Goal: Task Accomplishment & Management: Use online tool/utility

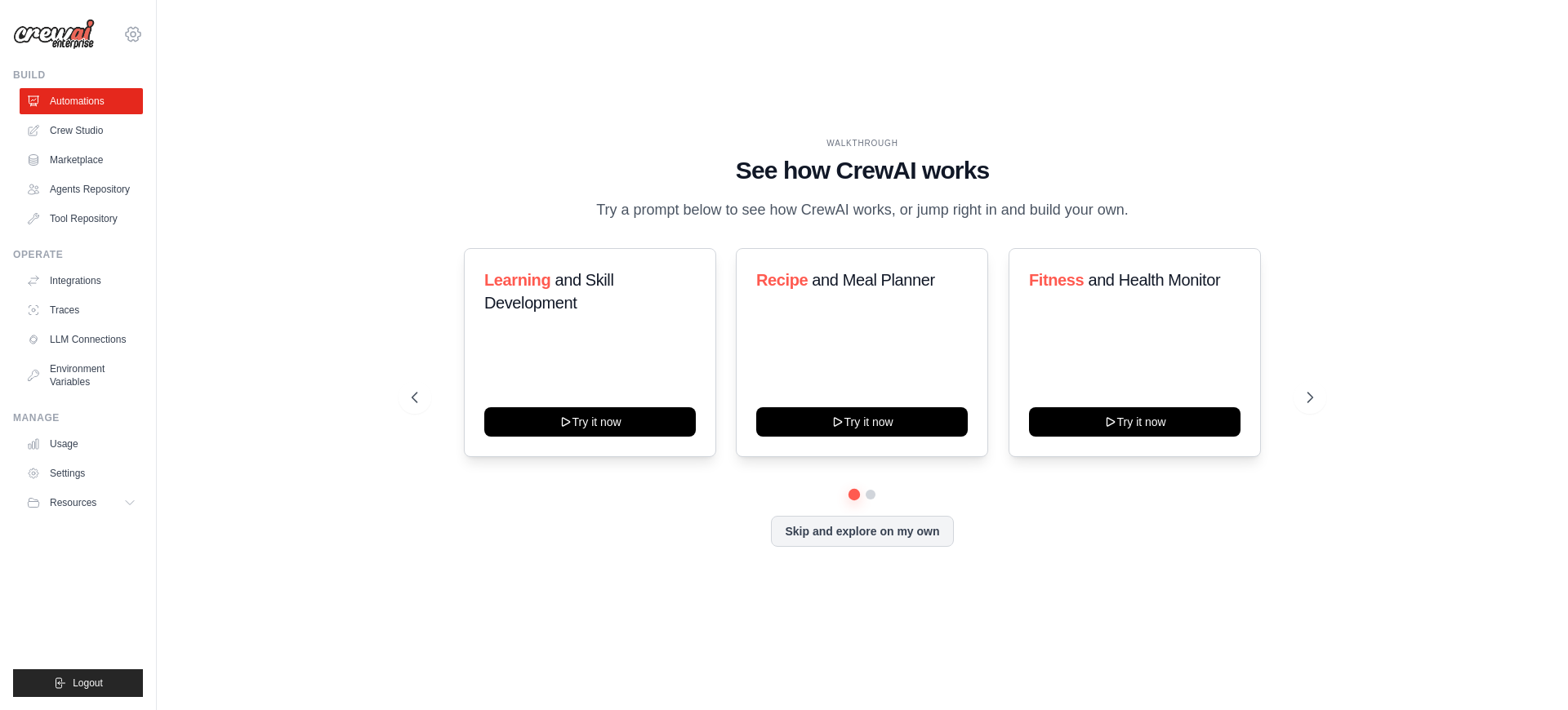
click at [131, 33] on icon at bounding box center [132, 34] width 5 height 5
click at [179, 96] on span "Settings" at bounding box center [204, 101] width 129 height 17
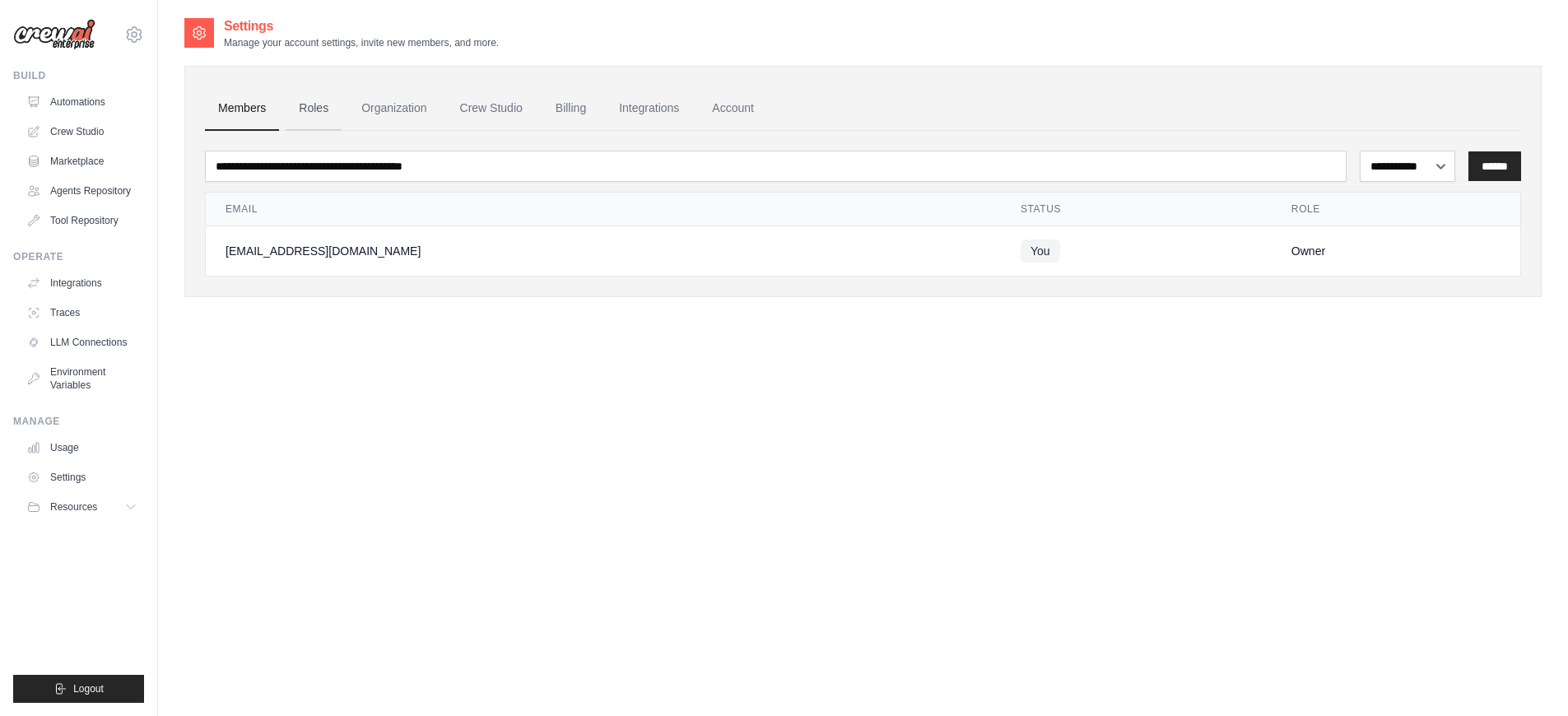
click at [298, 107] on link "Roles" at bounding box center [313, 108] width 56 height 44
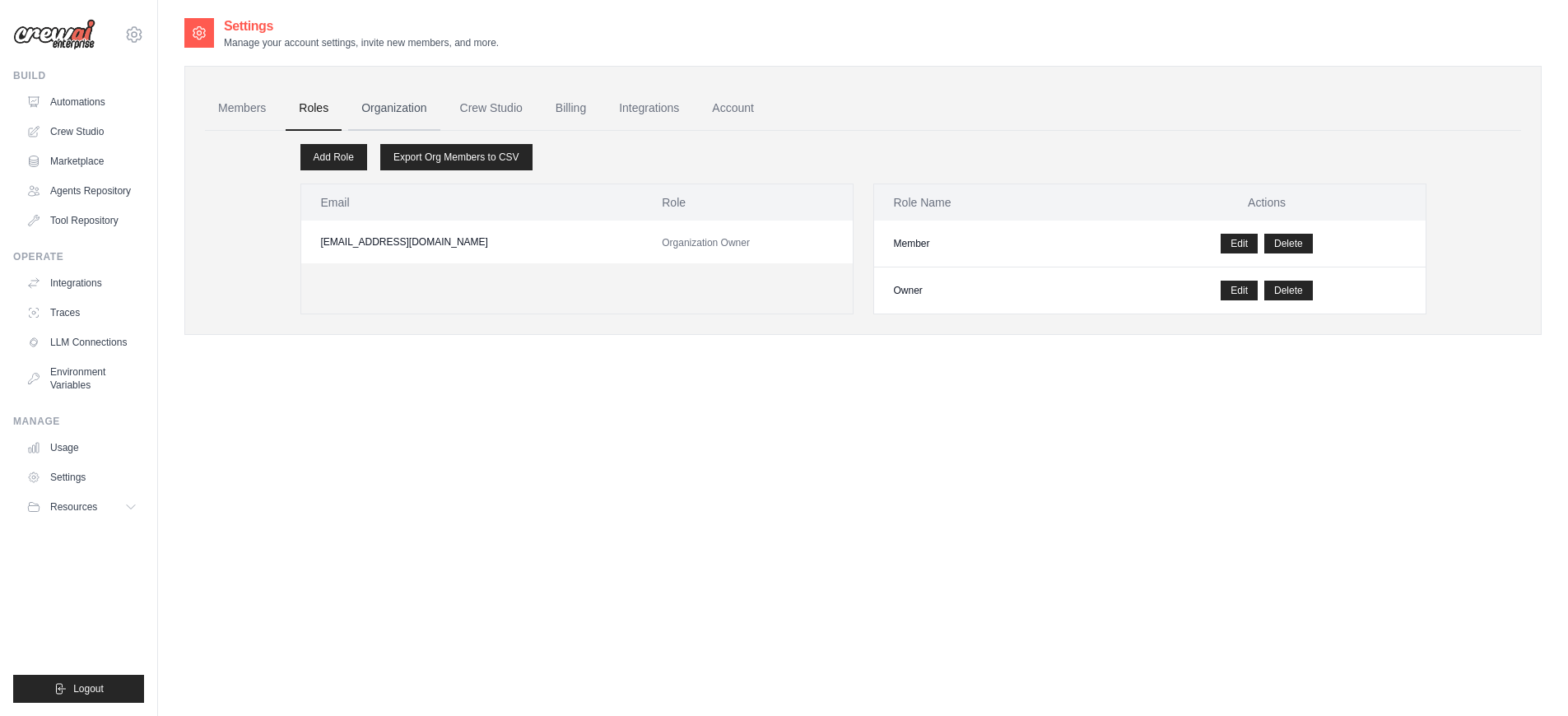
click at [367, 108] on link "Organization" at bounding box center [394, 108] width 92 height 44
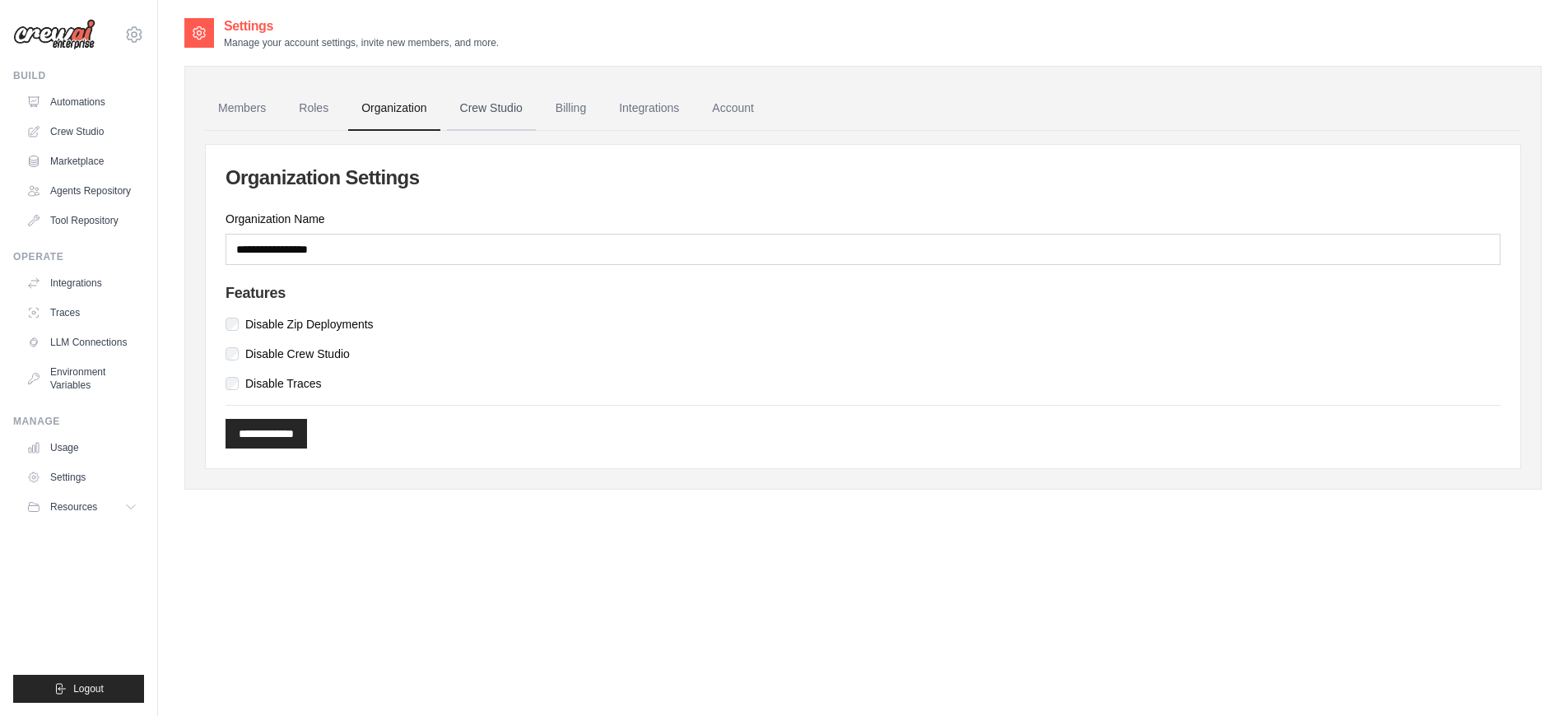
click at [479, 107] on link "Crew Studio" at bounding box center [491, 108] width 89 height 44
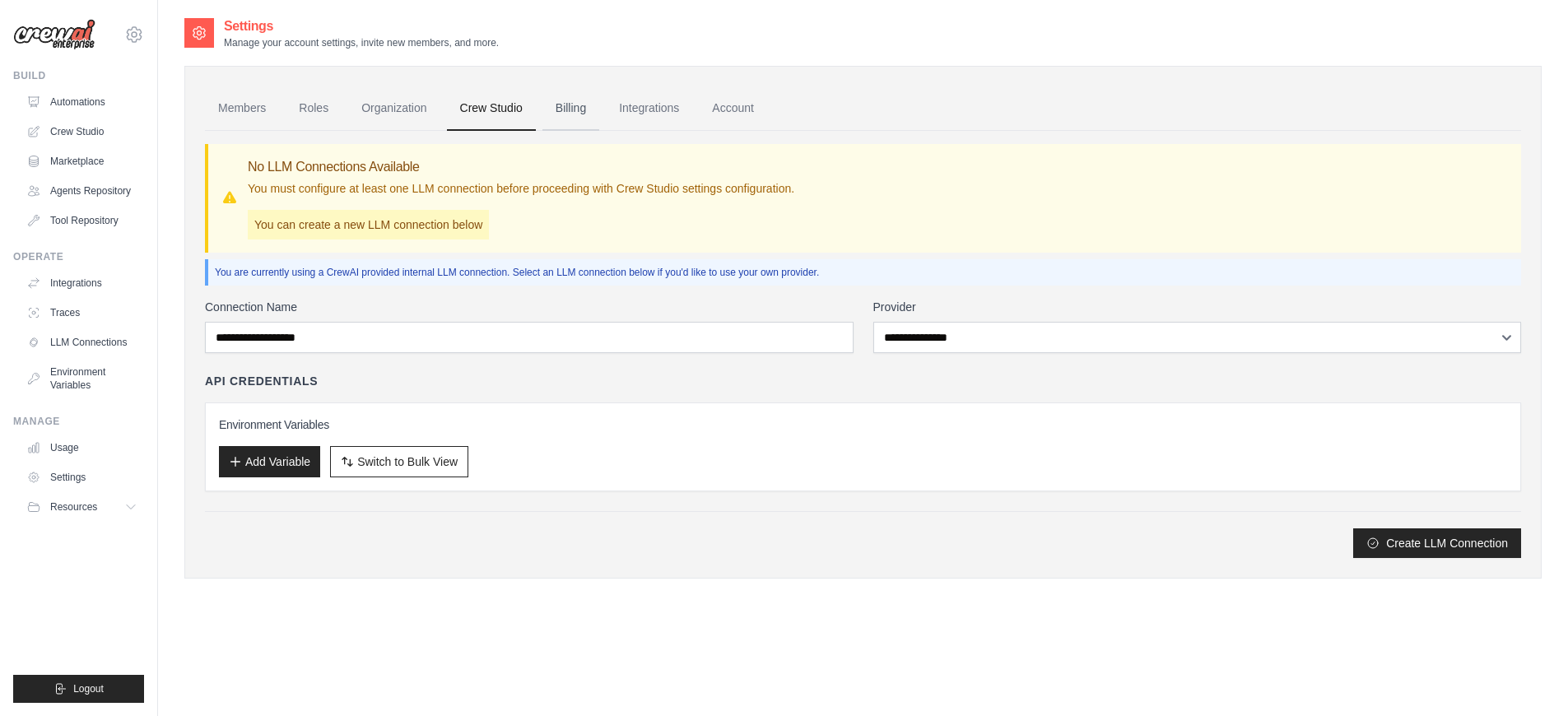
click at [543, 110] on link "Billing" at bounding box center [570, 108] width 57 height 44
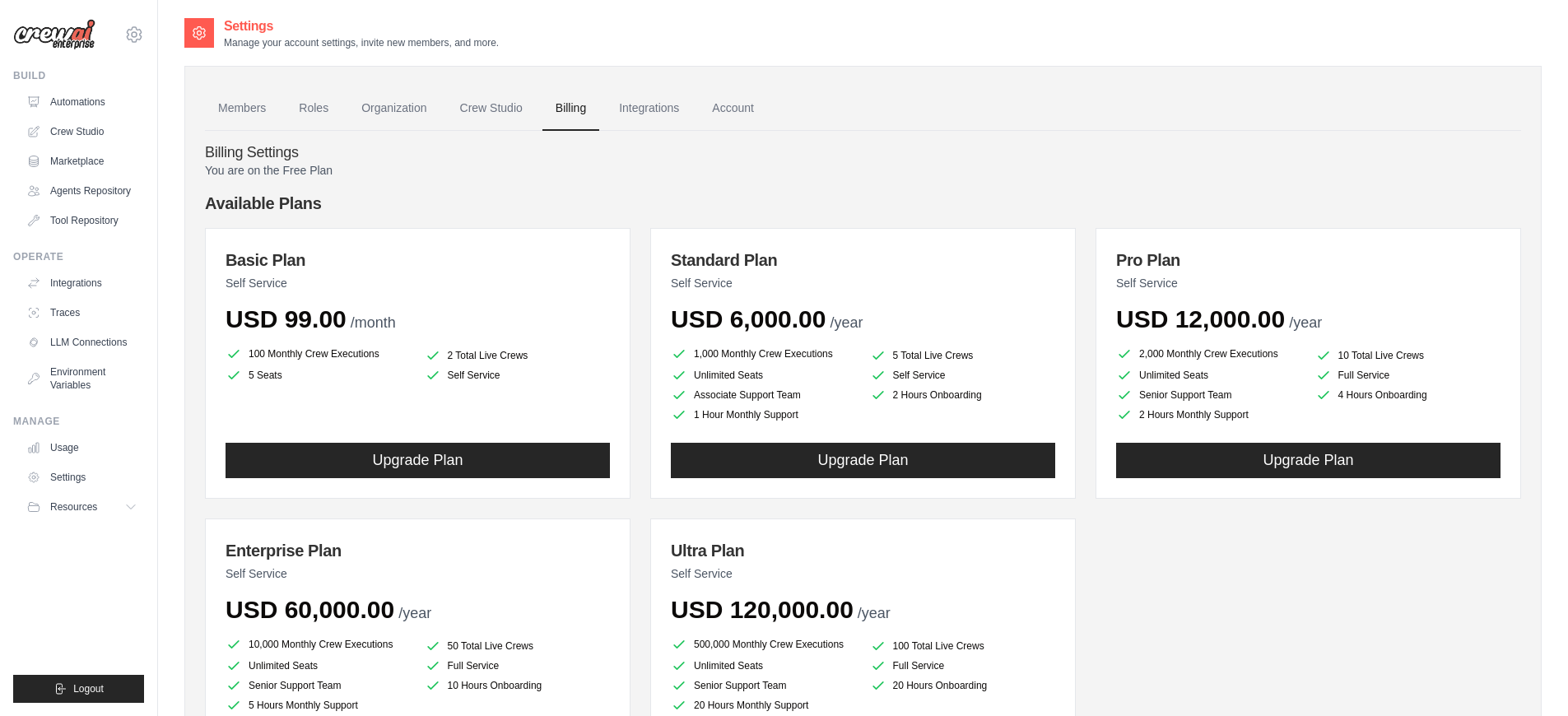
click at [615, 108] on link "Integrations" at bounding box center [649, 108] width 86 height 44
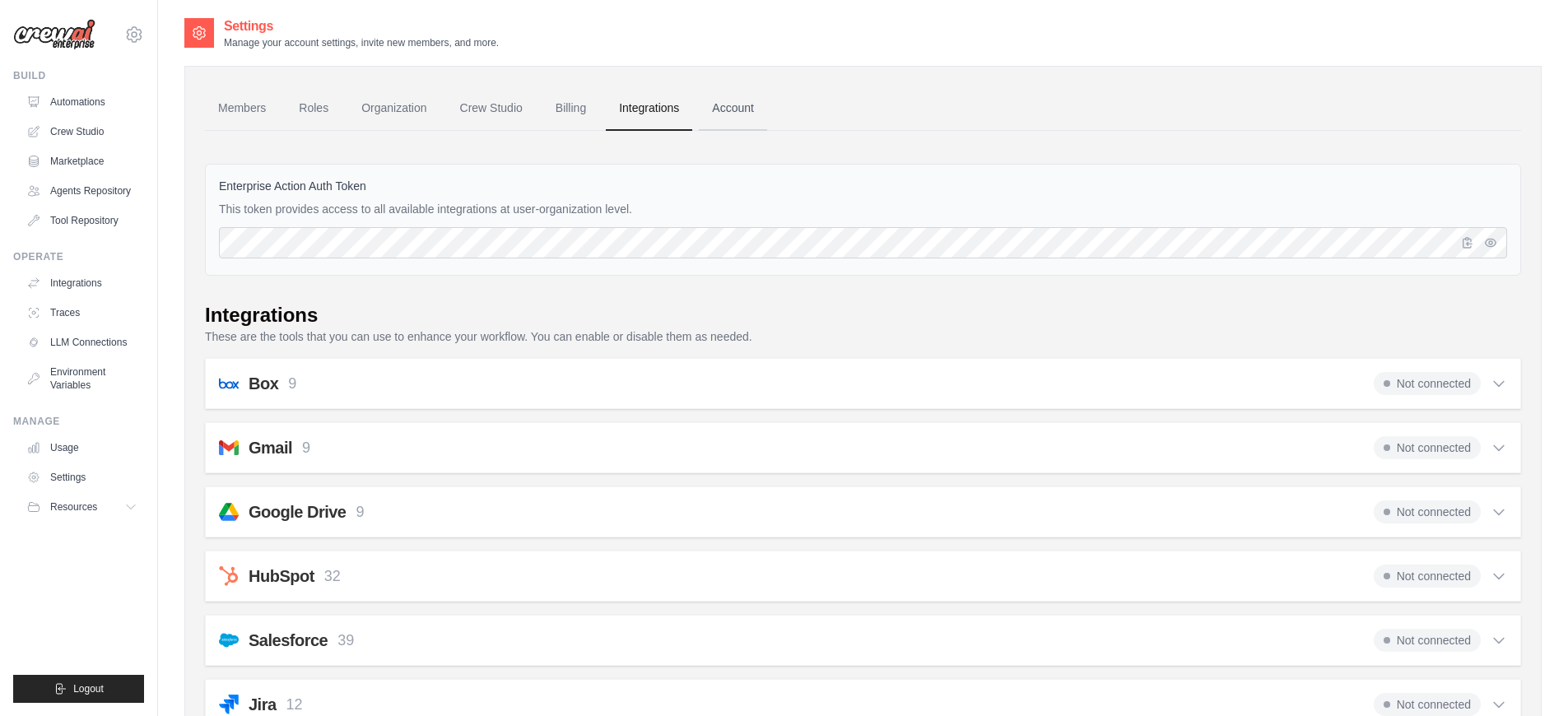
click at [706, 108] on link "Account" at bounding box center [733, 108] width 69 height 44
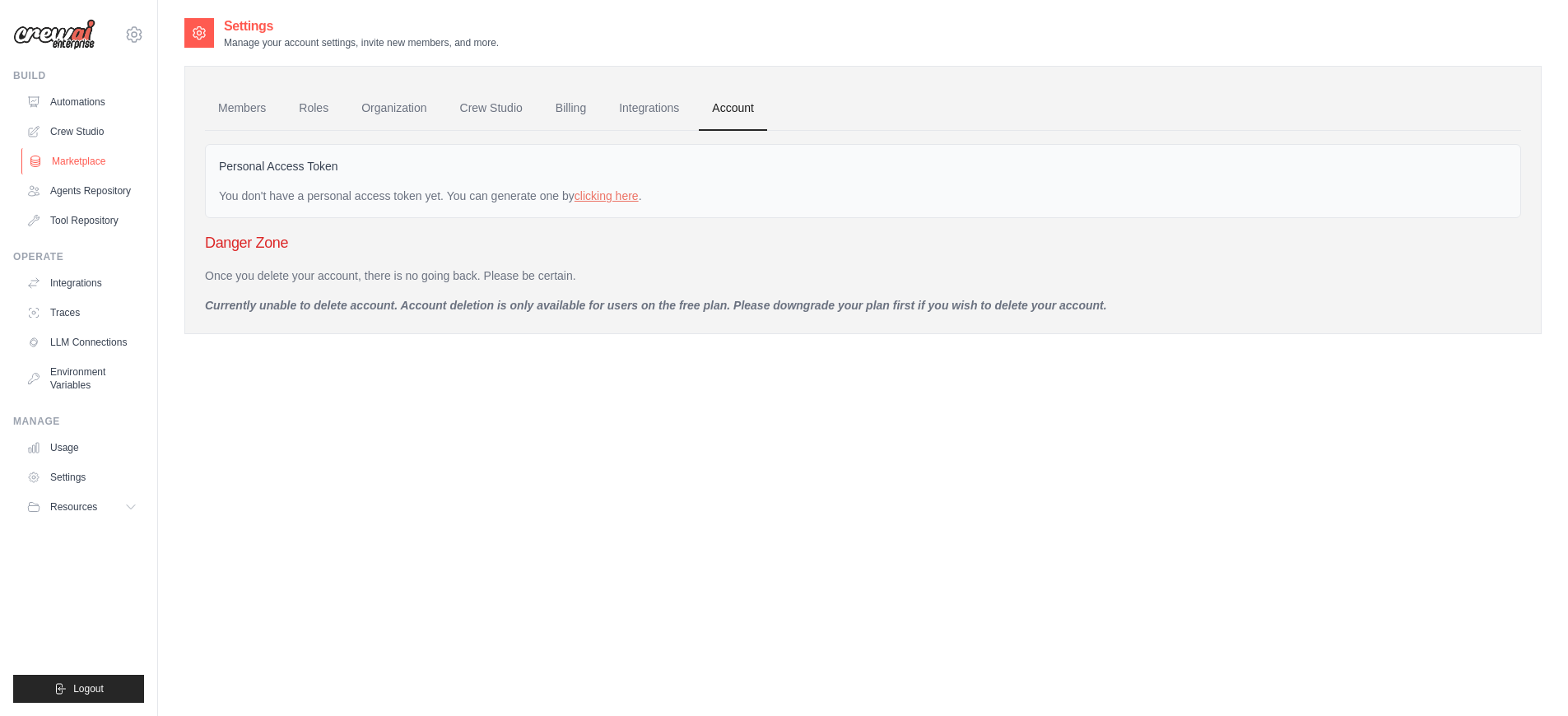
click at [84, 161] on link "Marketplace" at bounding box center [83, 161] width 124 height 26
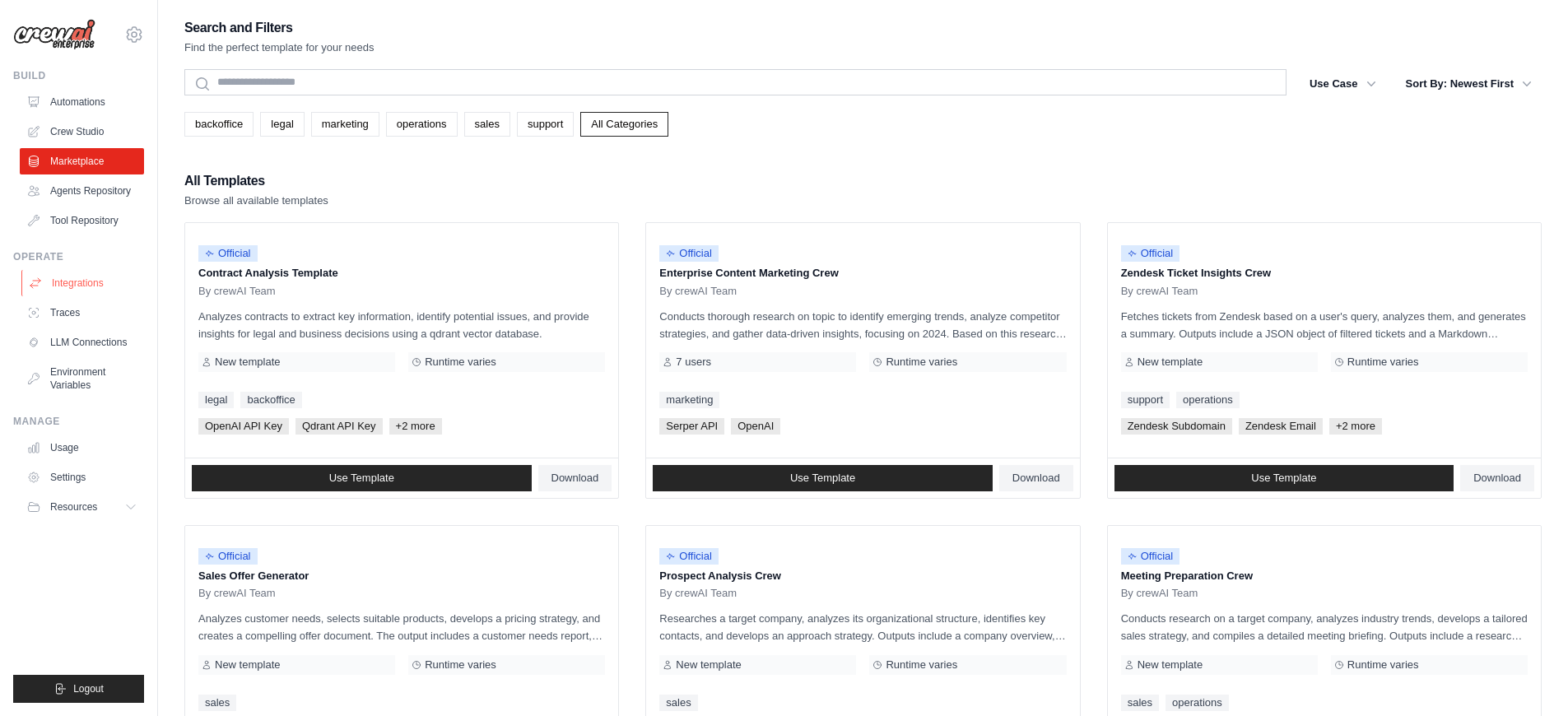
click at [78, 277] on link "Integrations" at bounding box center [83, 283] width 124 height 26
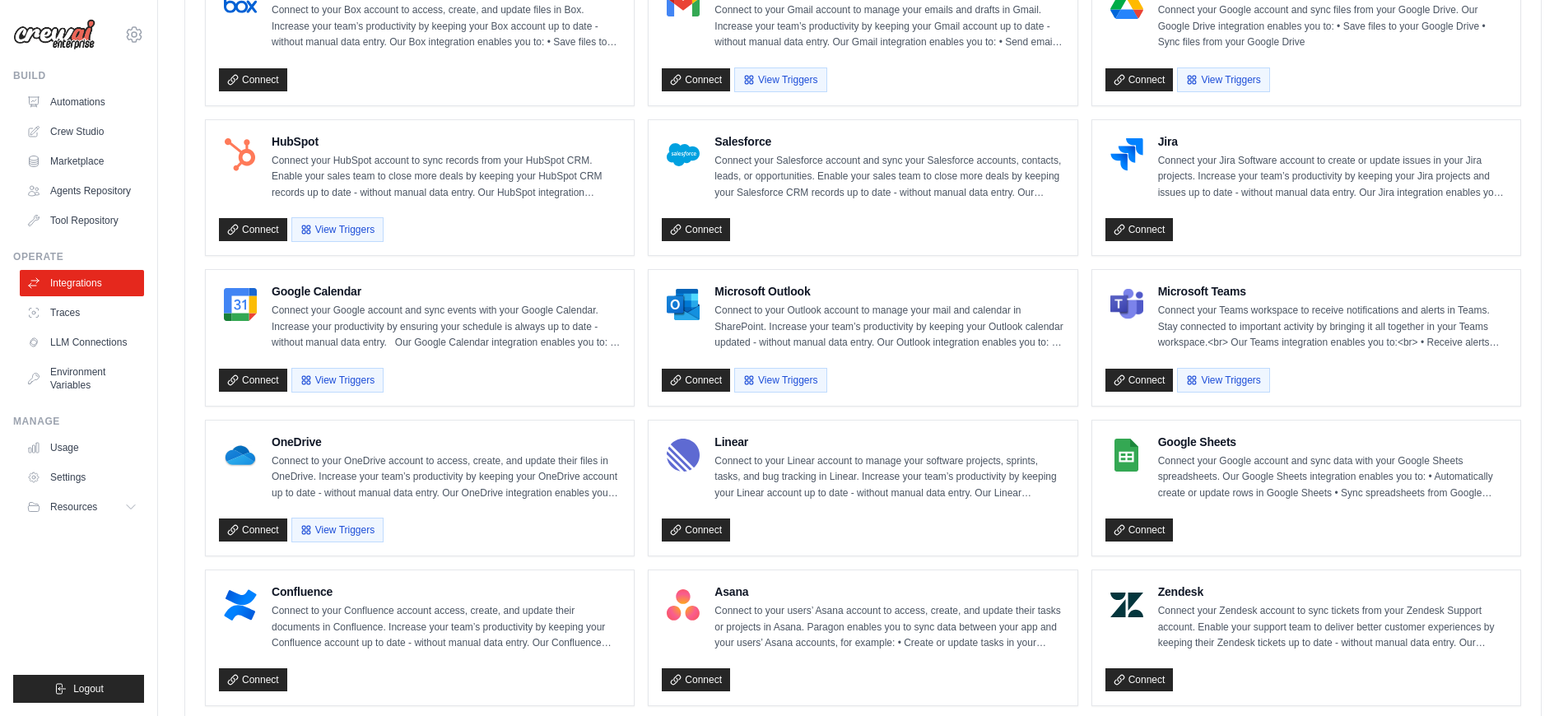
scroll to position [400, 0]
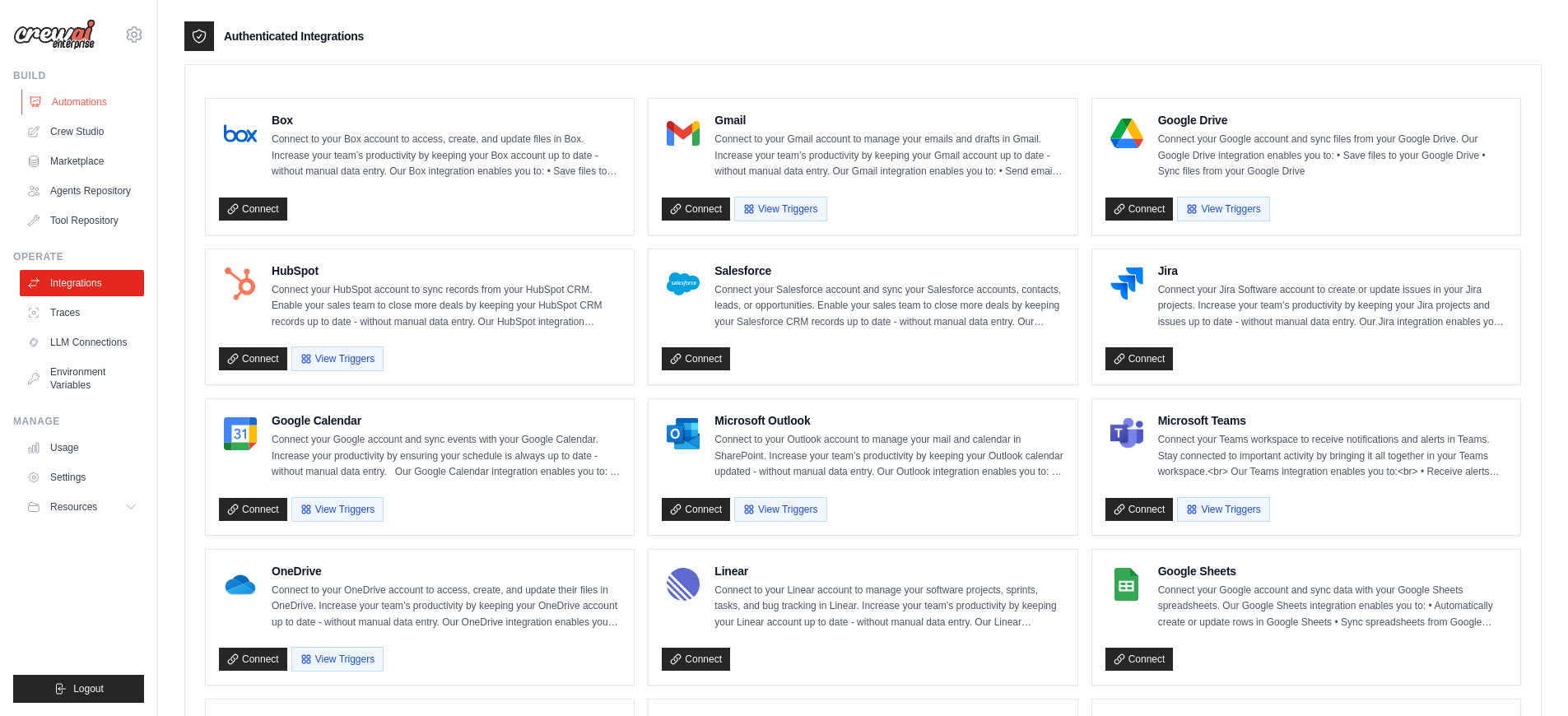
click at [48, 103] on link "Automations" at bounding box center [83, 102] width 124 height 26
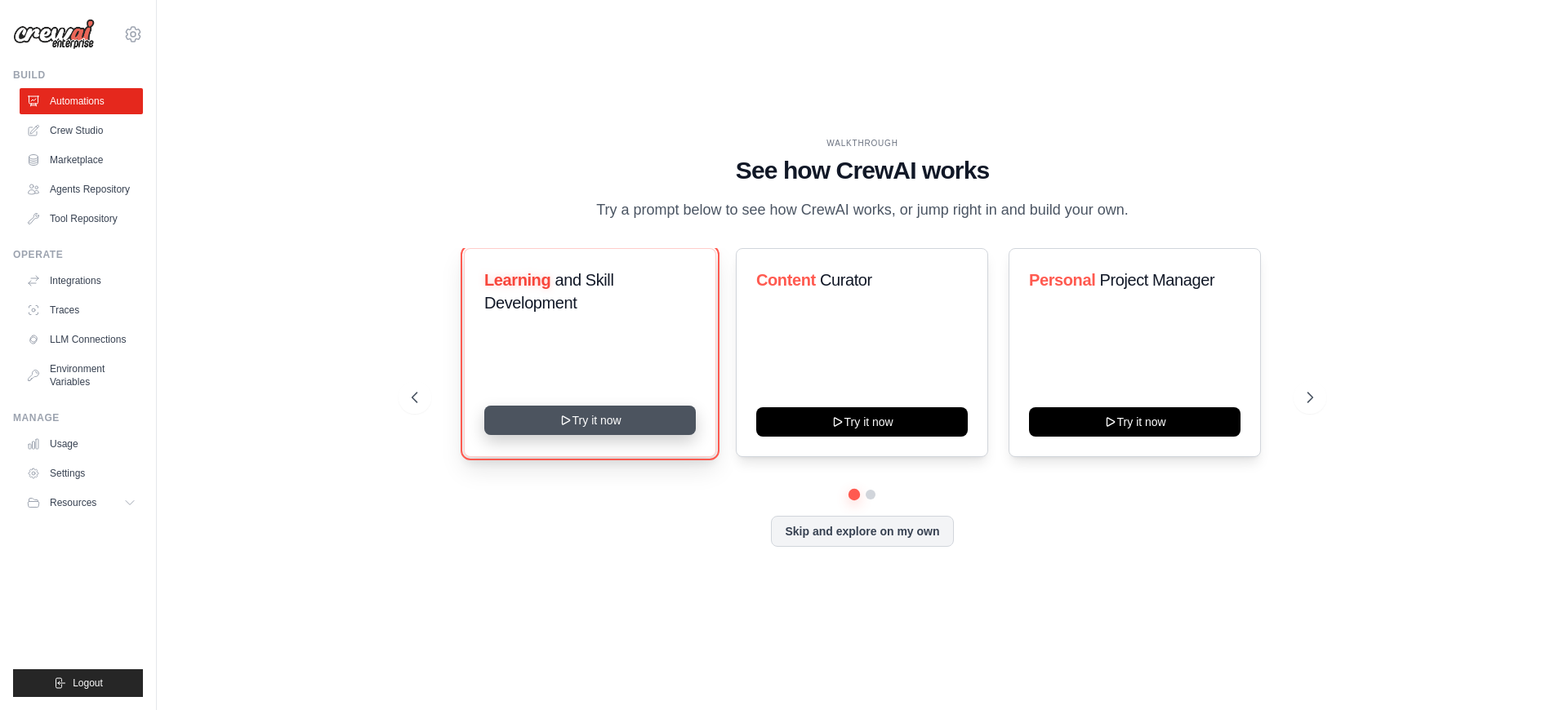
click at [588, 416] on button "Try it now" at bounding box center [590, 420] width 211 height 29
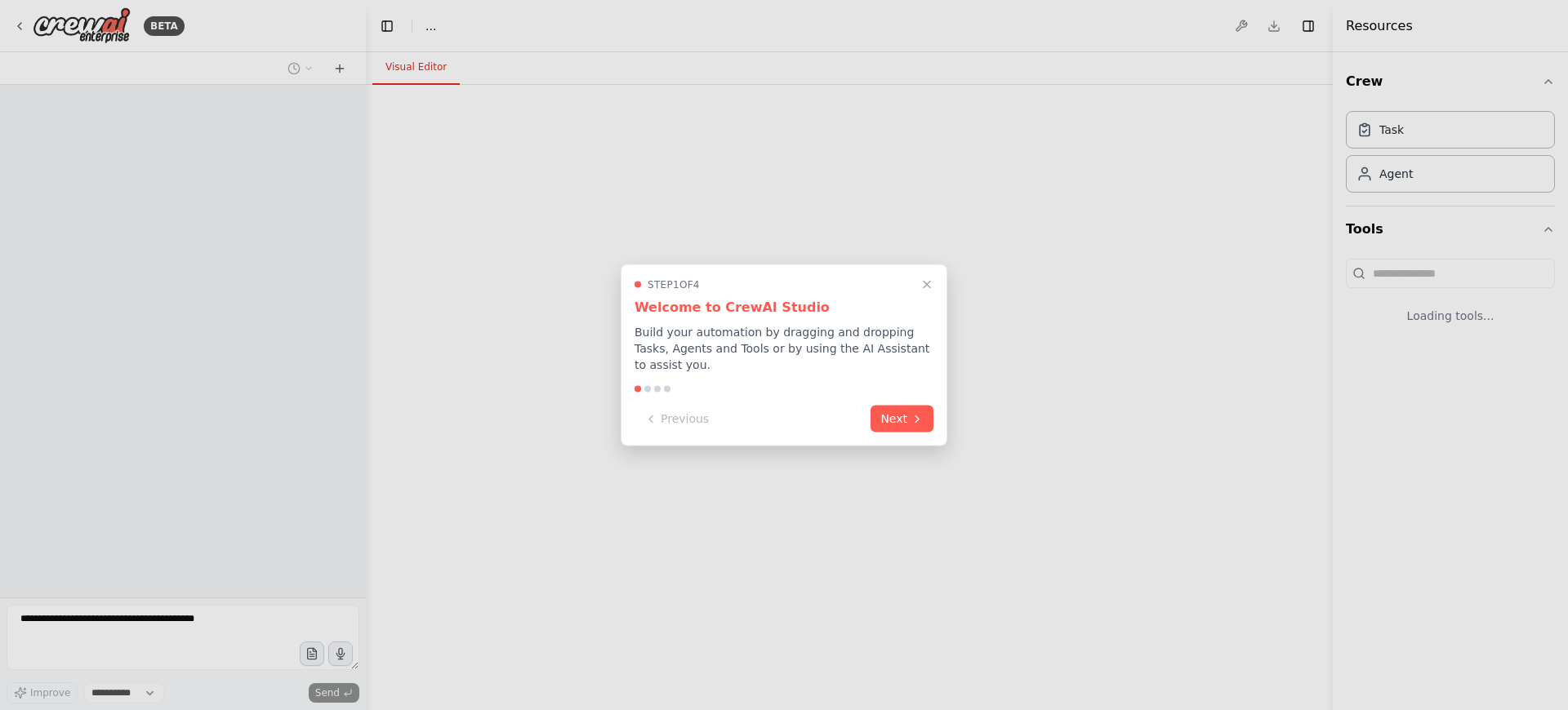
select select "****"
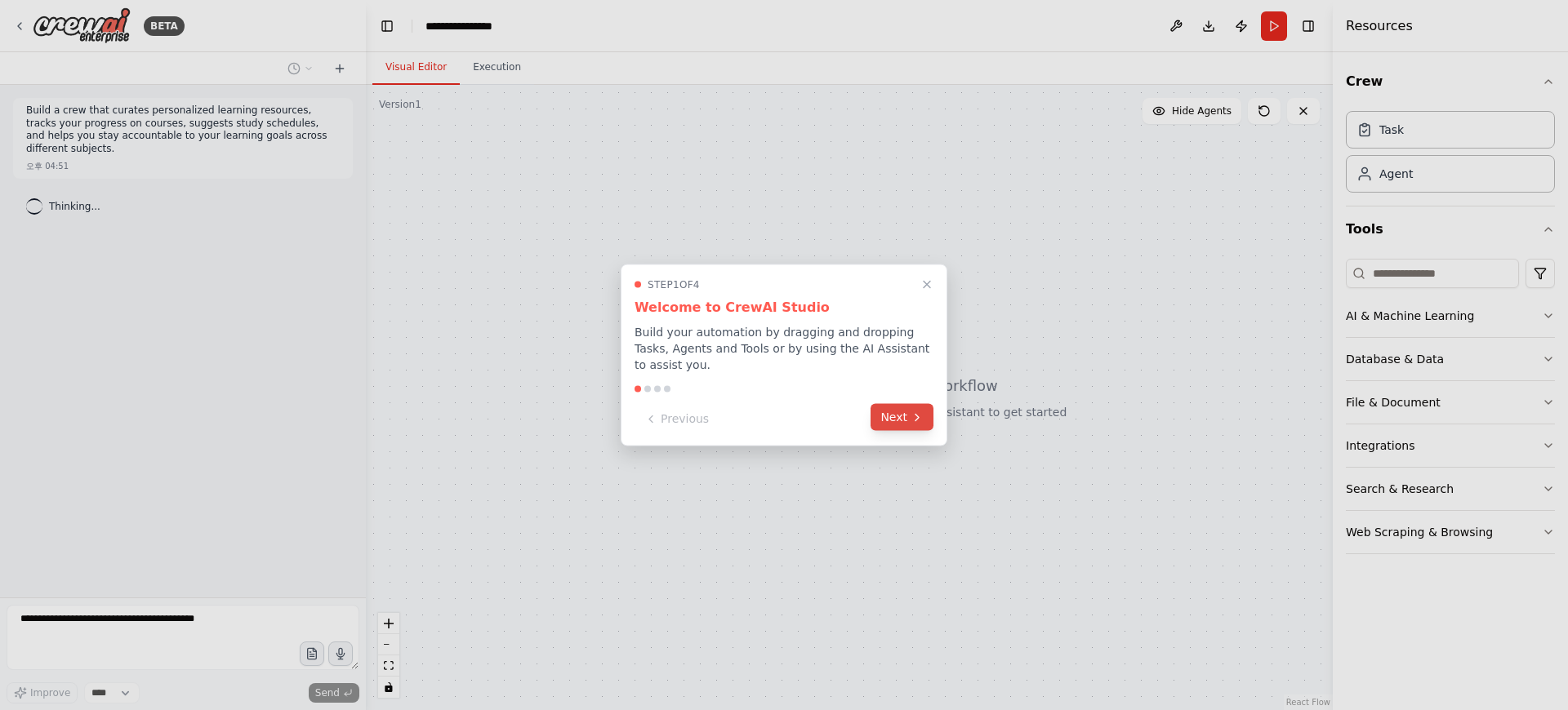
click at [894, 421] on button "Next" at bounding box center [902, 417] width 62 height 27
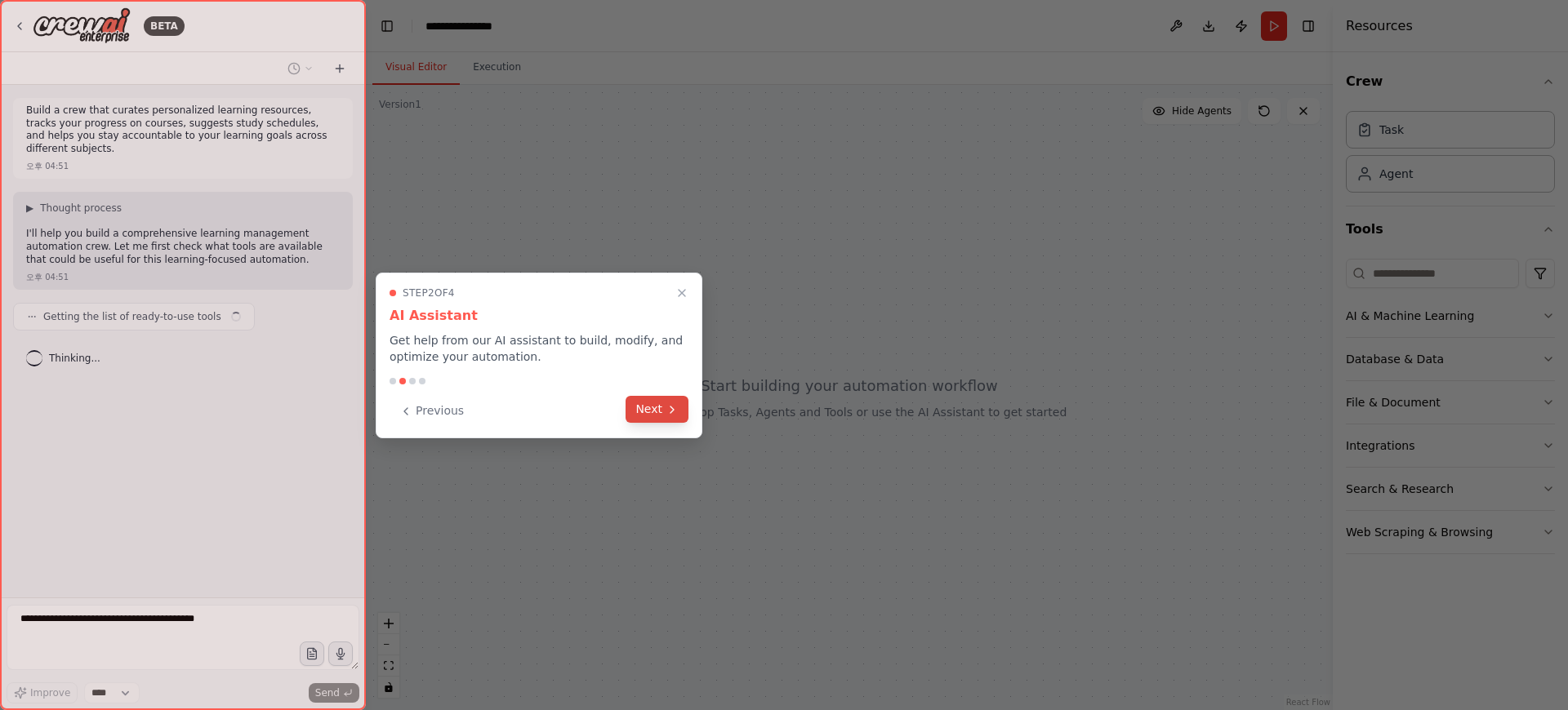
click at [643, 407] on button "Next" at bounding box center [656, 409] width 62 height 27
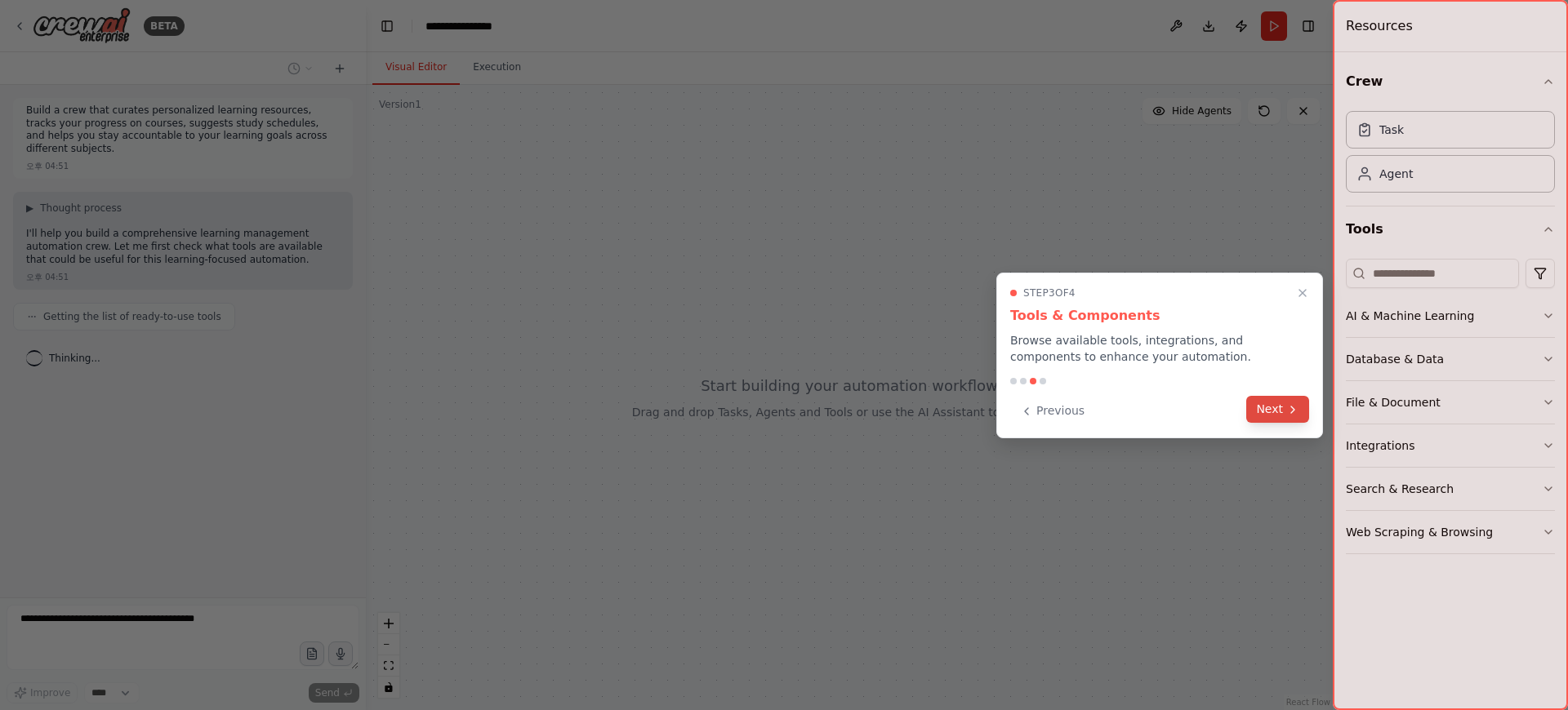
click at [1289, 407] on icon at bounding box center [1292, 410] width 13 height 13
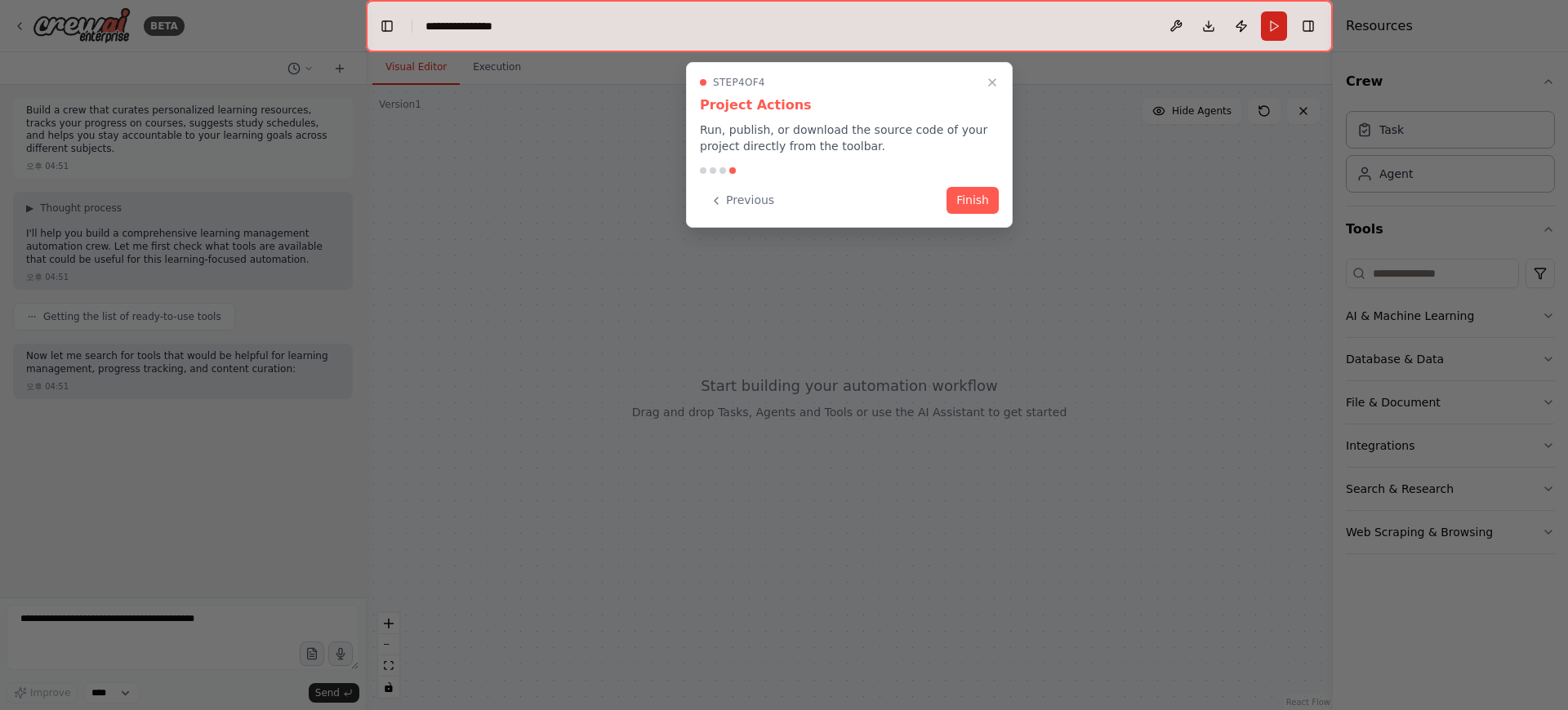
click at [1287, 412] on div at bounding box center [784, 355] width 1568 height 710
click at [956, 207] on button "Finish" at bounding box center [972, 198] width 52 height 27
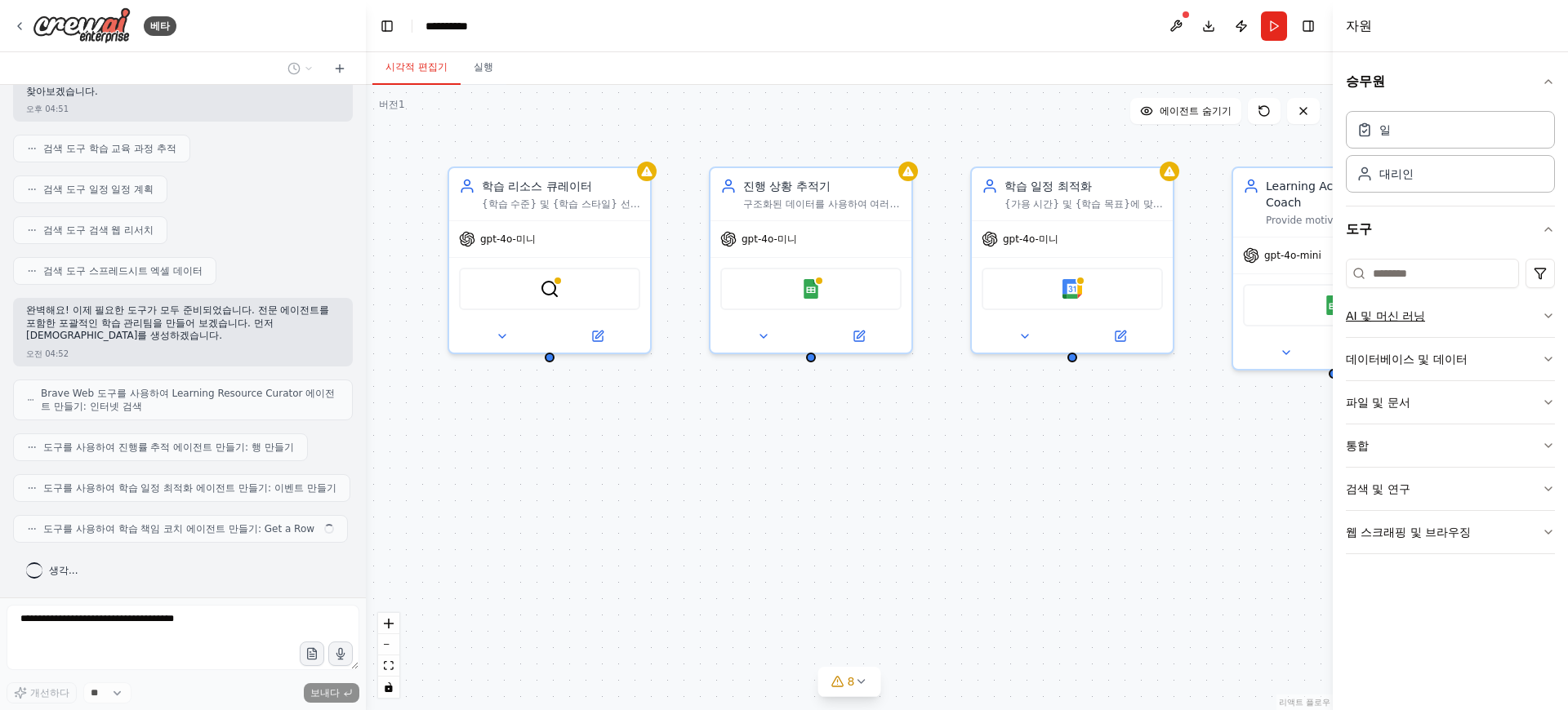
scroll to position [239, 0]
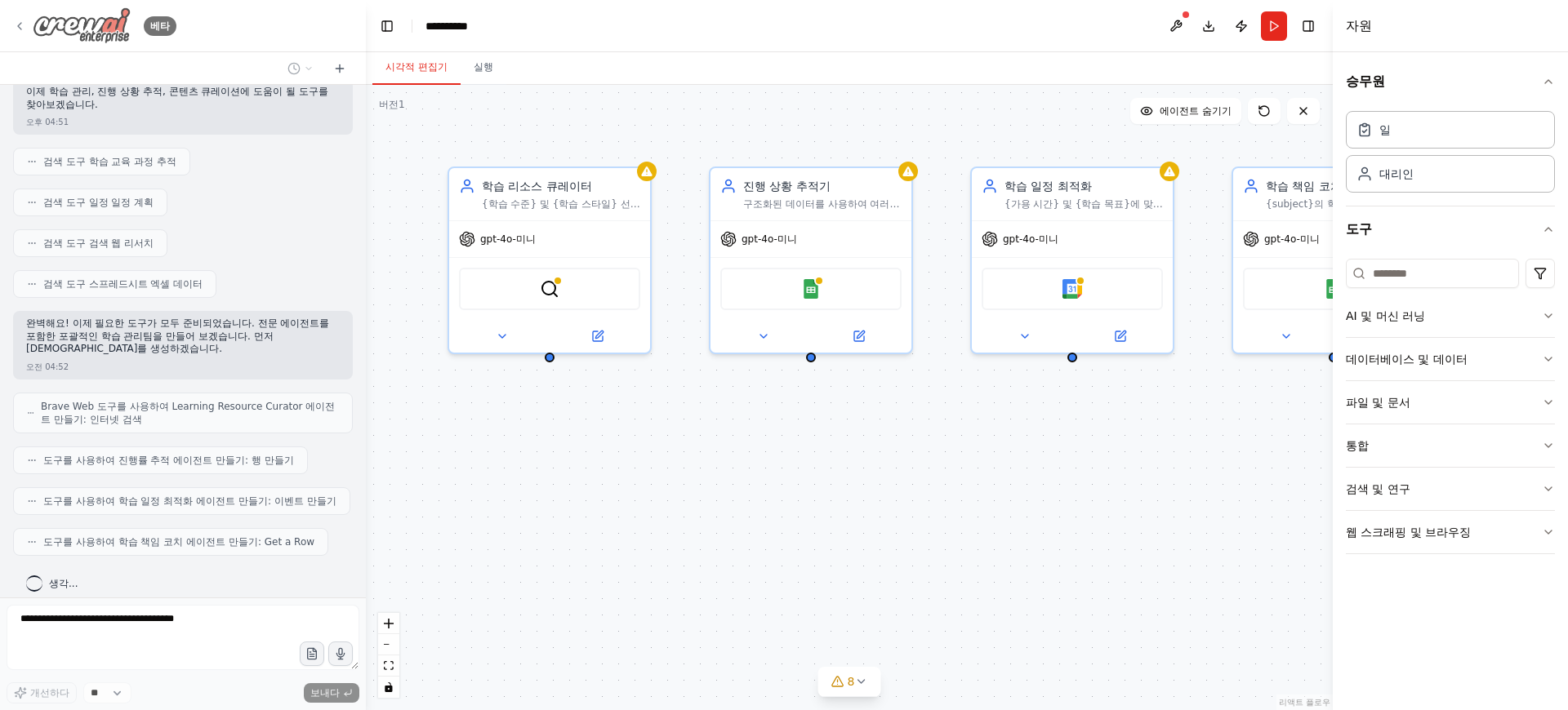
click at [90, 29] on img at bounding box center [82, 26] width 98 height 37
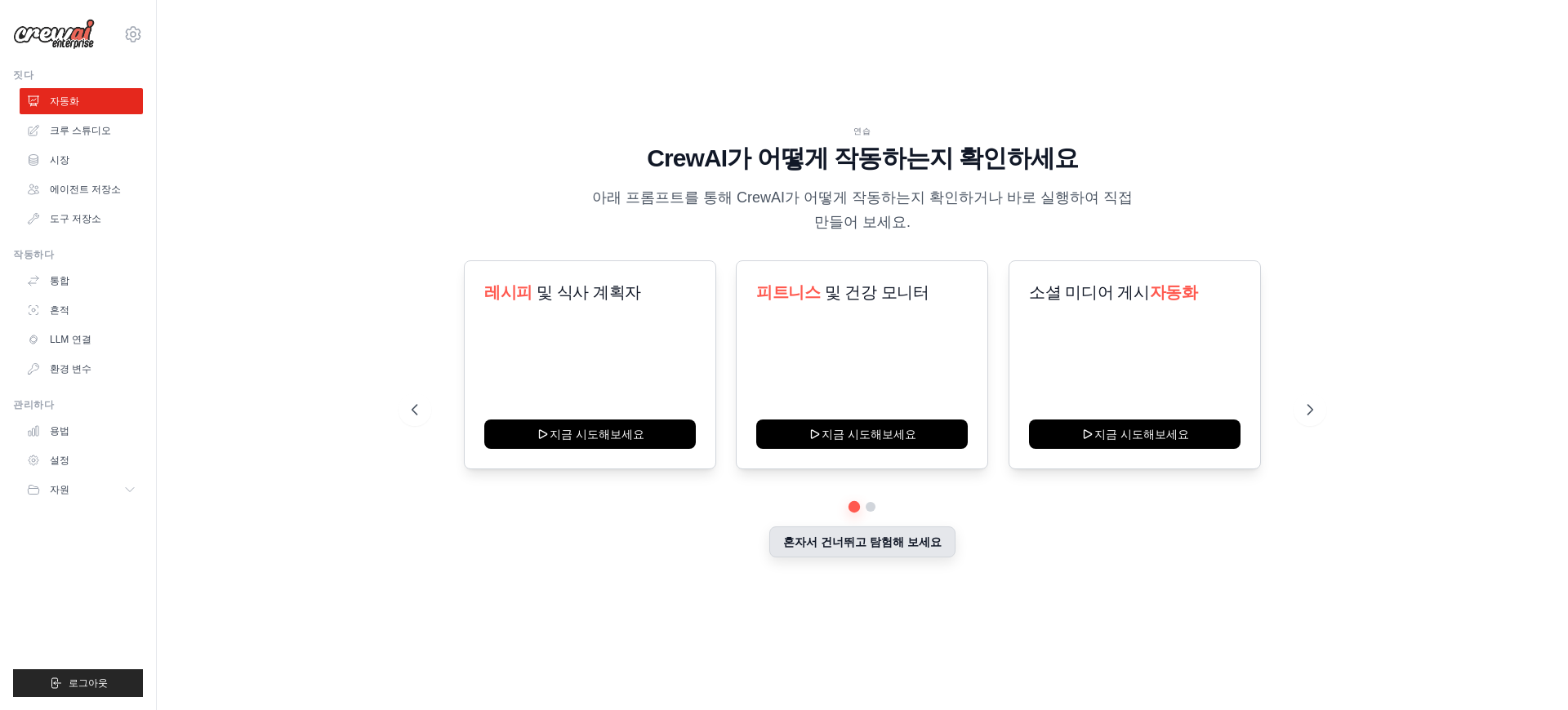
click at [840, 542] on font "혼자서 건너뛰고 탐험해 보세요" at bounding box center [862, 542] width 158 height 13
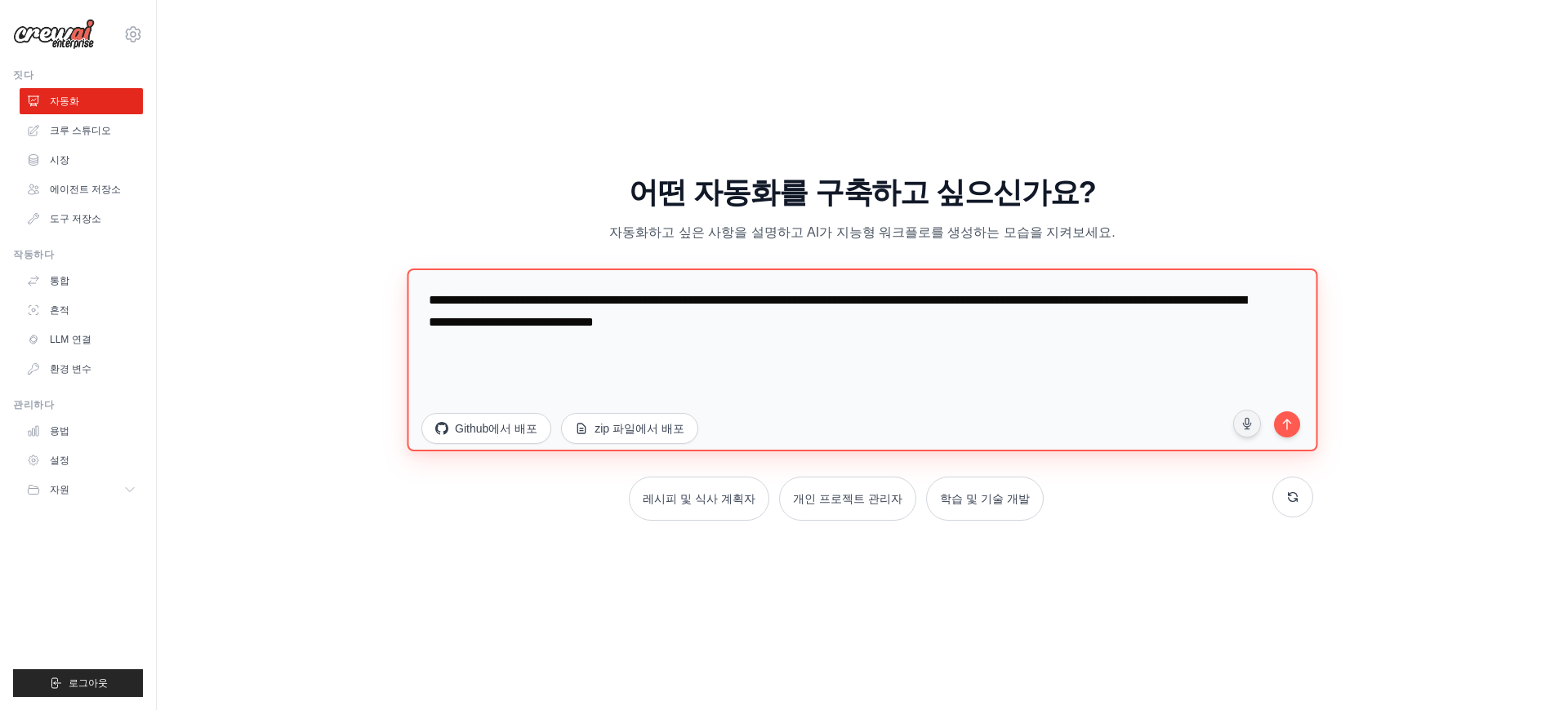
click at [627, 302] on textarea "**********" at bounding box center [861, 359] width 910 height 183
click at [677, 300] on textarea "**********" at bounding box center [861, 359] width 910 height 183
click at [710, 331] on textarea "**********" at bounding box center [861, 359] width 910 height 183
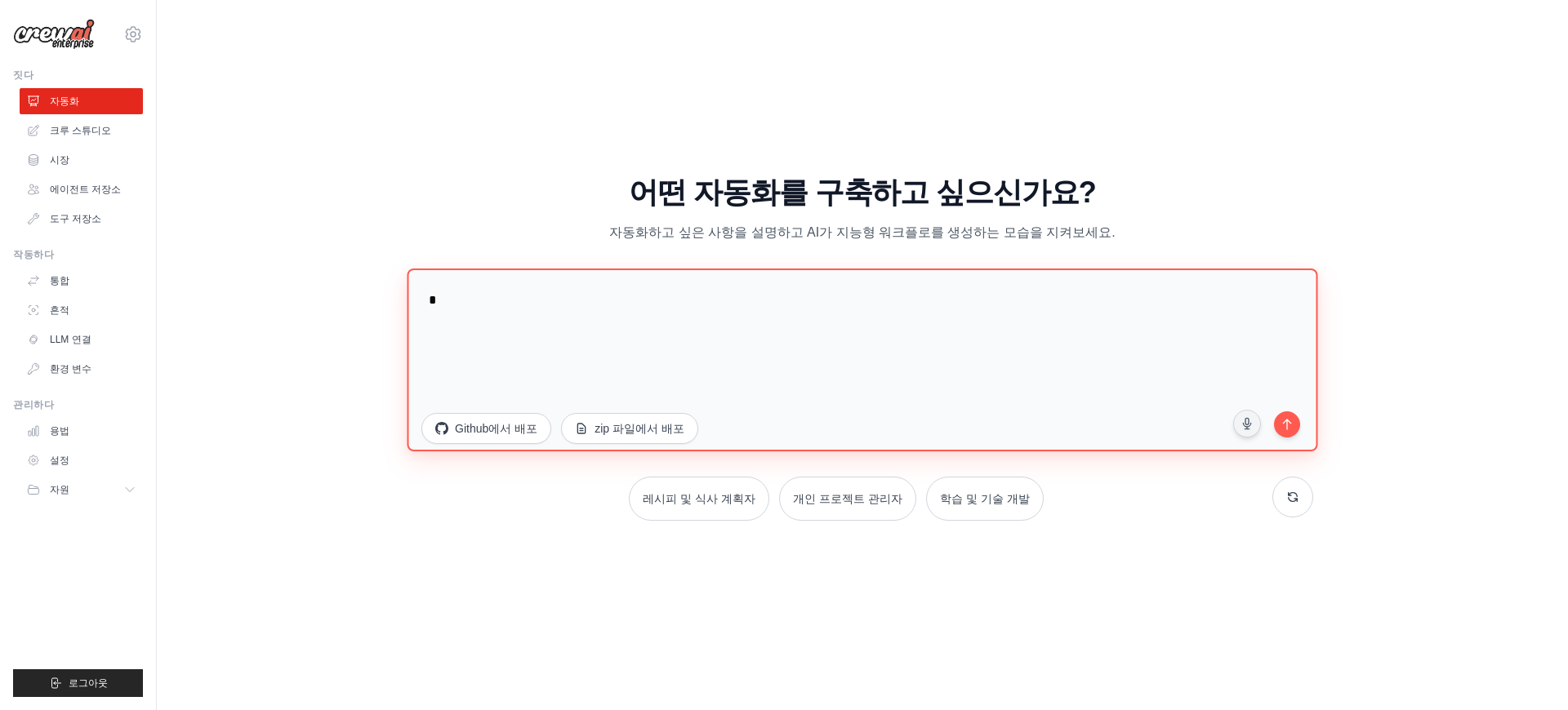
type textarea "*"
type textarea "**********"
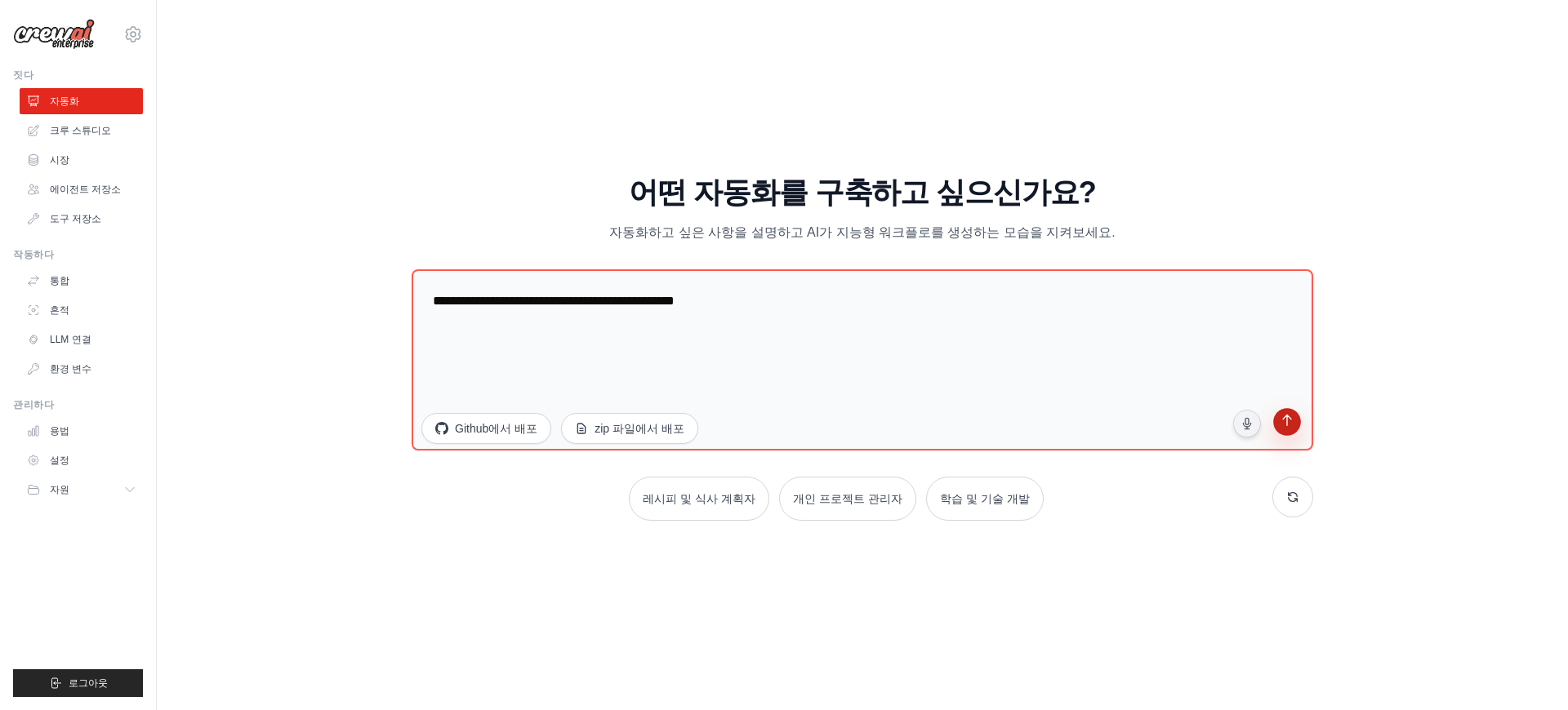
click at [1285, 420] on icon "submit" at bounding box center [1286, 422] width 16 height 16
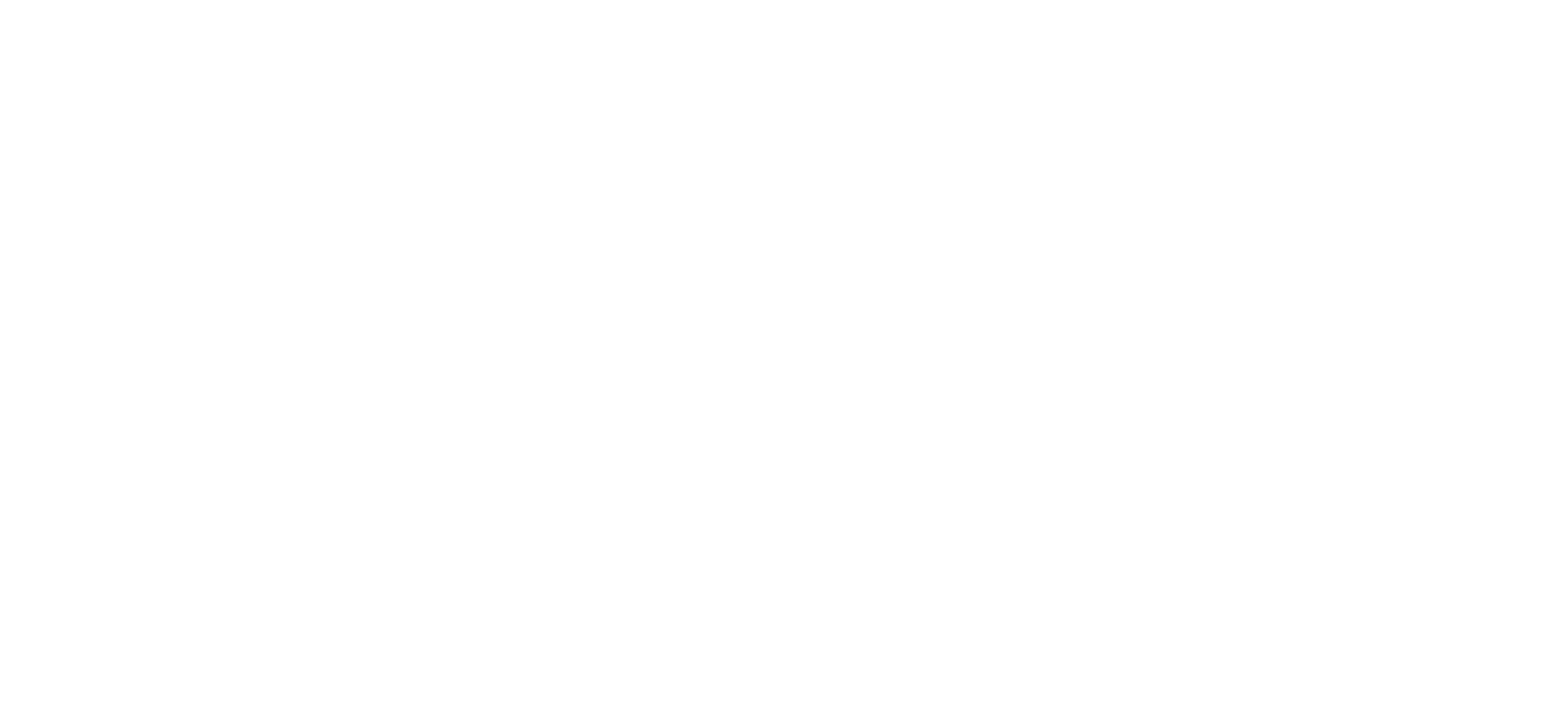
click at [576, 0] on html at bounding box center [784, 0] width 1568 height 0
click at [836, 0] on html at bounding box center [784, 0] width 1568 height 0
click at [1224, 0] on html at bounding box center [784, 0] width 1568 height 0
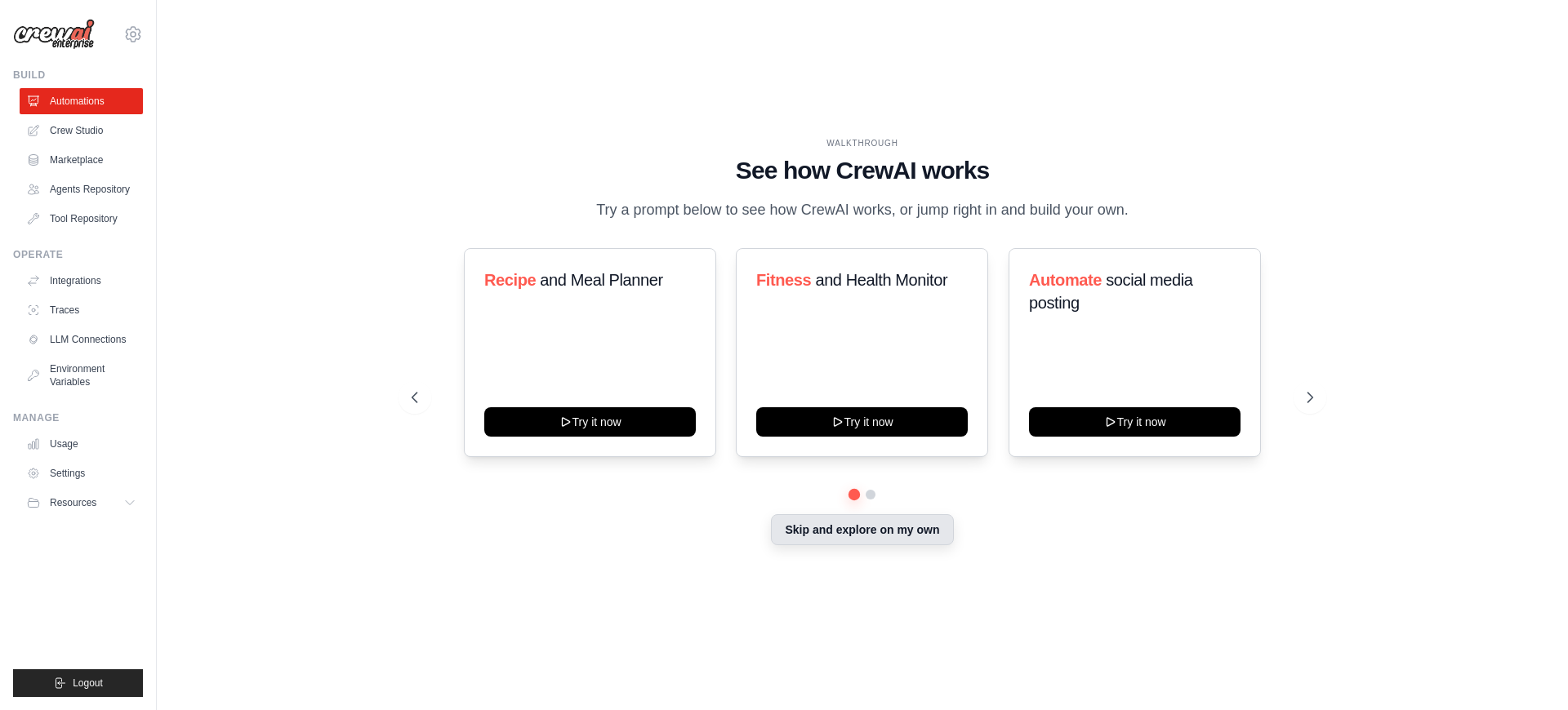
click at [835, 521] on button "Skip and explore on my own" at bounding box center [862, 530] width 182 height 31
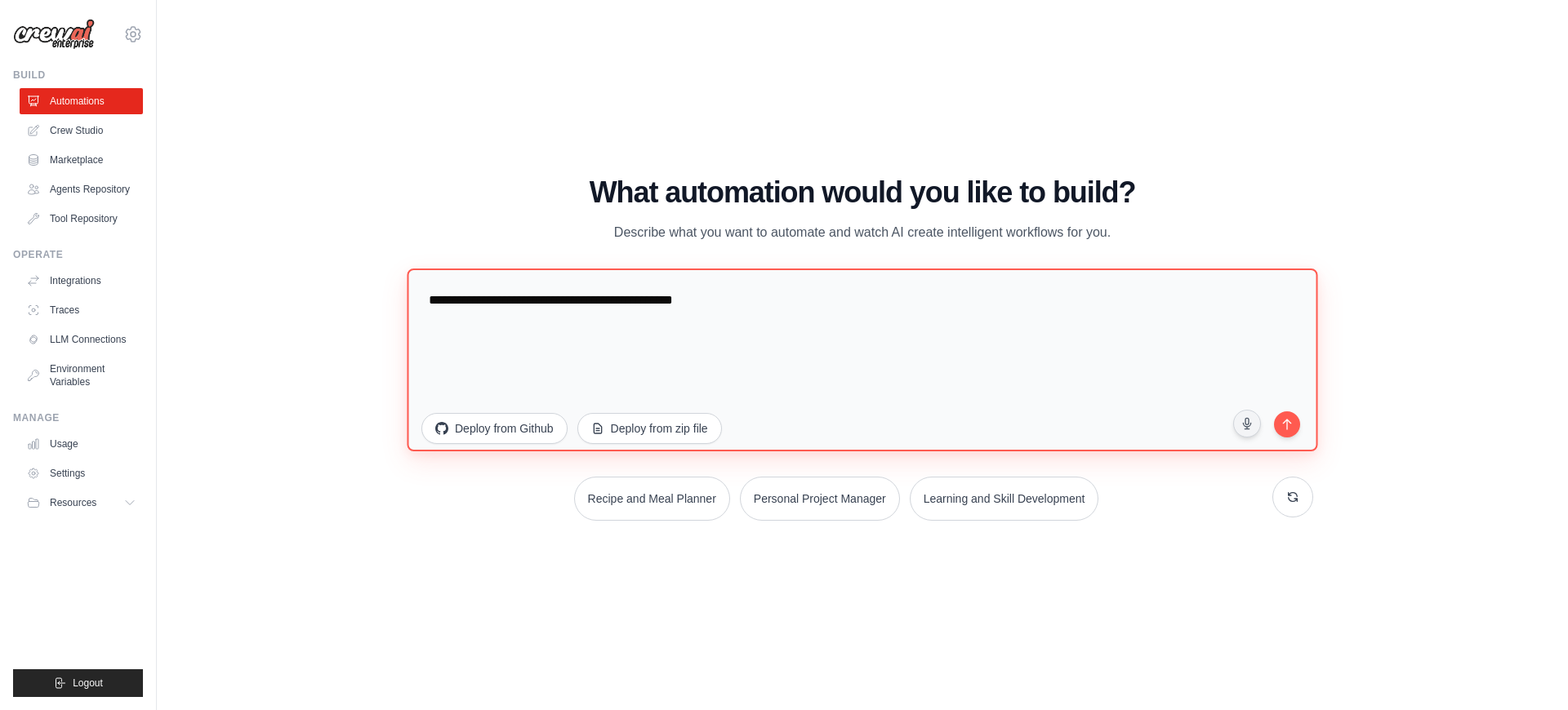
click at [855, 320] on textarea "**********" at bounding box center [861, 359] width 910 height 183
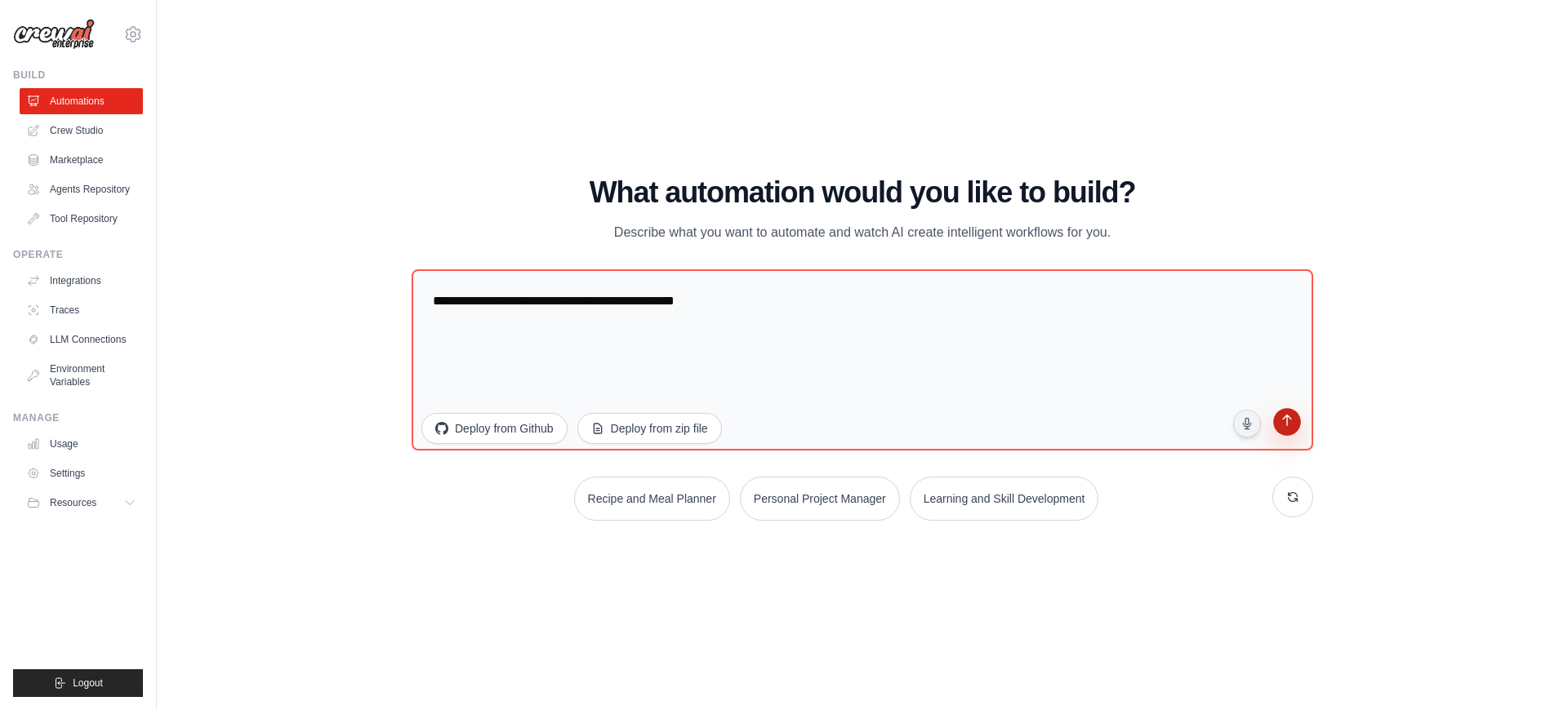
click at [1283, 427] on icon "submit" at bounding box center [1286, 422] width 16 height 16
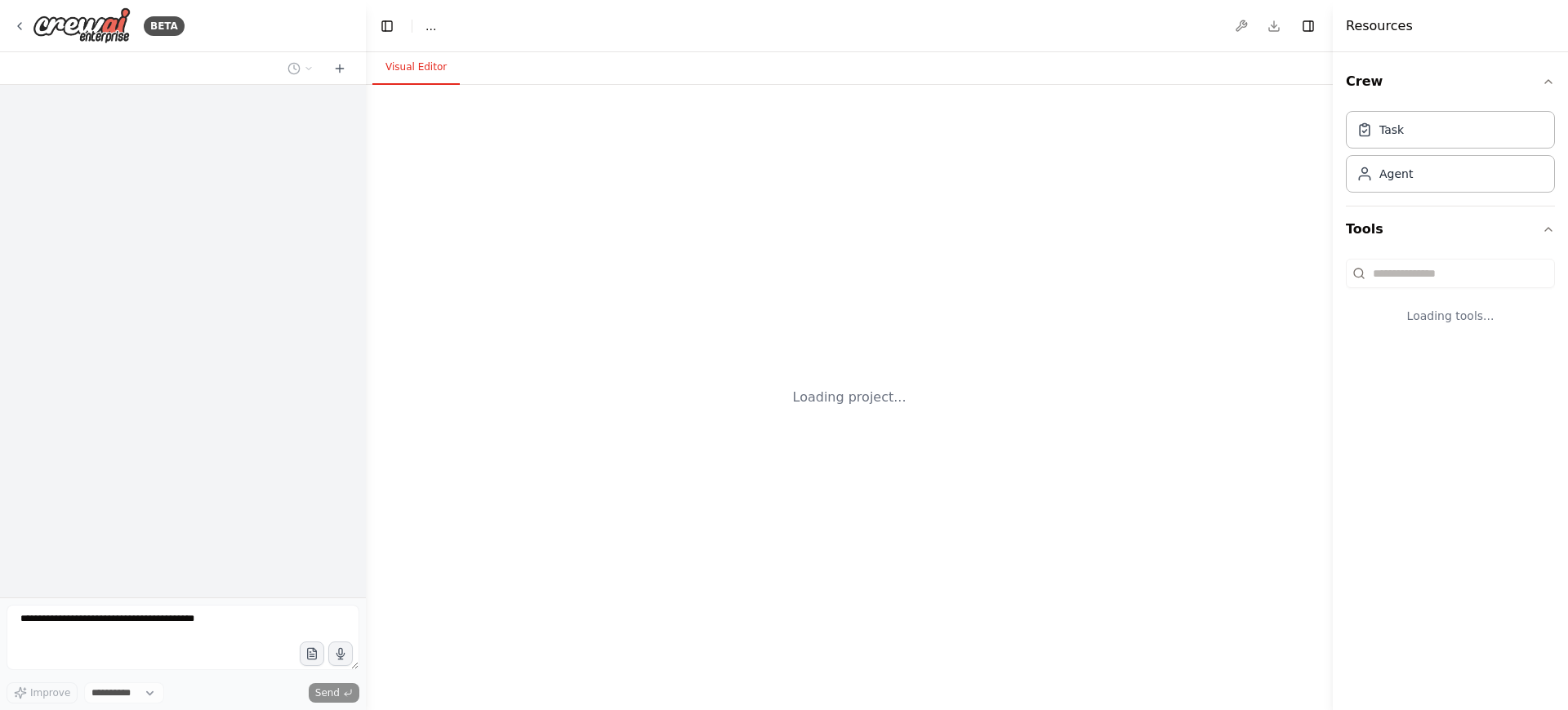
select select "****"
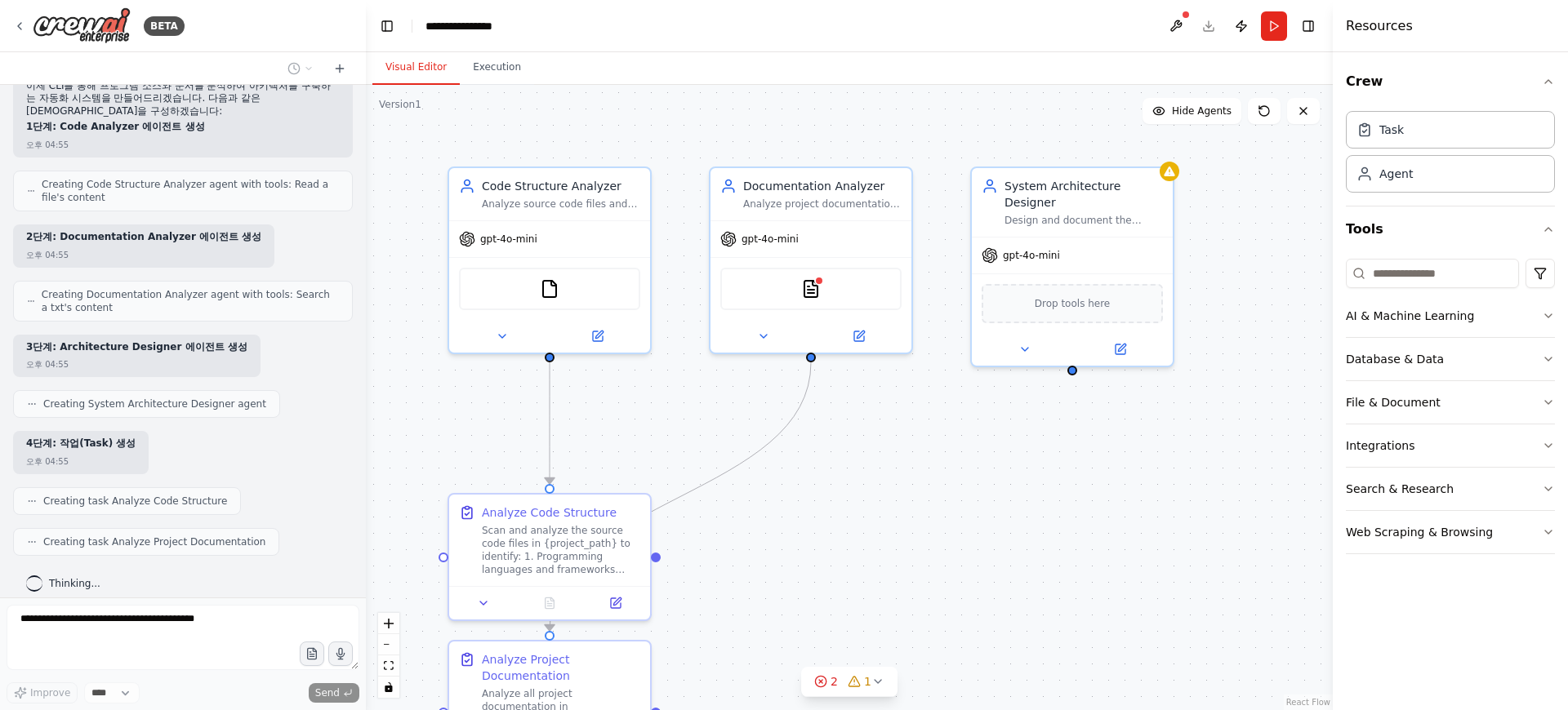
scroll to position [587, 0]
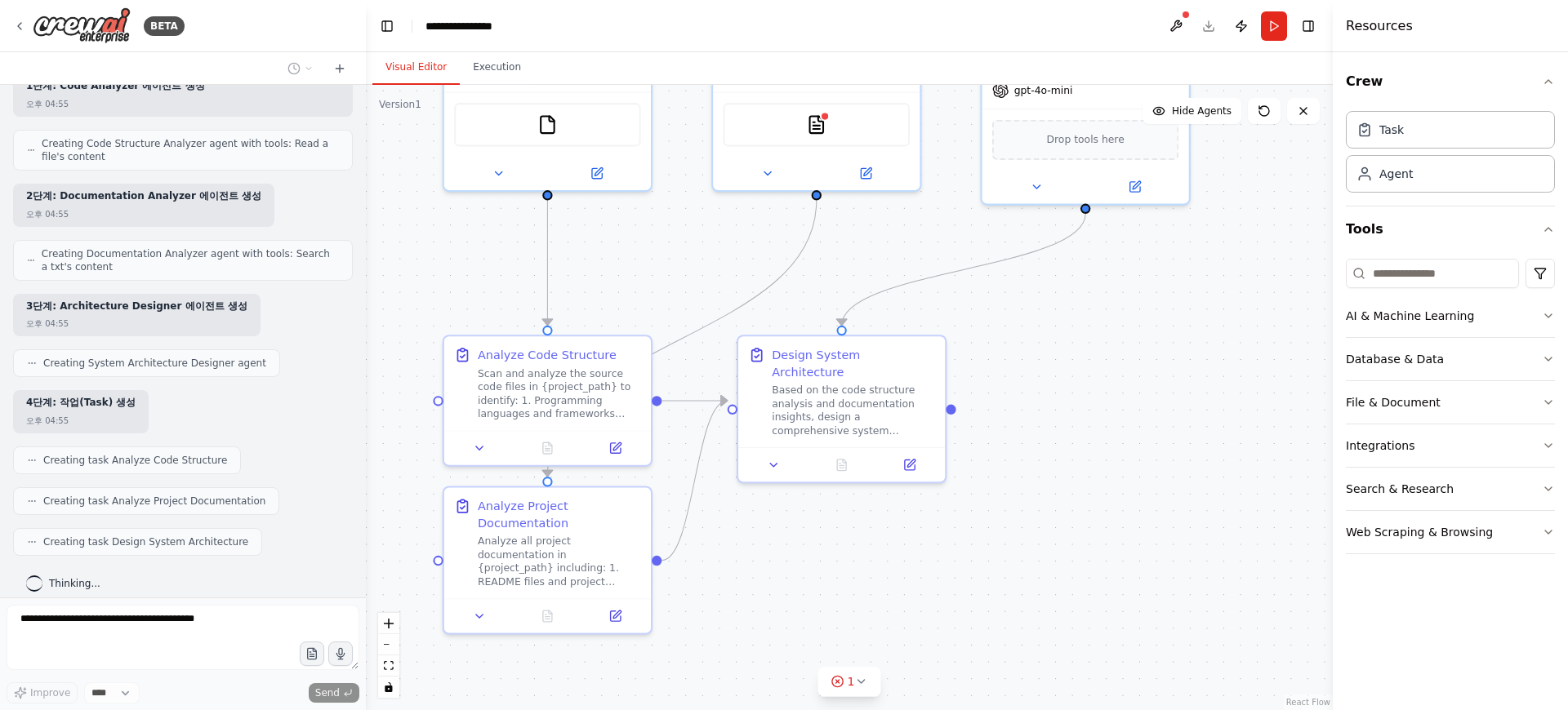
drag, startPoint x: 443, startPoint y: 454, endPoint x: 437, endPoint y: 289, distance: 165.1
click at [437, 289] on div ".deletable-edge-delete-btn { width: 20px; height: 20px; border: 0px solid #ffff…" at bounding box center [849, 397] width 967 height 625
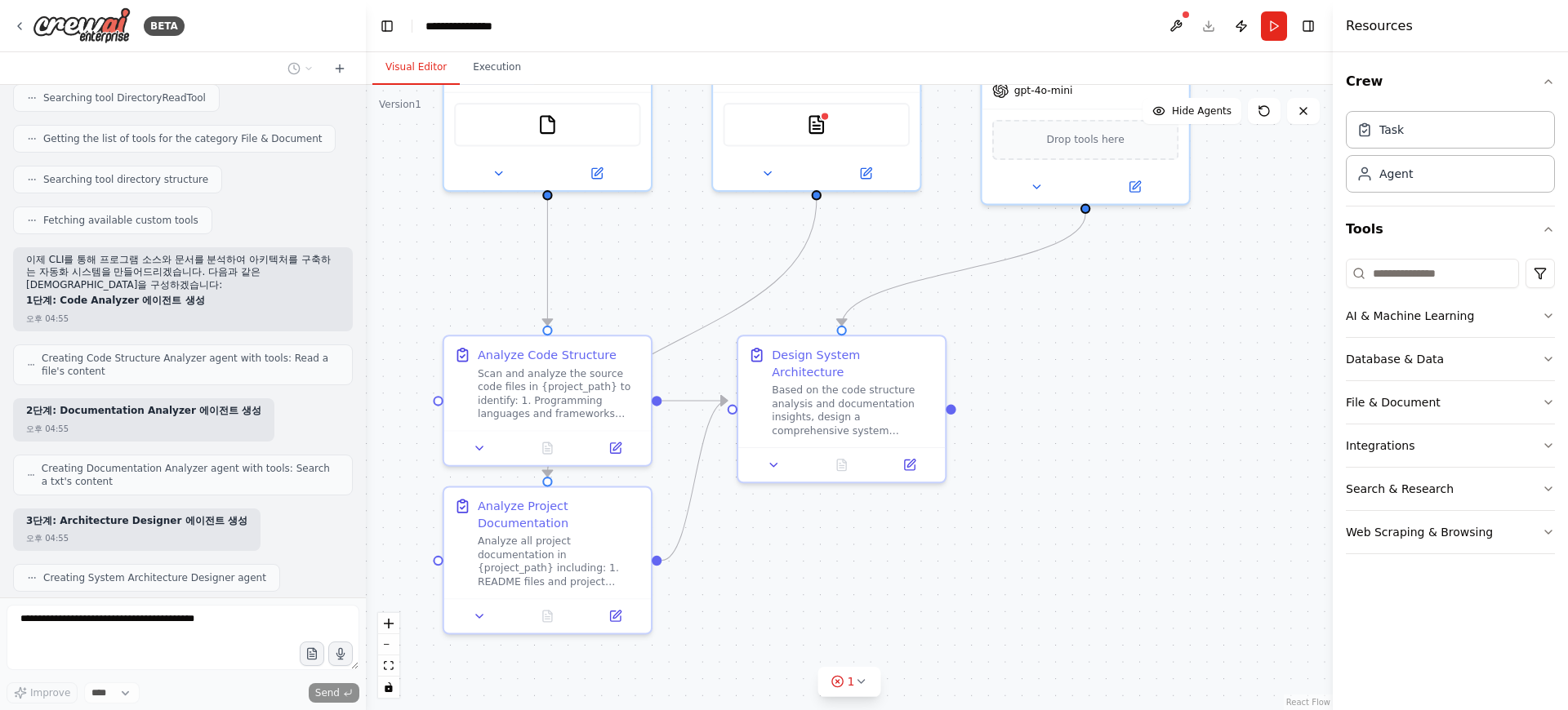
scroll to position [364, 0]
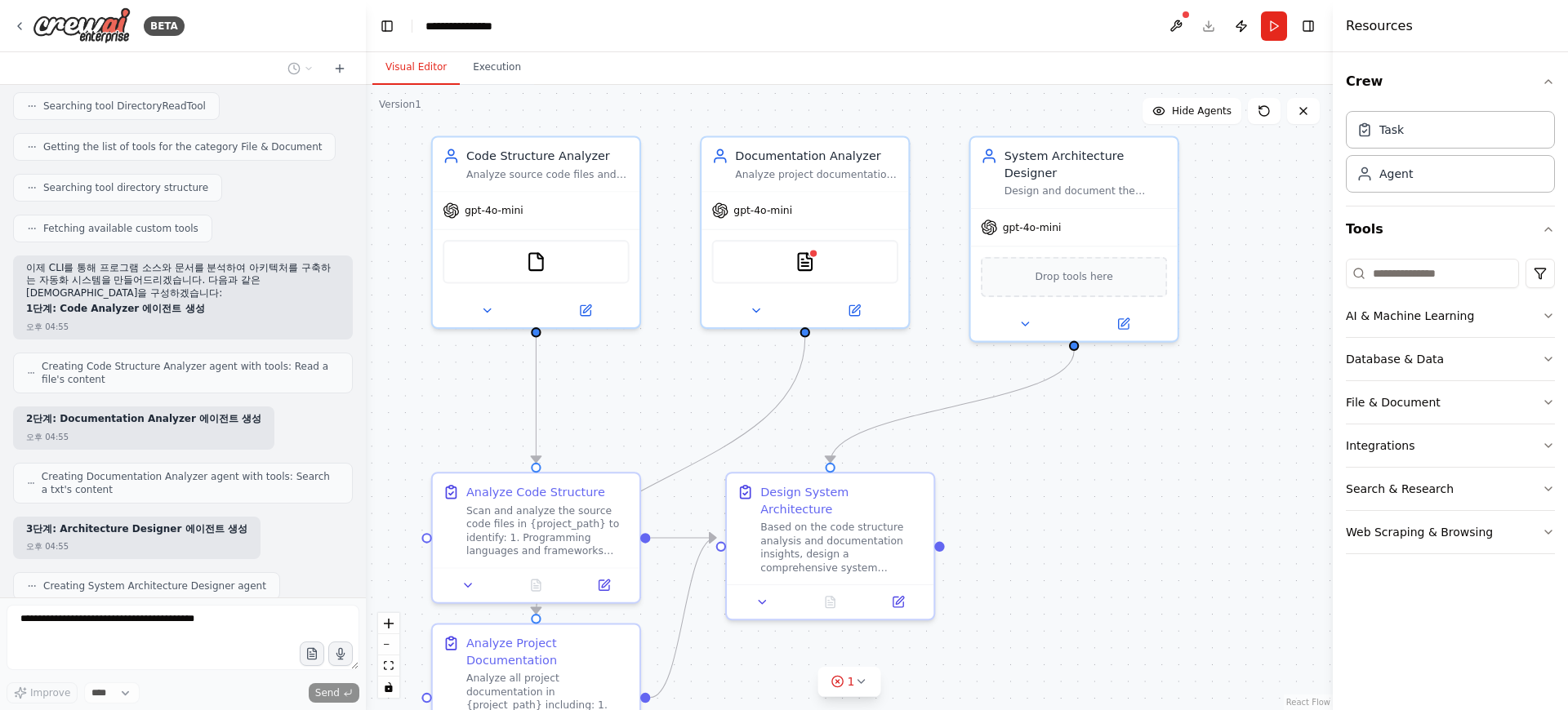
drag, startPoint x: 449, startPoint y: 253, endPoint x: 437, endPoint y: 390, distance: 137.5
click at [437, 390] on div ".deletable-edge-delete-btn { width: 20px; height: 20px; border: 0px solid #ffff…" at bounding box center [849, 397] width 967 height 625
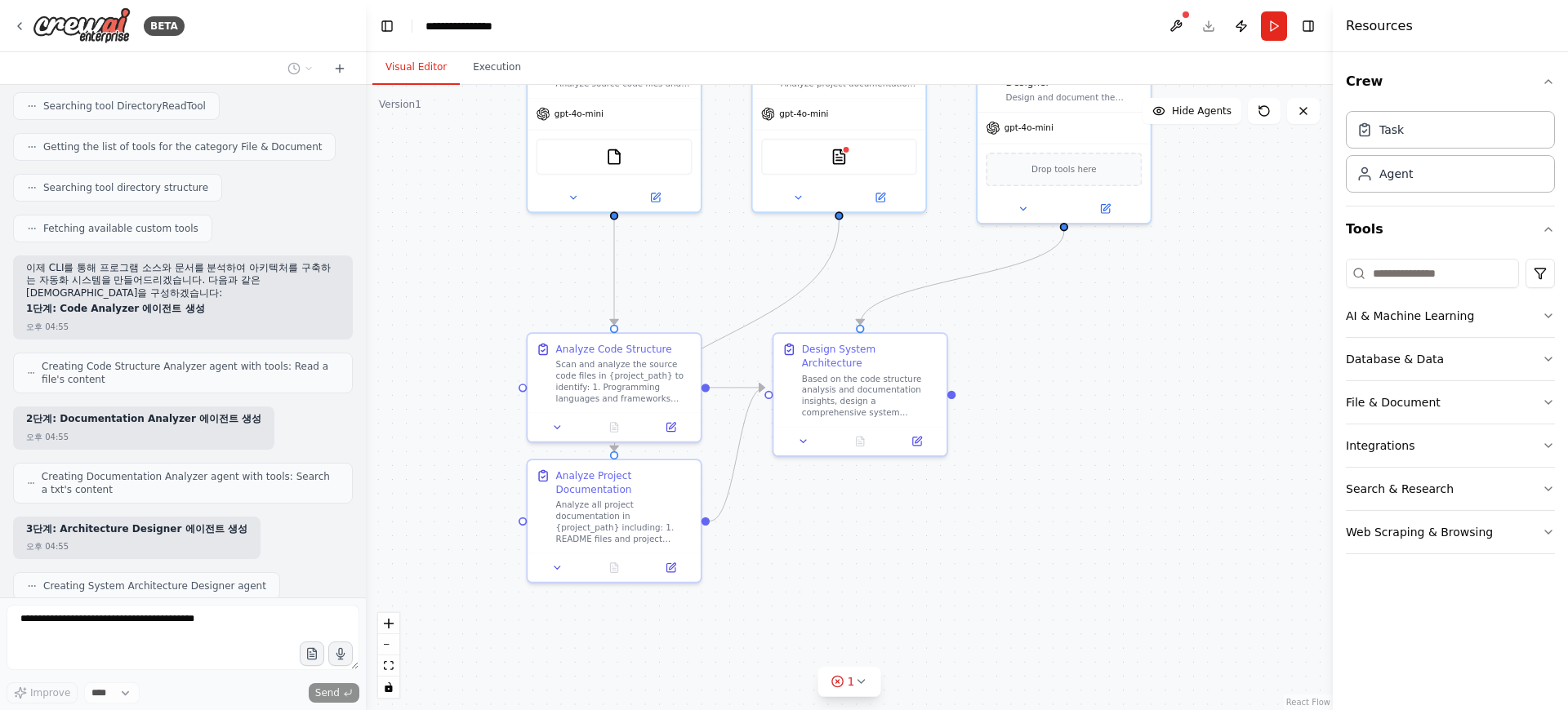
drag, startPoint x: 1009, startPoint y: 486, endPoint x: 1010, endPoint y: 310, distance: 176.0
click at [1010, 310] on div ".deletable-edge-delete-btn { width: 20px; height: 20px; border: 0px solid #ffff…" at bounding box center [849, 397] width 967 height 625
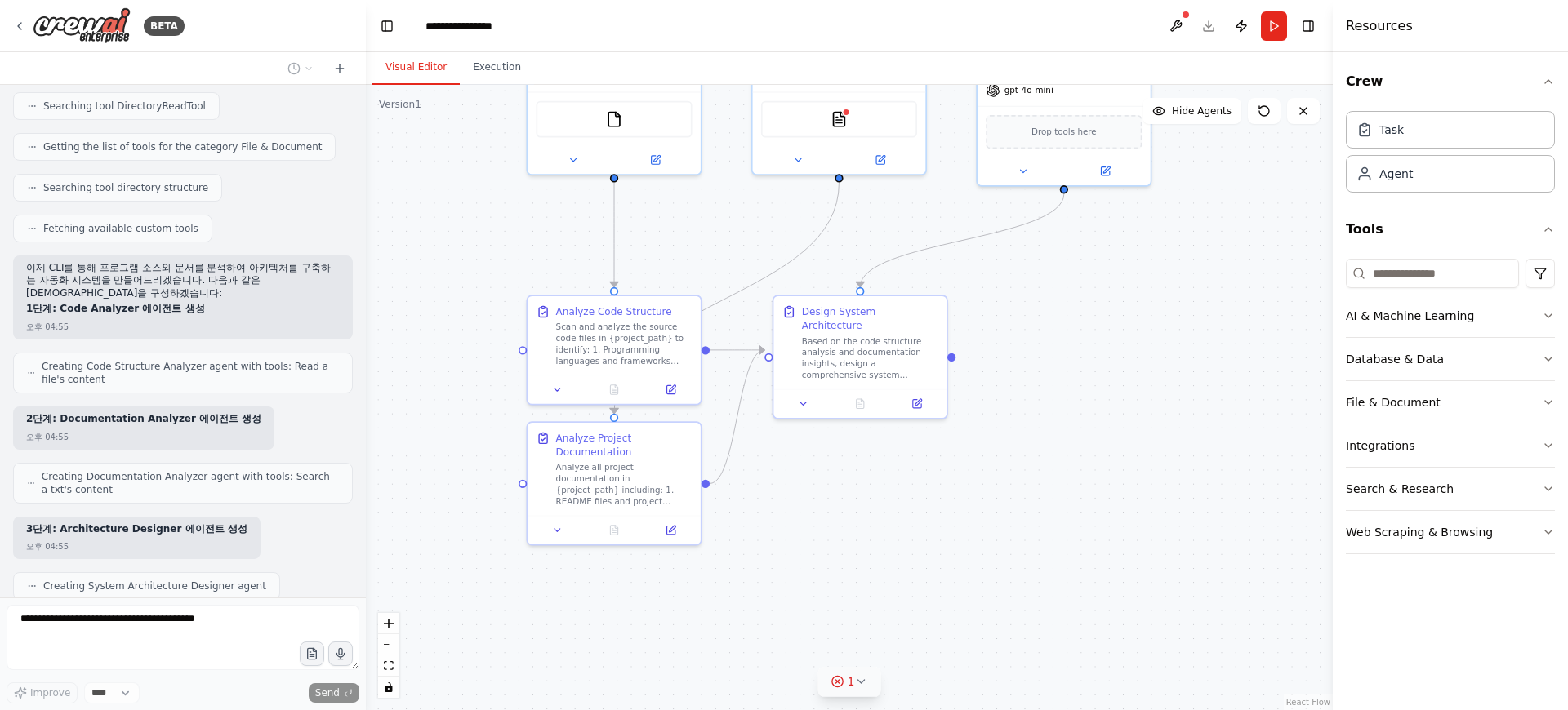
click at [864, 684] on icon at bounding box center [860, 682] width 13 height 13
click at [980, 609] on icon at bounding box center [983, 607] width 13 height 13
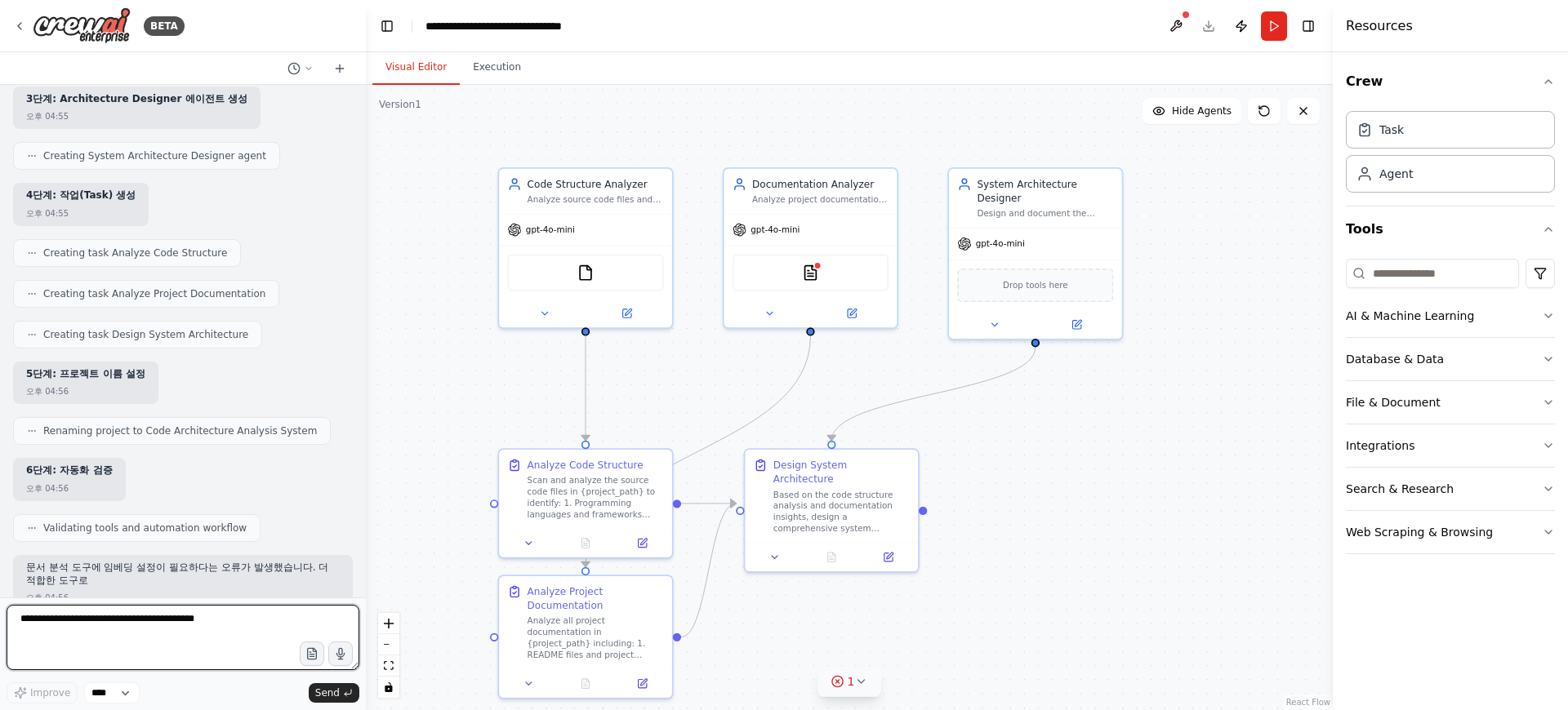
scroll to position [807, 0]
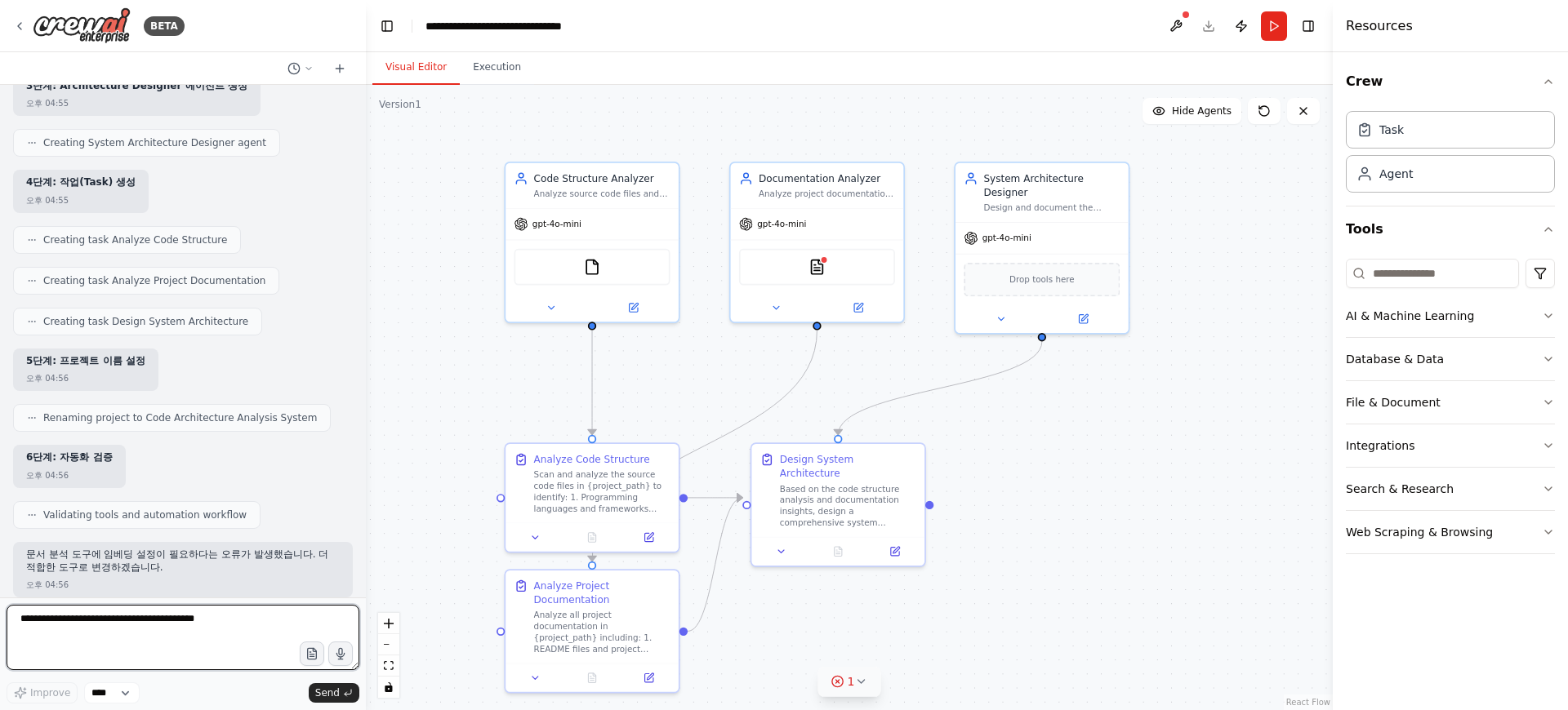
drag, startPoint x: 471, startPoint y: 264, endPoint x: 449, endPoint y: 411, distance: 148.6
click at [449, 411] on div ".deletable-edge-delete-btn { width: 20px; height: 20px; border: 0px solid #ffff…" at bounding box center [849, 397] width 967 height 625
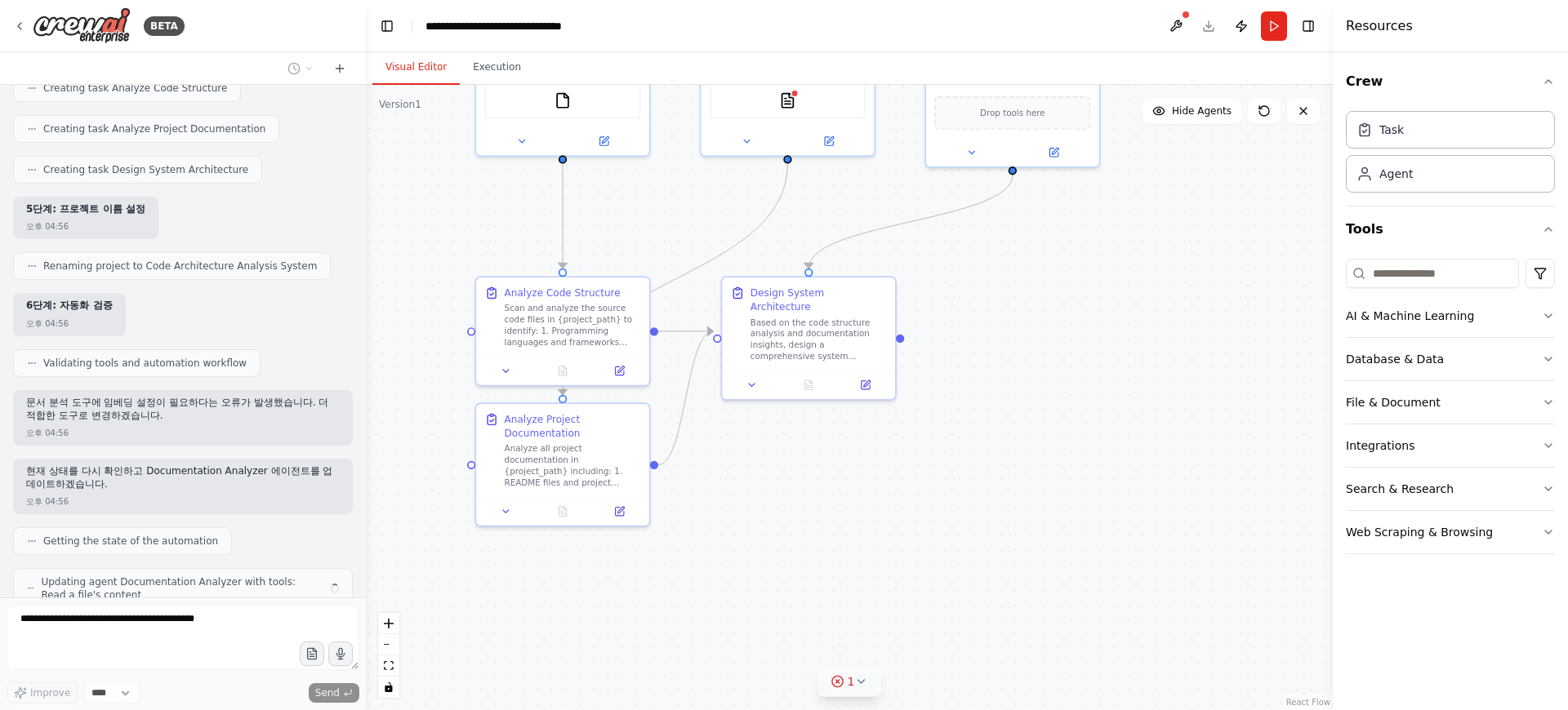
scroll to position [1012, 0]
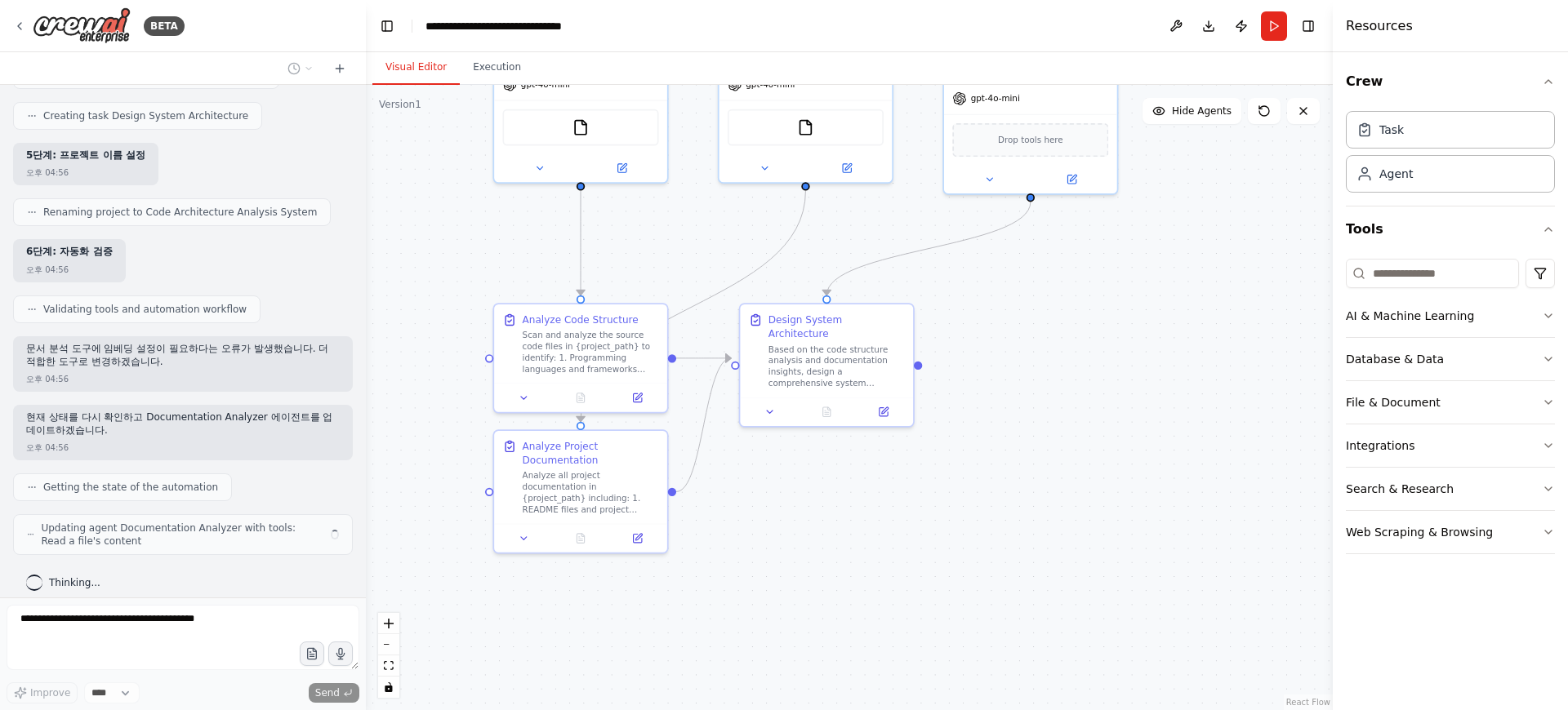
drag, startPoint x: 472, startPoint y: 508, endPoint x: 460, endPoint y: 369, distance: 139.5
click at [460, 369] on div ".deletable-edge-delete-btn { width: 20px; height: 20px; border: 0px solid #ffff…" at bounding box center [849, 397] width 967 height 625
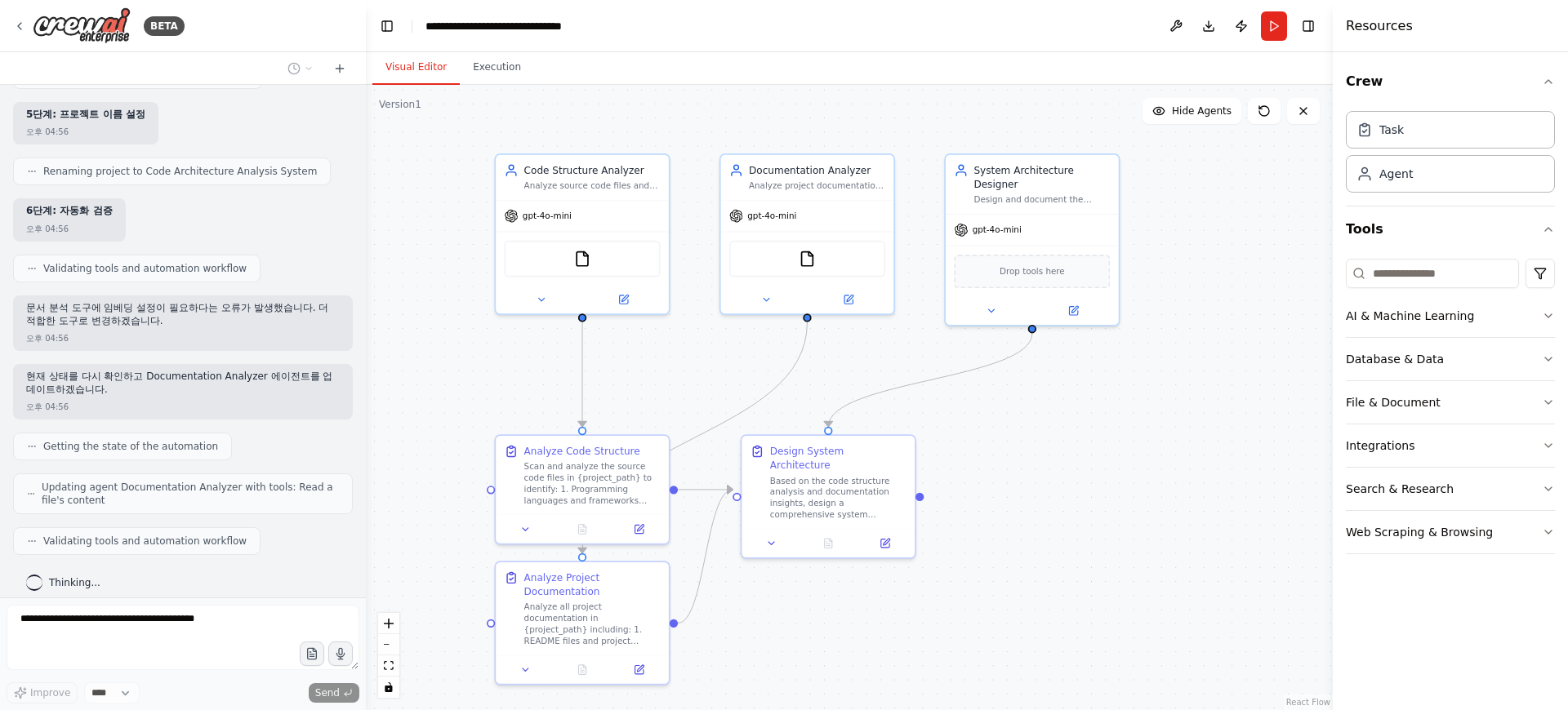
drag, startPoint x: 460, startPoint y: 254, endPoint x: 463, endPoint y: 386, distance: 132.0
click at [463, 386] on div ".deletable-edge-delete-btn { width: 20px; height: 20px; border: 0px solid #ffff…" at bounding box center [849, 397] width 967 height 625
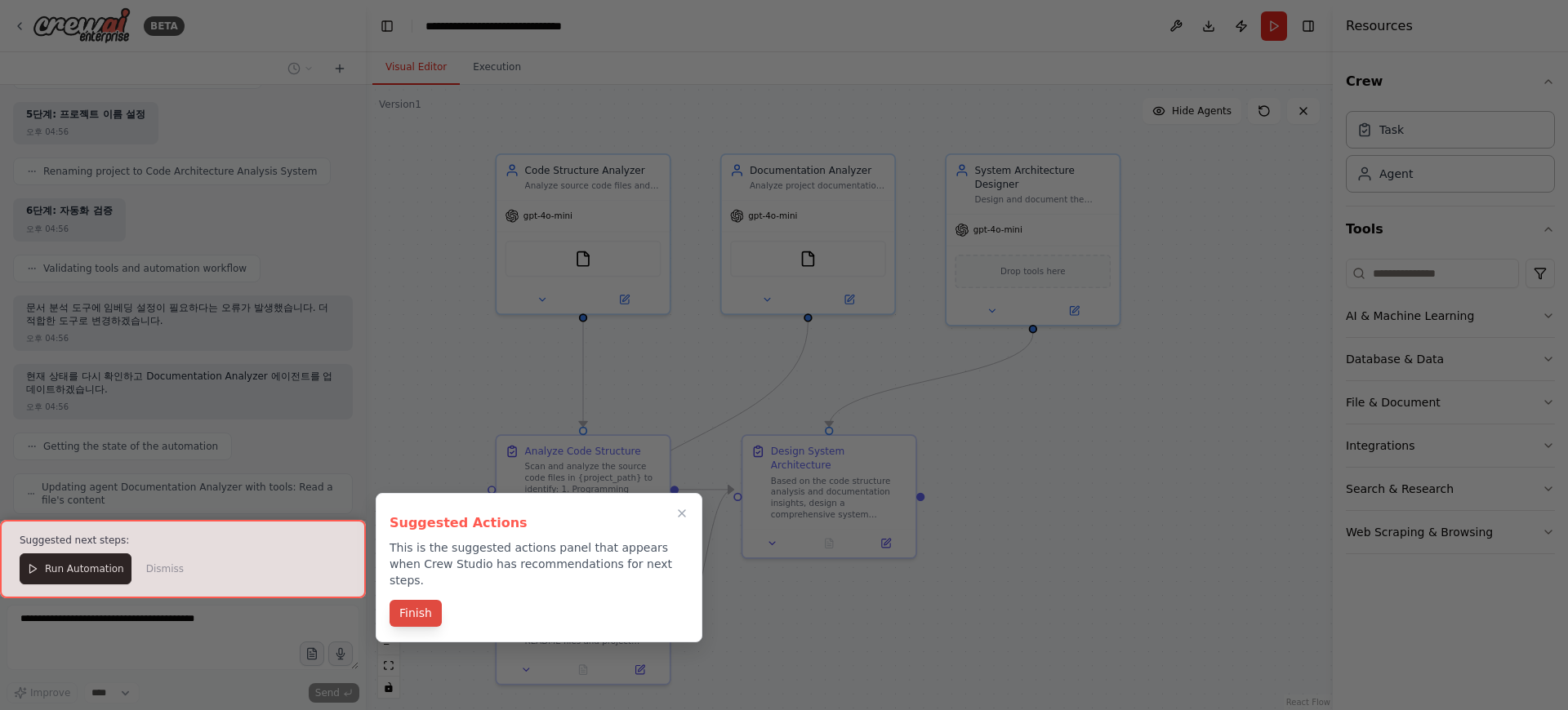
click at [416, 600] on button "Finish" at bounding box center [415, 613] width 52 height 27
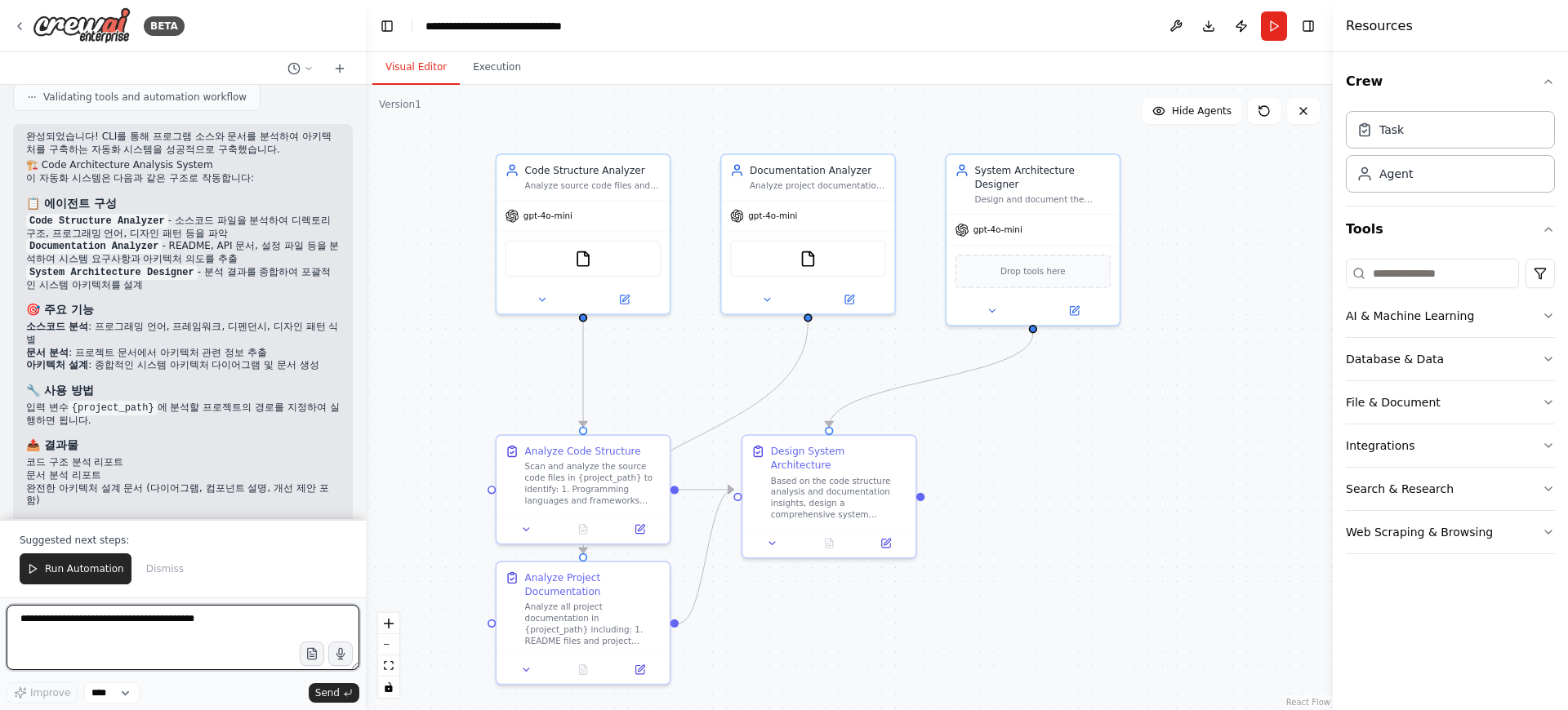
scroll to position [1506, 0]
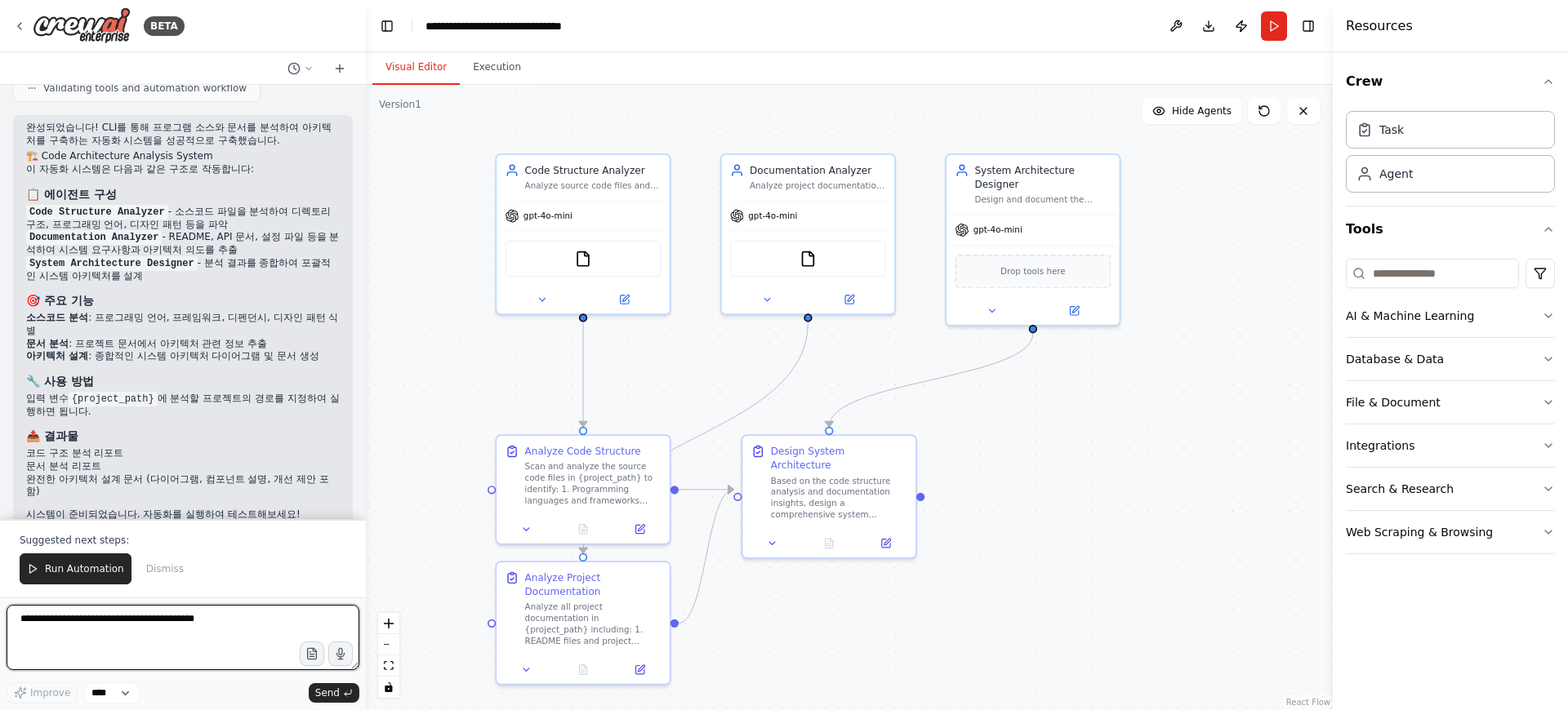
click at [156, 631] on textarea at bounding box center [183, 637] width 353 height 65
type textarea "**********"
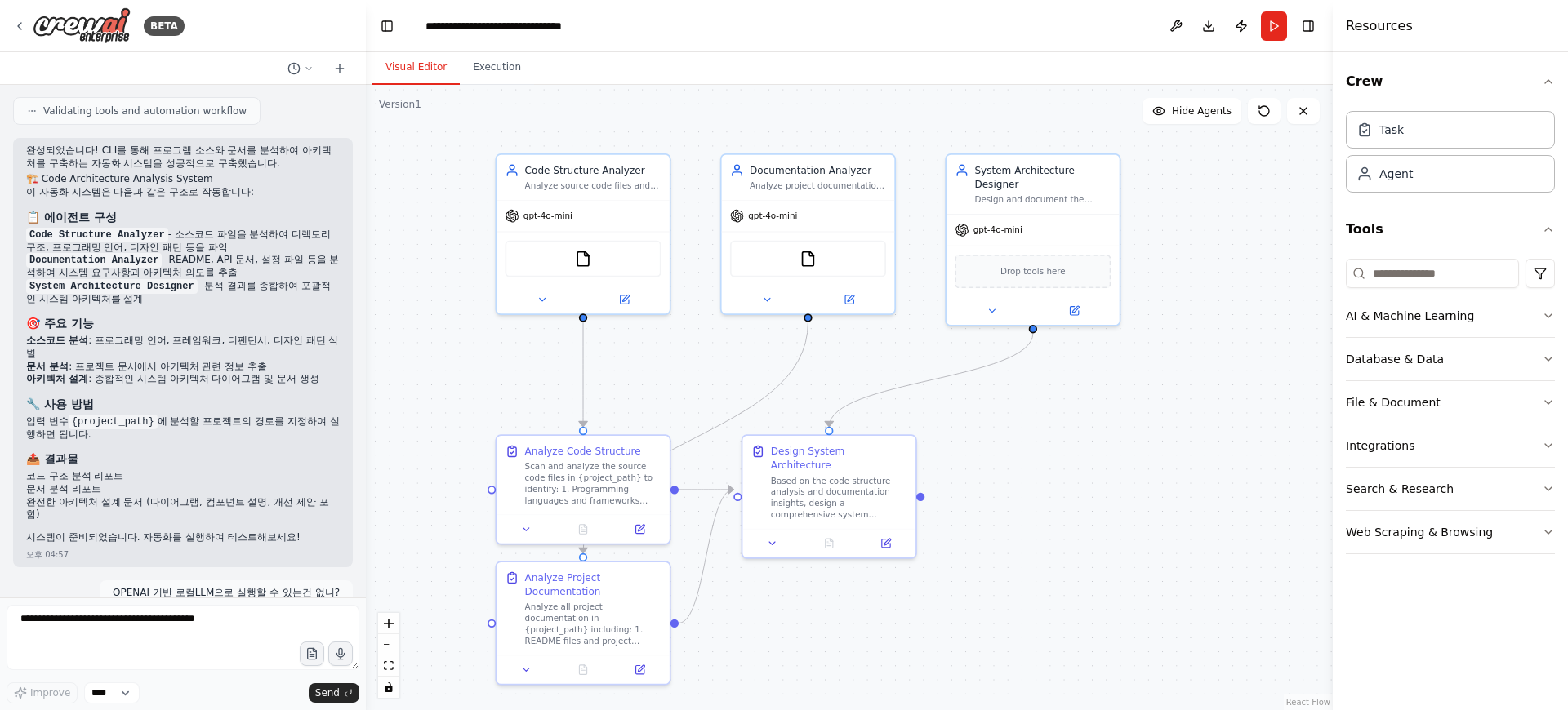
scroll to position [1526, 0]
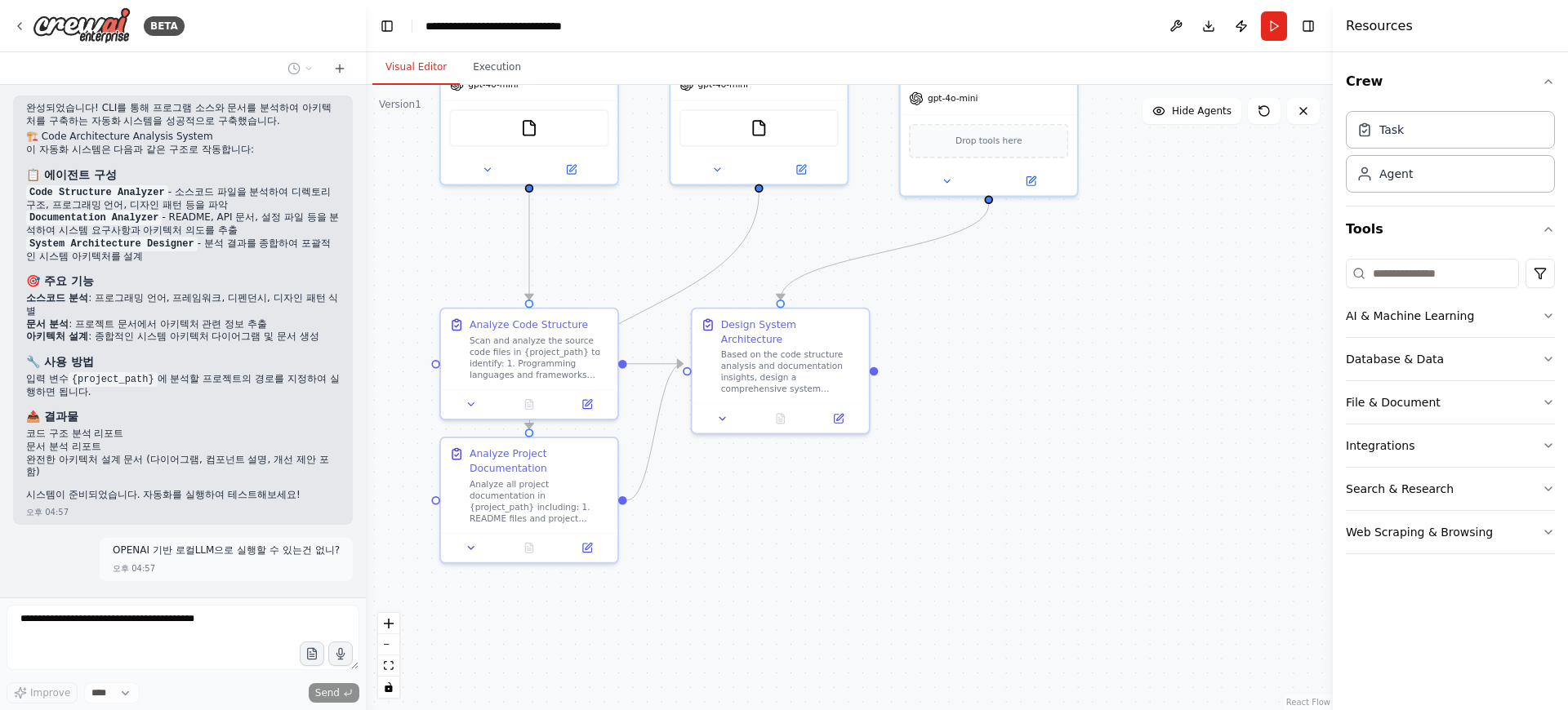
drag, startPoint x: 790, startPoint y: 608, endPoint x: 742, endPoint y: 485, distance: 132.0
click at [742, 485] on div ".deletable-edge-delete-btn { width: 20px; height: 20px; border: 0px solid #ffff…" at bounding box center [849, 397] width 967 height 625
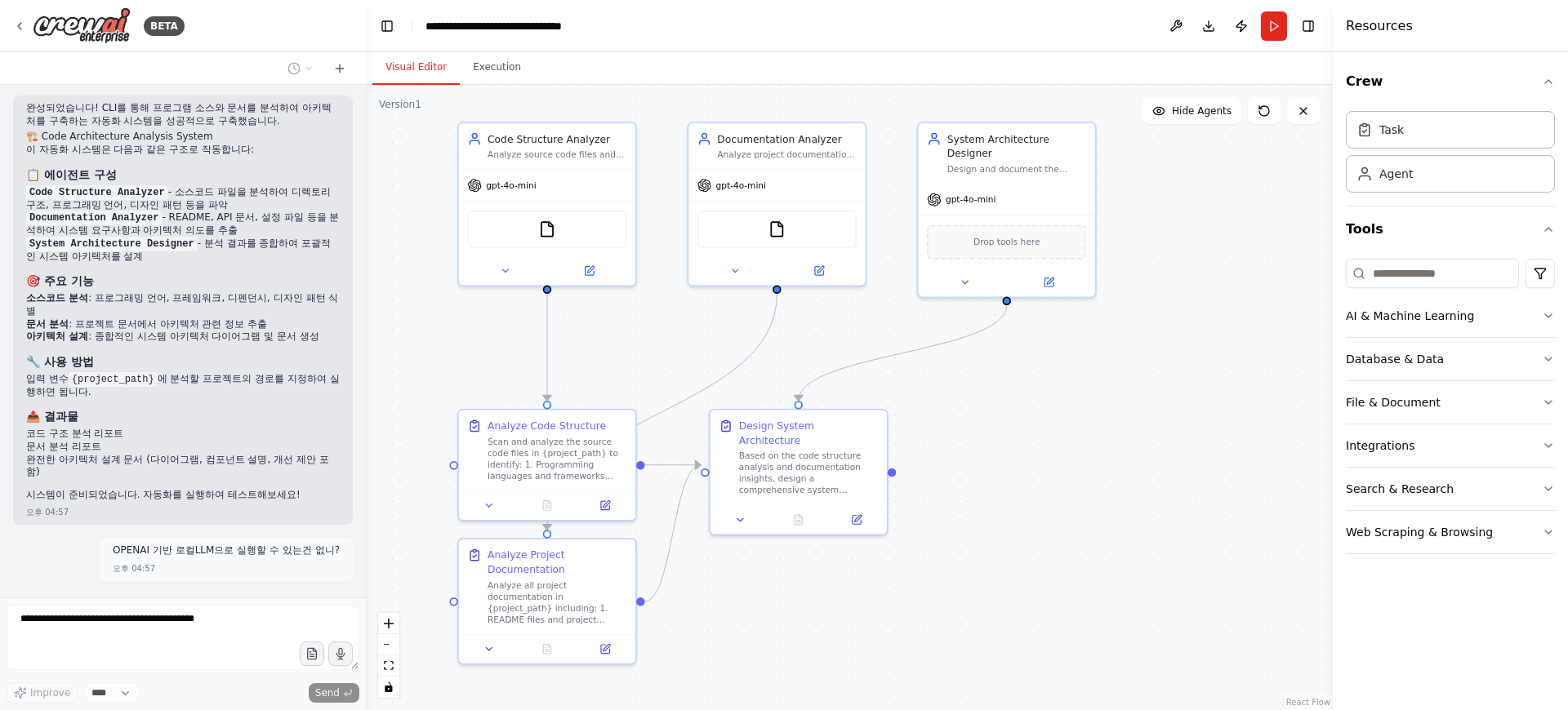
drag, startPoint x: 710, startPoint y: 487, endPoint x: 726, endPoint y: 591, distance: 105.2
click at [726, 591] on div ".deletable-edge-delete-btn { width: 20px; height: 20px; border: 0px solid #ffff…" at bounding box center [849, 397] width 967 height 625
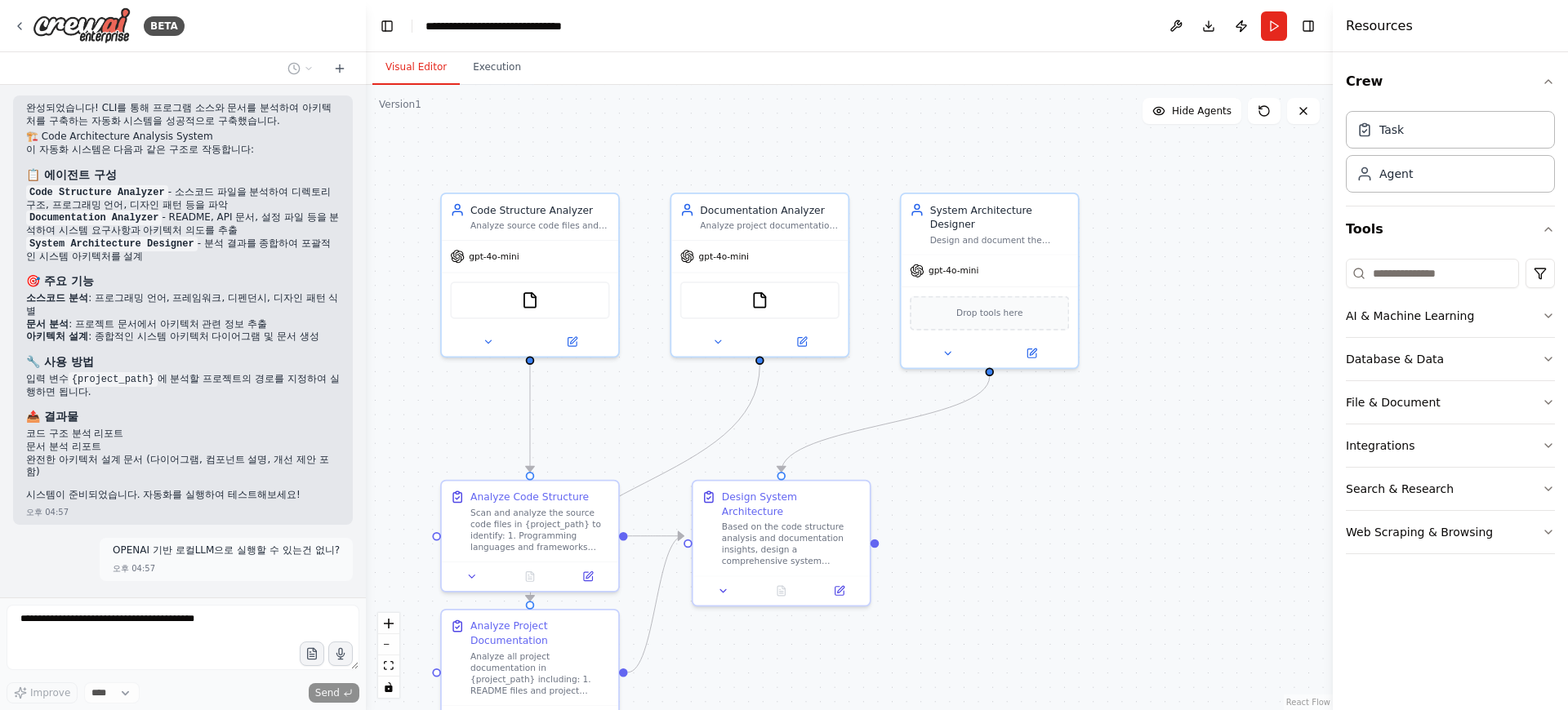
drag, startPoint x: 1028, startPoint y: 362, endPoint x: 1010, endPoint y: 442, distance: 82.0
click at [1010, 442] on div ".deletable-edge-delete-btn { width: 20px; height: 20px; border: 0px solid #ffff…" at bounding box center [849, 397] width 967 height 625
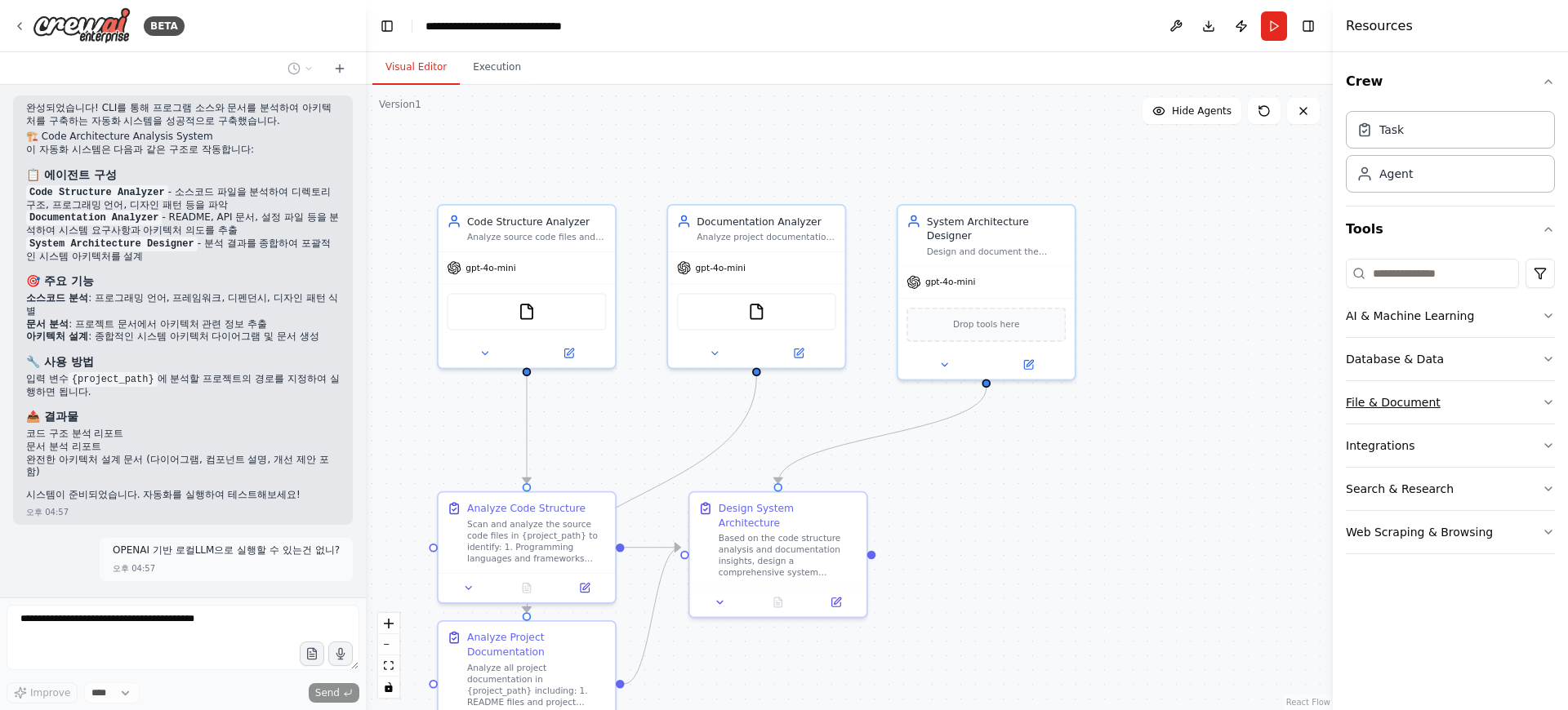
click at [1545, 403] on icon "button" at bounding box center [1548, 402] width 13 height 13
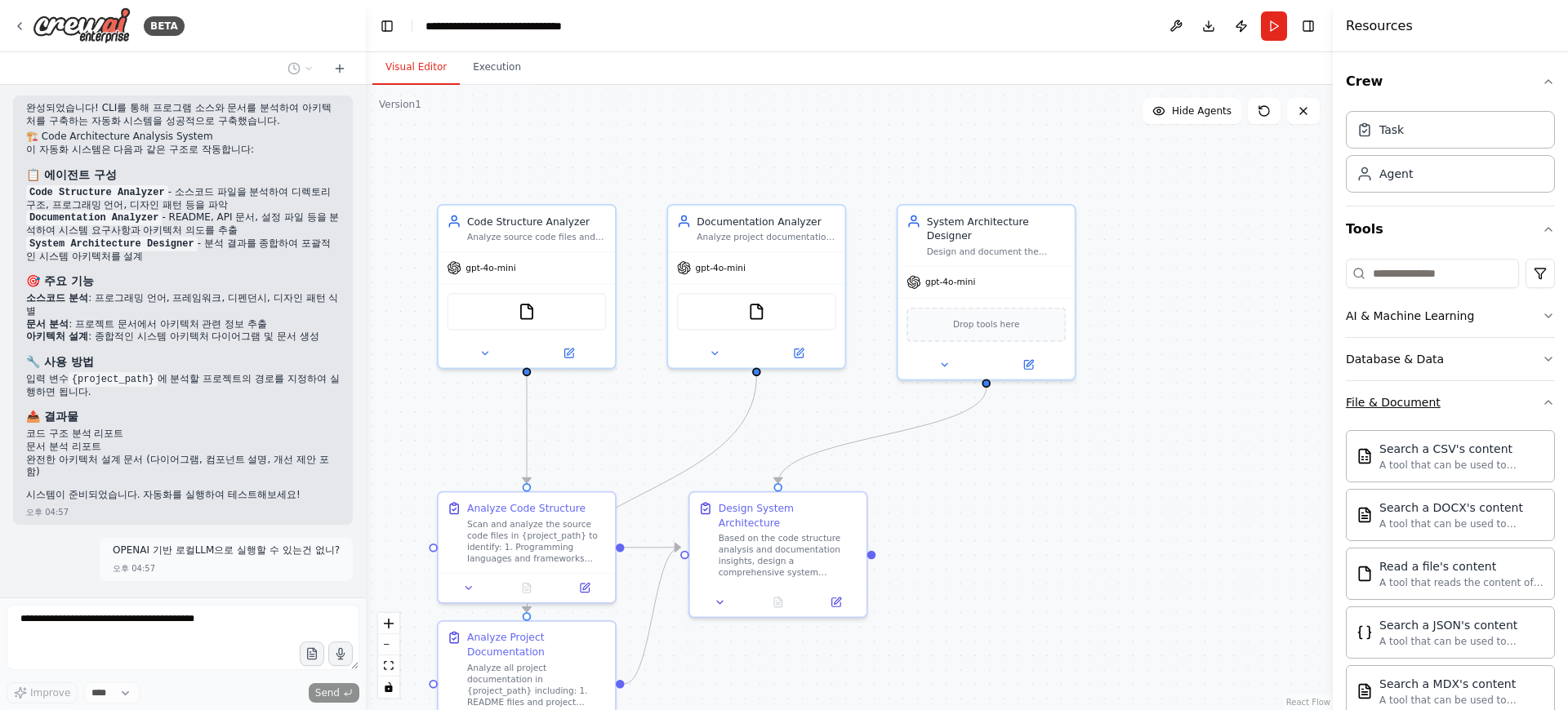
click at [1546, 402] on div "Crew Task Agent Tools AI & Machine Learning Database & Data File & Document Sea…" at bounding box center [1450, 381] width 235 height 658
click at [1541, 400] on icon "button" at bounding box center [1548, 402] width 13 height 13
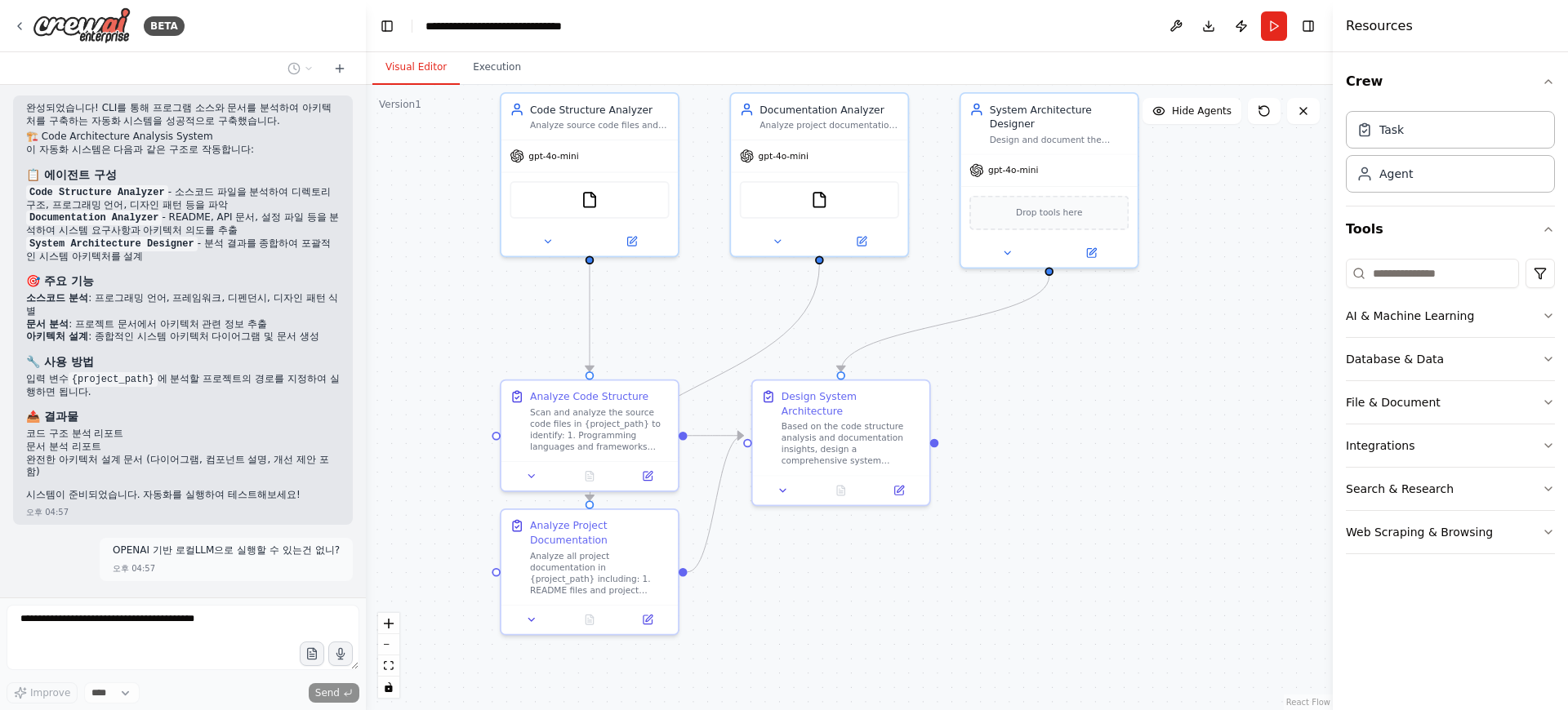
drag, startPoint x: 994, startPoint y: 499, endPoint x: 1054, endPoint y: 350, distance: 160.6
click at [1054, 350] on div ".deletable-edge-delete-btn { width: 20px; height: 20px; border: 0px solid #ffff…" at bounding box center [849, 397] width 967 height 625
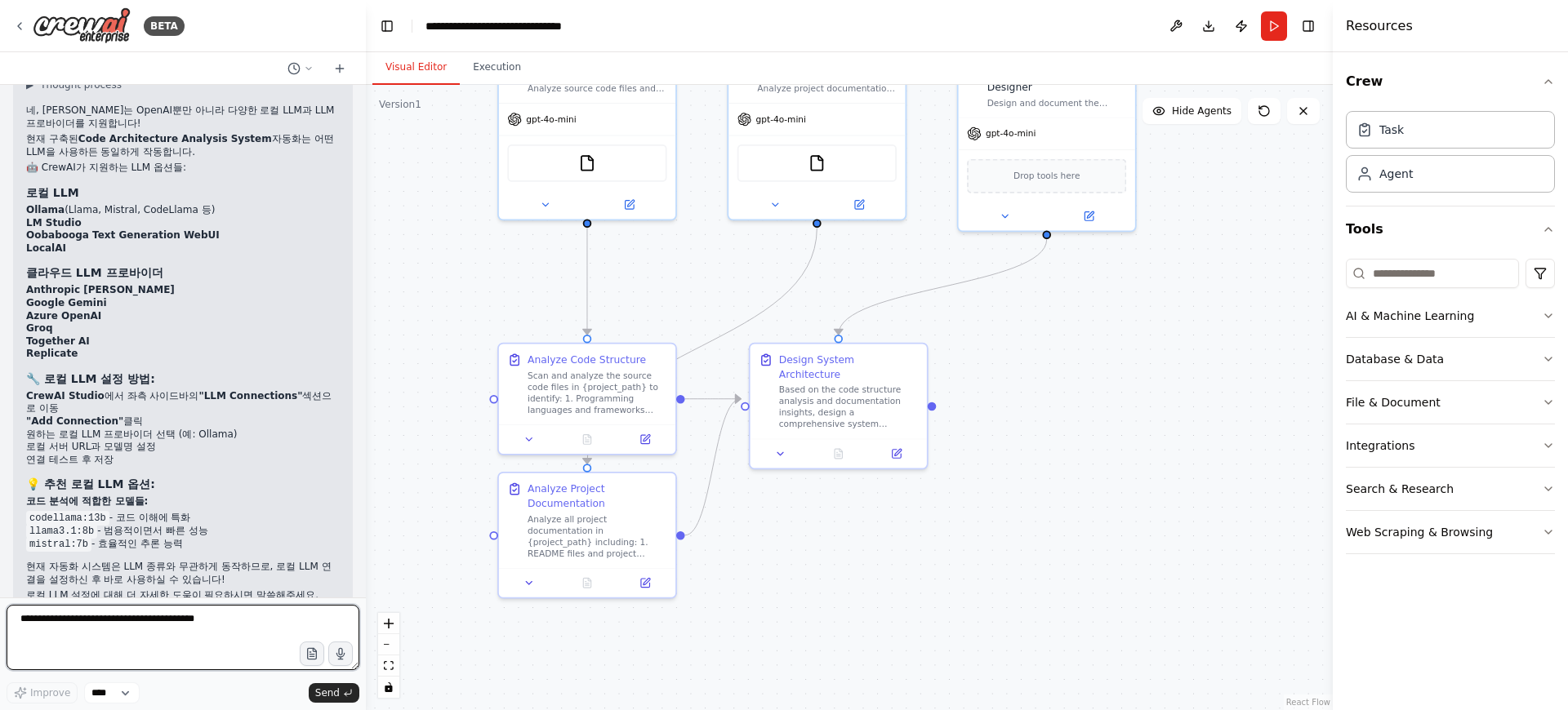
scroll to position [2054, 0]
click at [118, 696] on select "****" at bounding box center [111, 693] width 55 height 21
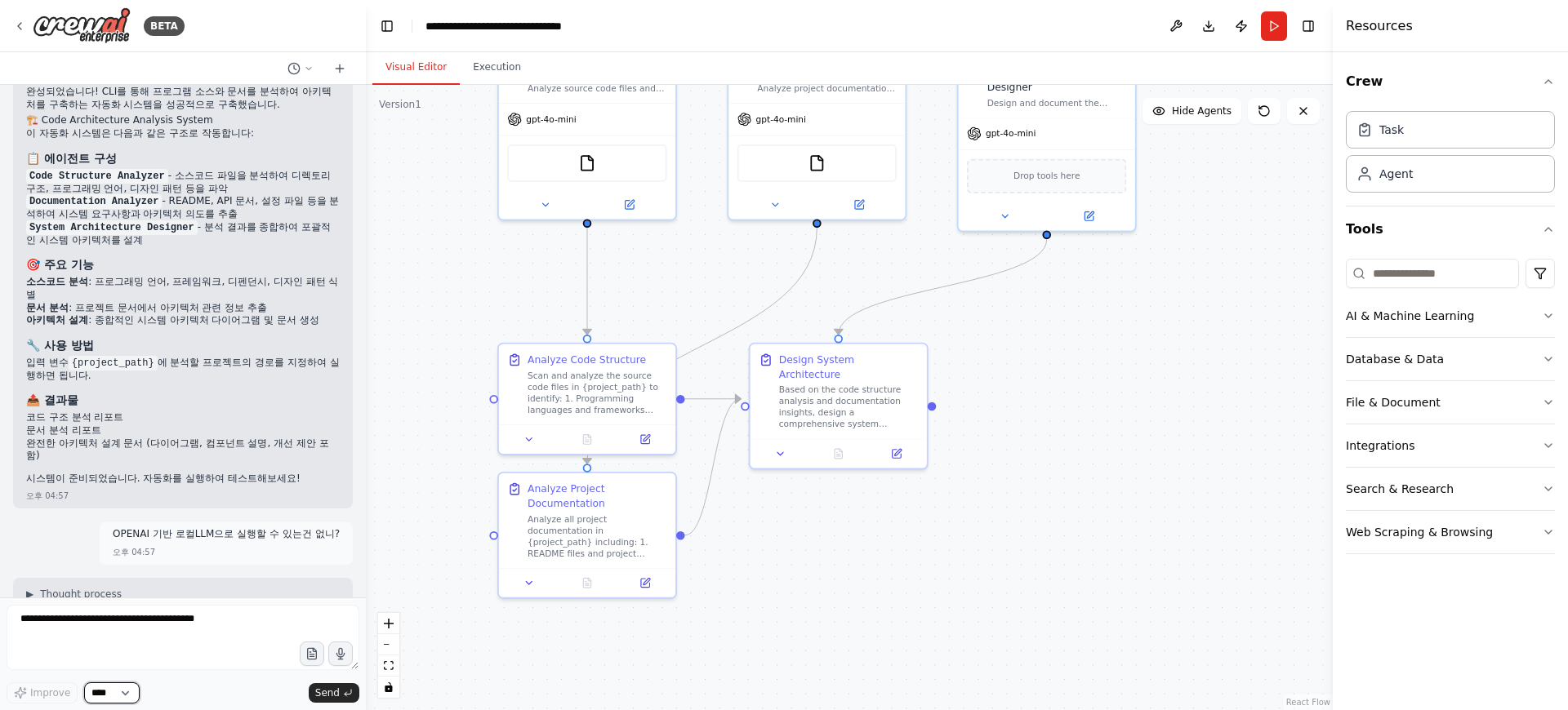
scroll to position [1384, 0]
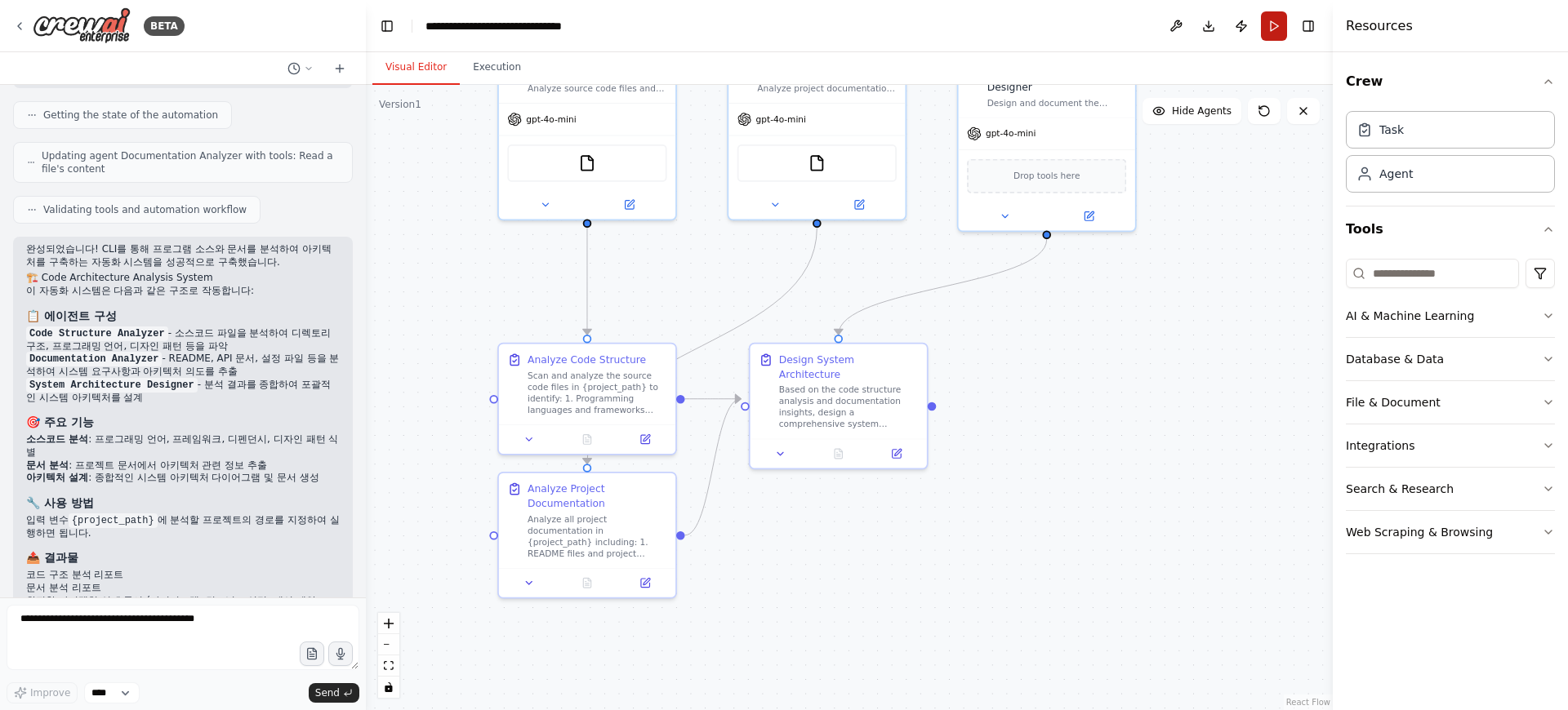
click at [1267, 25] on button "Run" at bounding box center [1274, 26] width 26 height 29
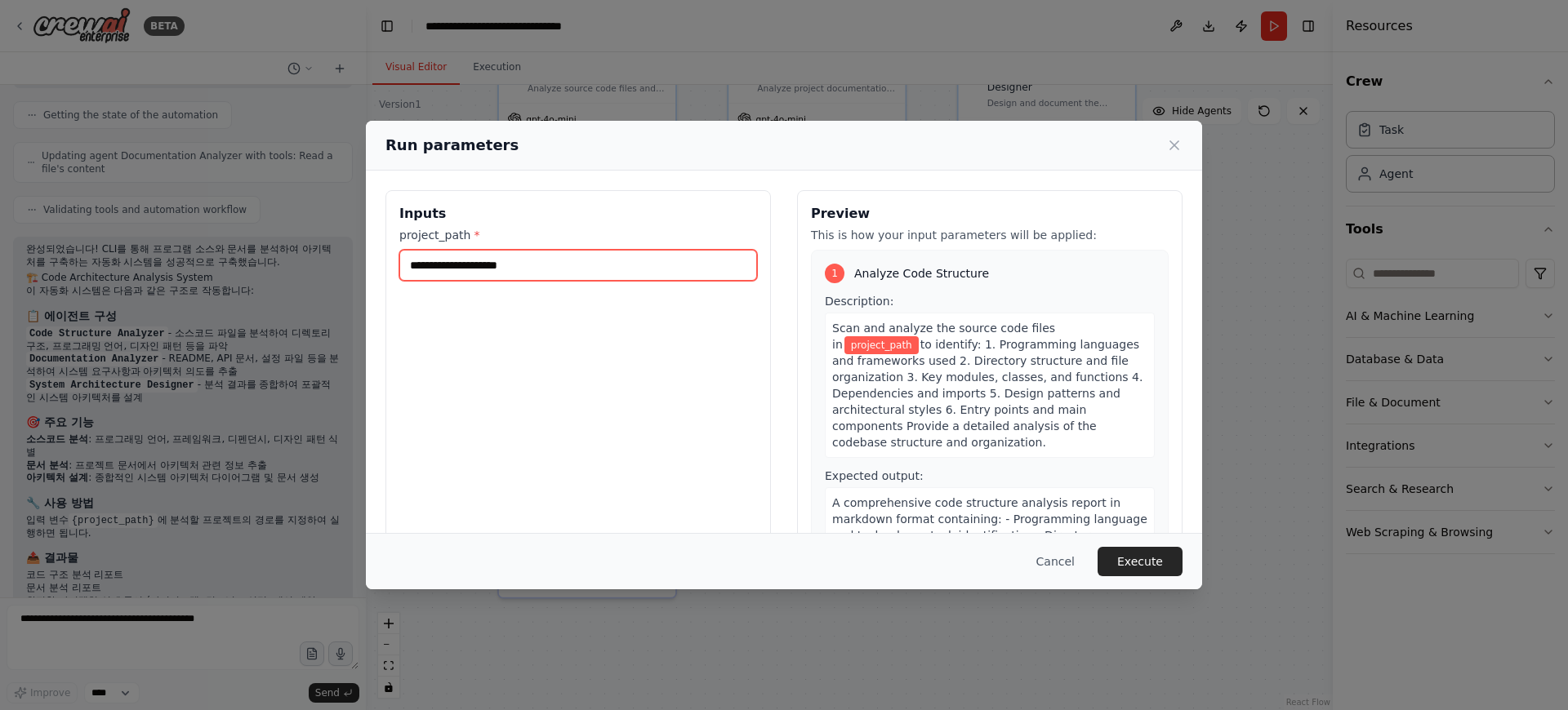
click at [569, 270] on input "project_path *" at bounding box center [577, 265] width 358 height 31
type input "*"
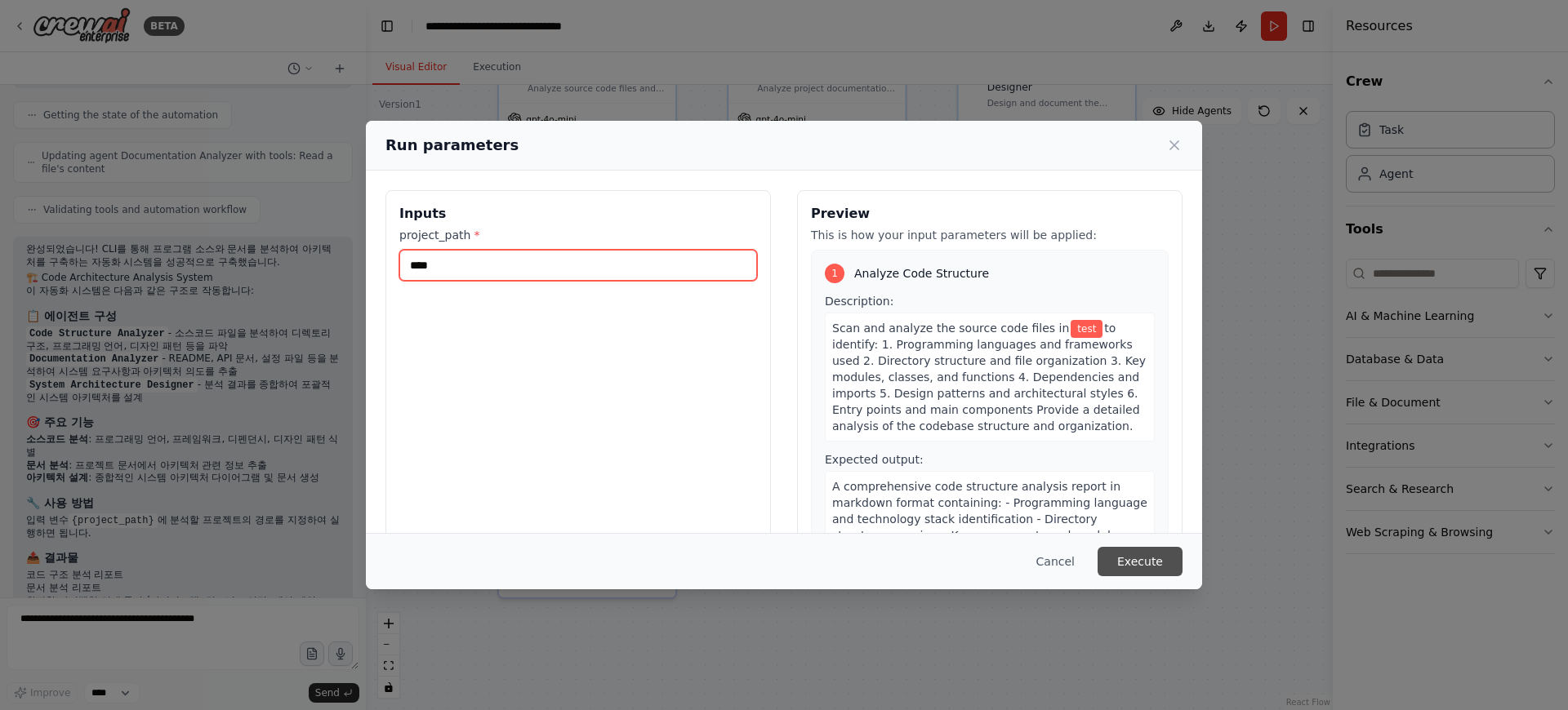
type input "****"
click at [1124, 558] on button "Execute" at bounding box center [1140, 561] width 85 height 29
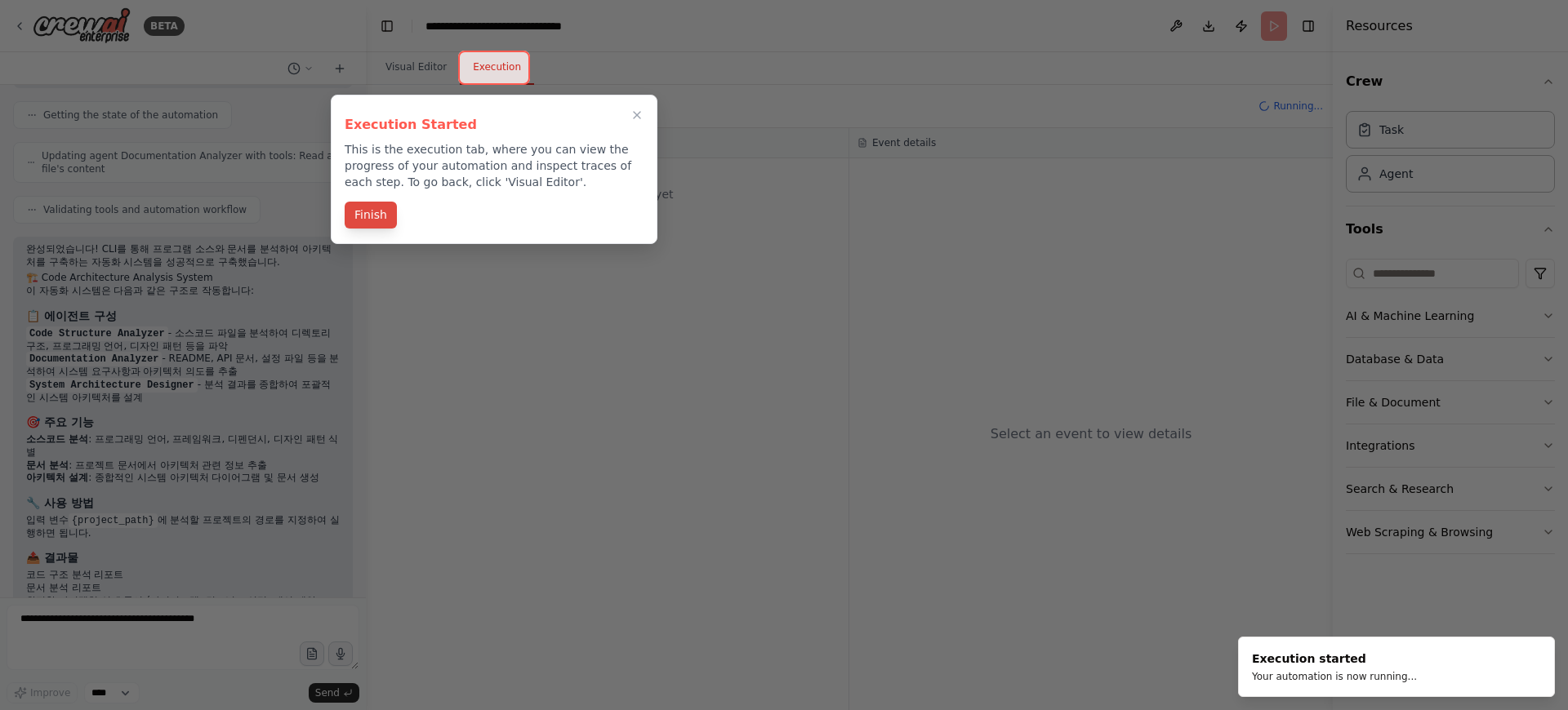
click at [359, 216] on button "Finish" at bounding box center [370, 214] width 52 height 27
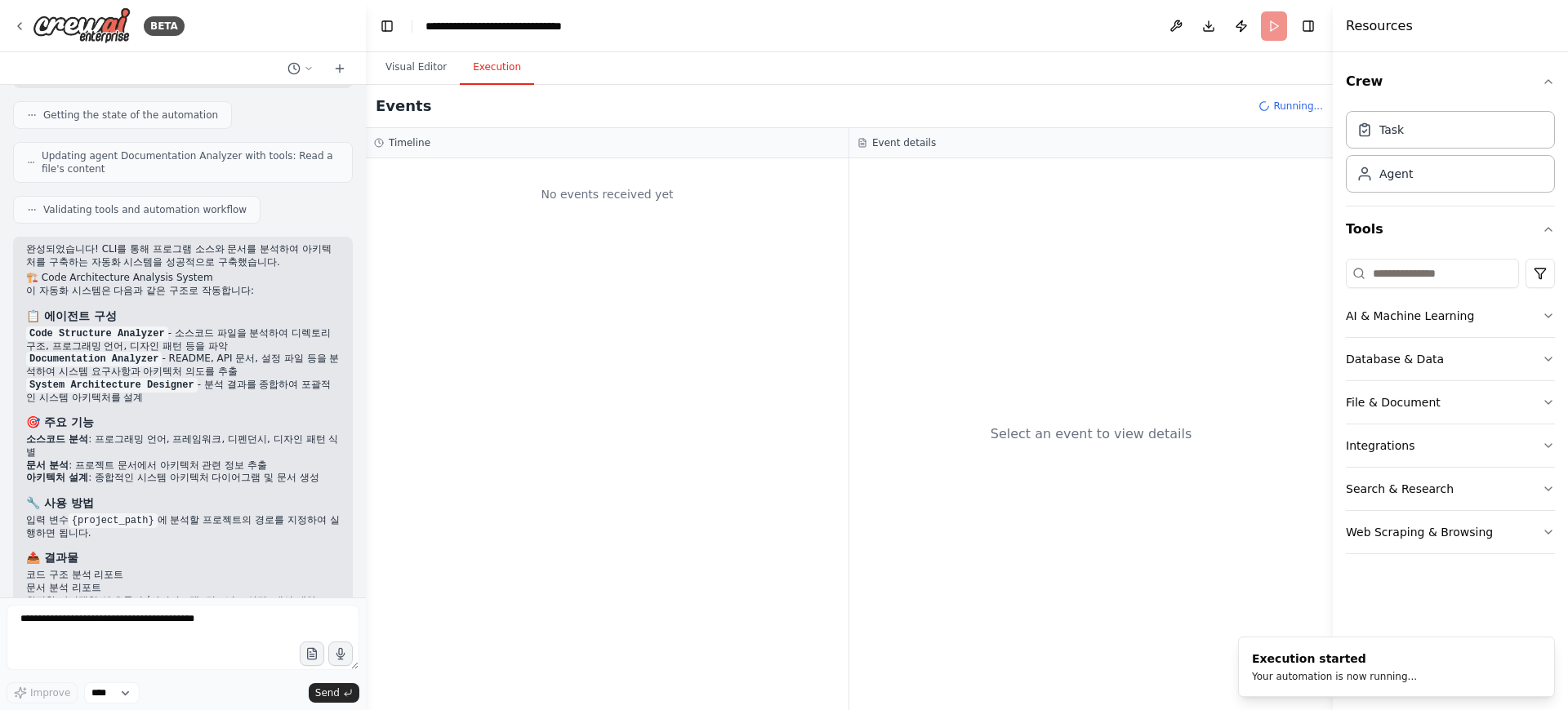
click at [551, 266] on div "No events received yet" at bounding box center [607, 434] width 483 height 551
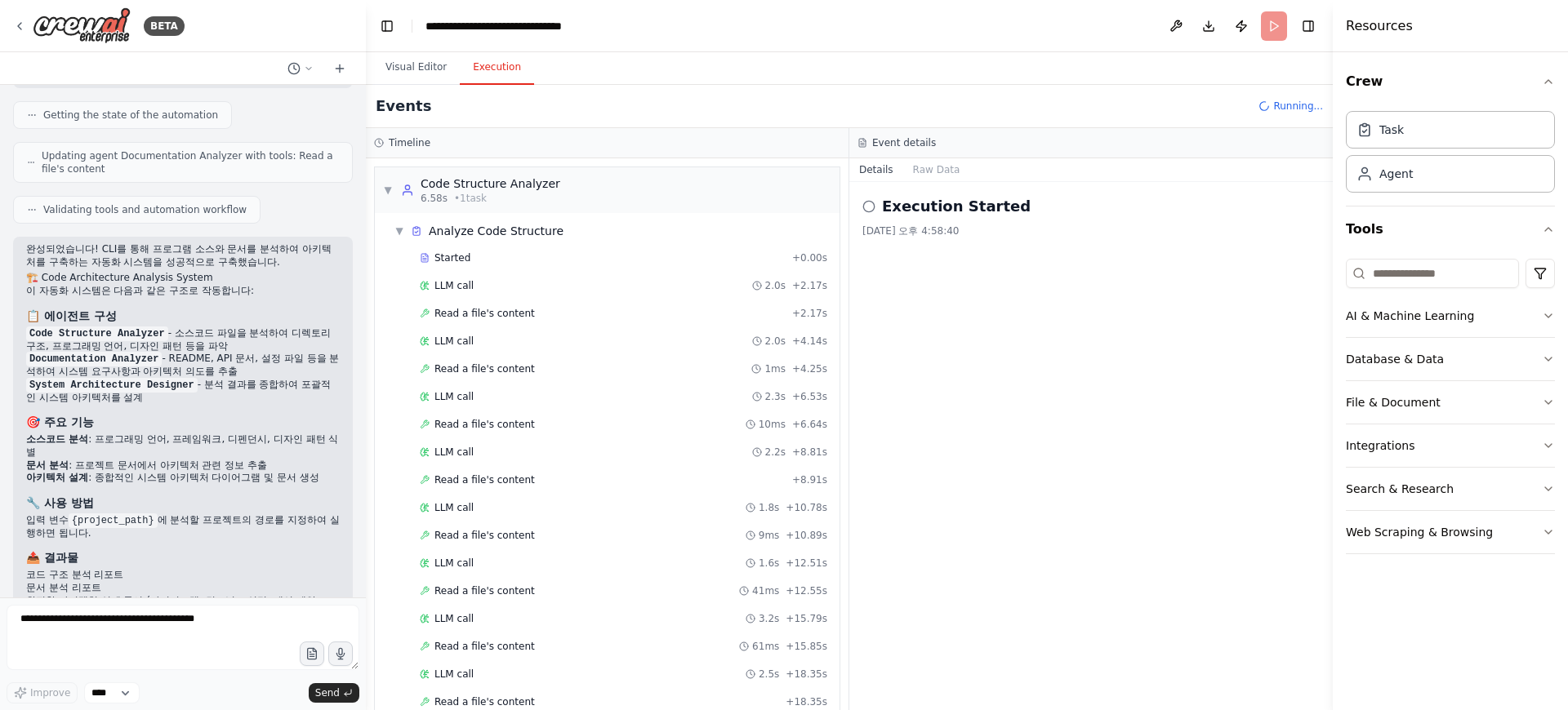
scroll to position [334, 0]
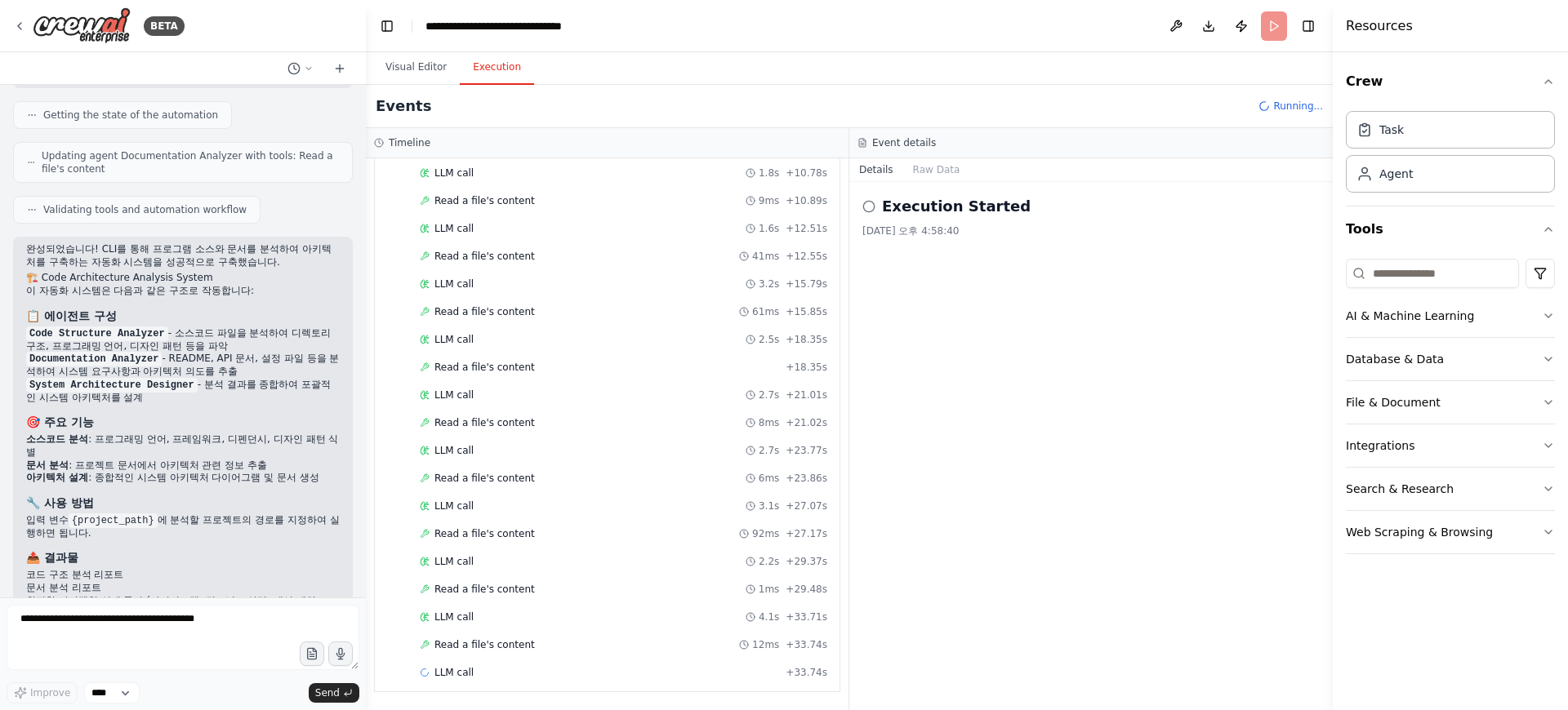
click at [954, 265] on div "Execution Started 2025. 9. 19. 오후 4:58:40" at bounding box center [1091, 445] width 483 height 528
click at [934, 165] on button "Raw Data" at bounding box center [936, 169] width 67 height 23
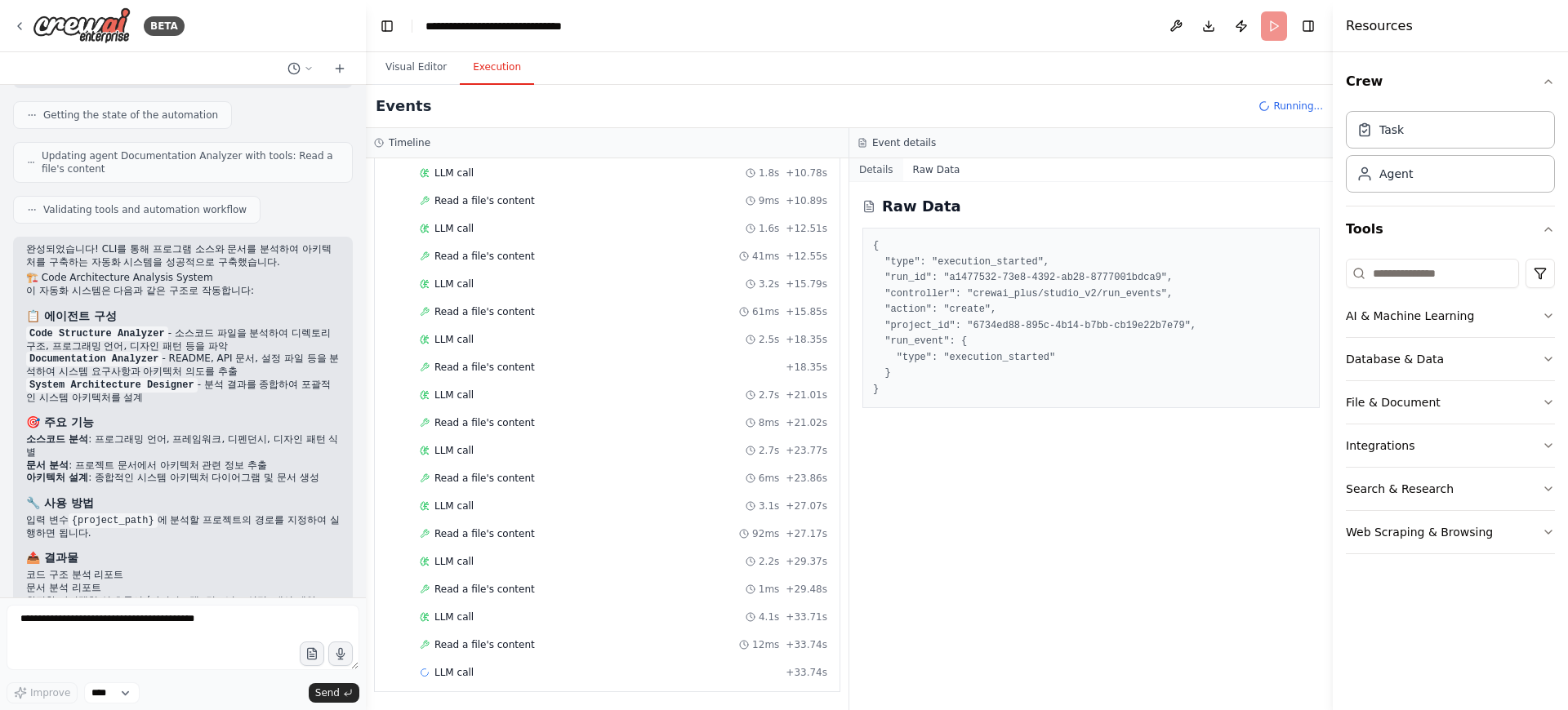
scroll to position [390, 0]
click at [881, 168] on button "Details" at bounding box center [876, 169] width 54 height 23
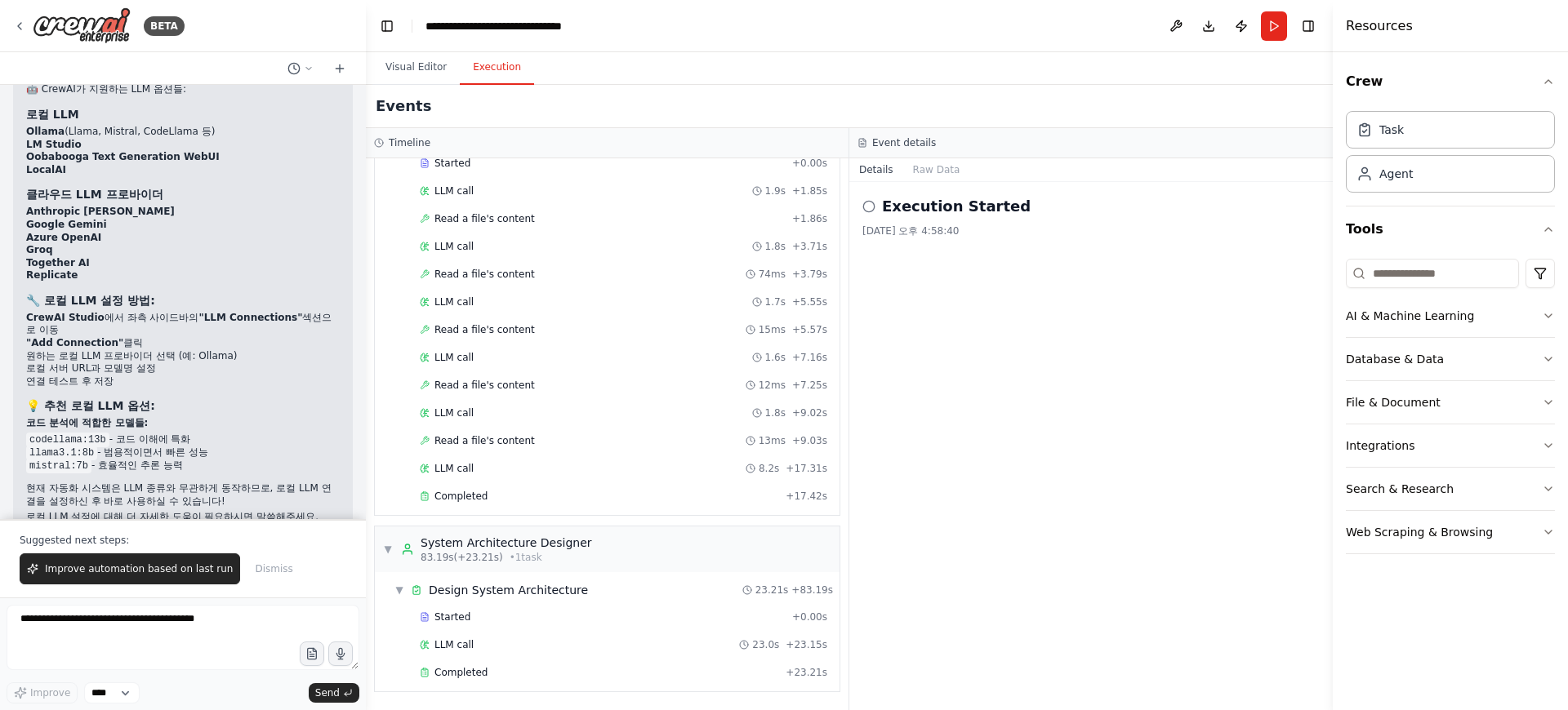
scroll to position [2132, 0]
click at [426, 67] on button "Visual Editor" at bounding box center [415, 67] width 87 height 34
click at [493, 67] on button "Execution" at bounding box center [496, 67] width 74 height 34
click at [1417, 539] on div "Web Scraping & Browsing" at bounding box center [1419, 532] width 147 height 17
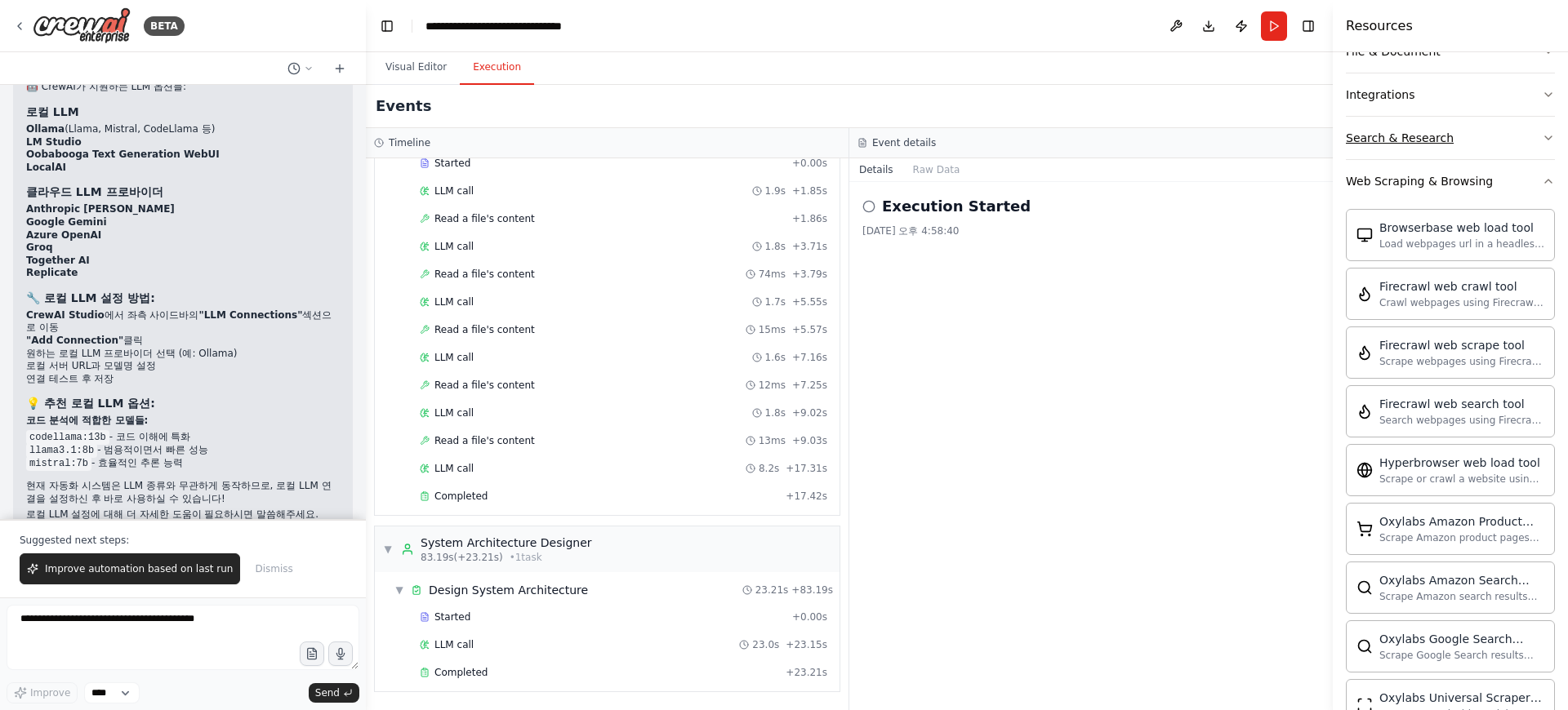
scroll to position [764, 0]
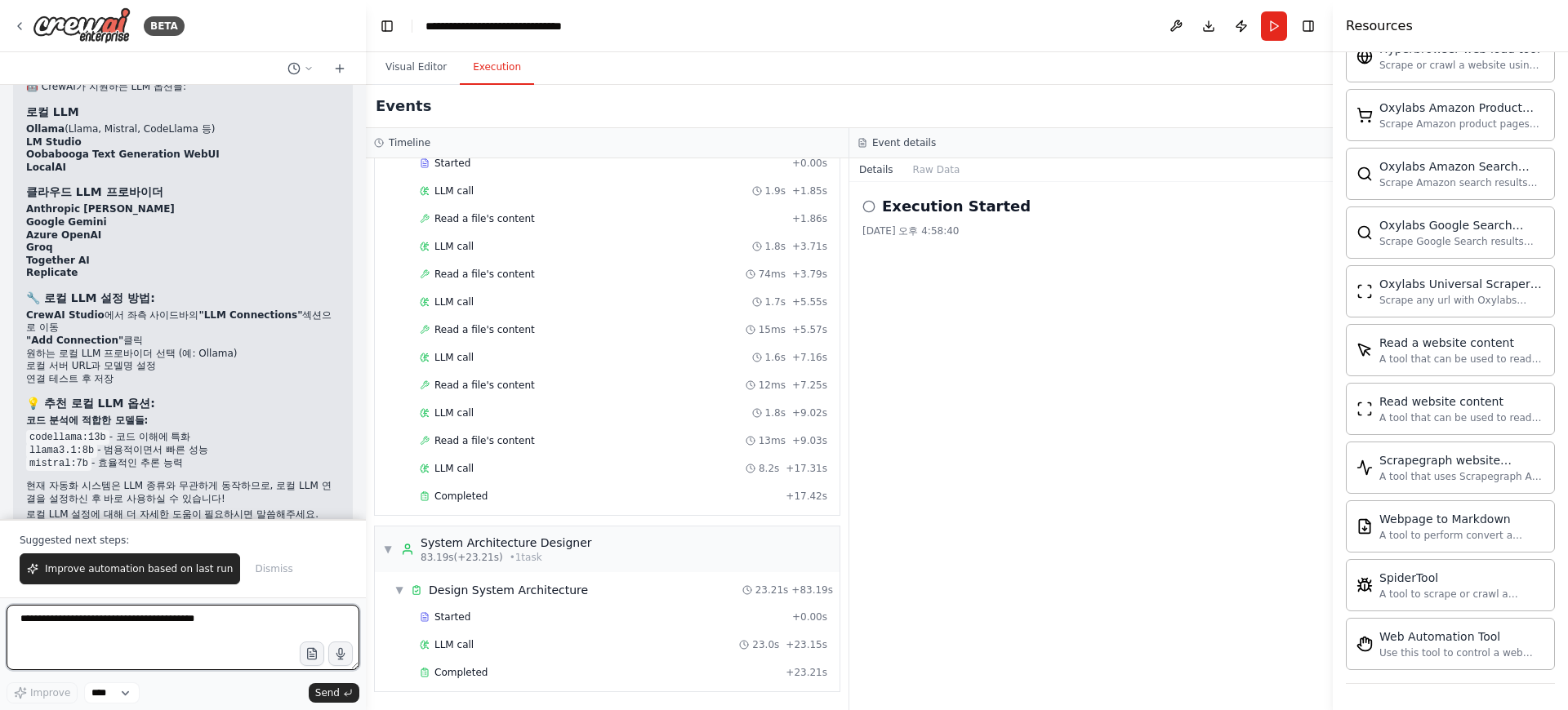
click at [165, 625] on textarea at bounding box center [183, 637] width 353 height 65
type textarea "*"
type textarea "**********"
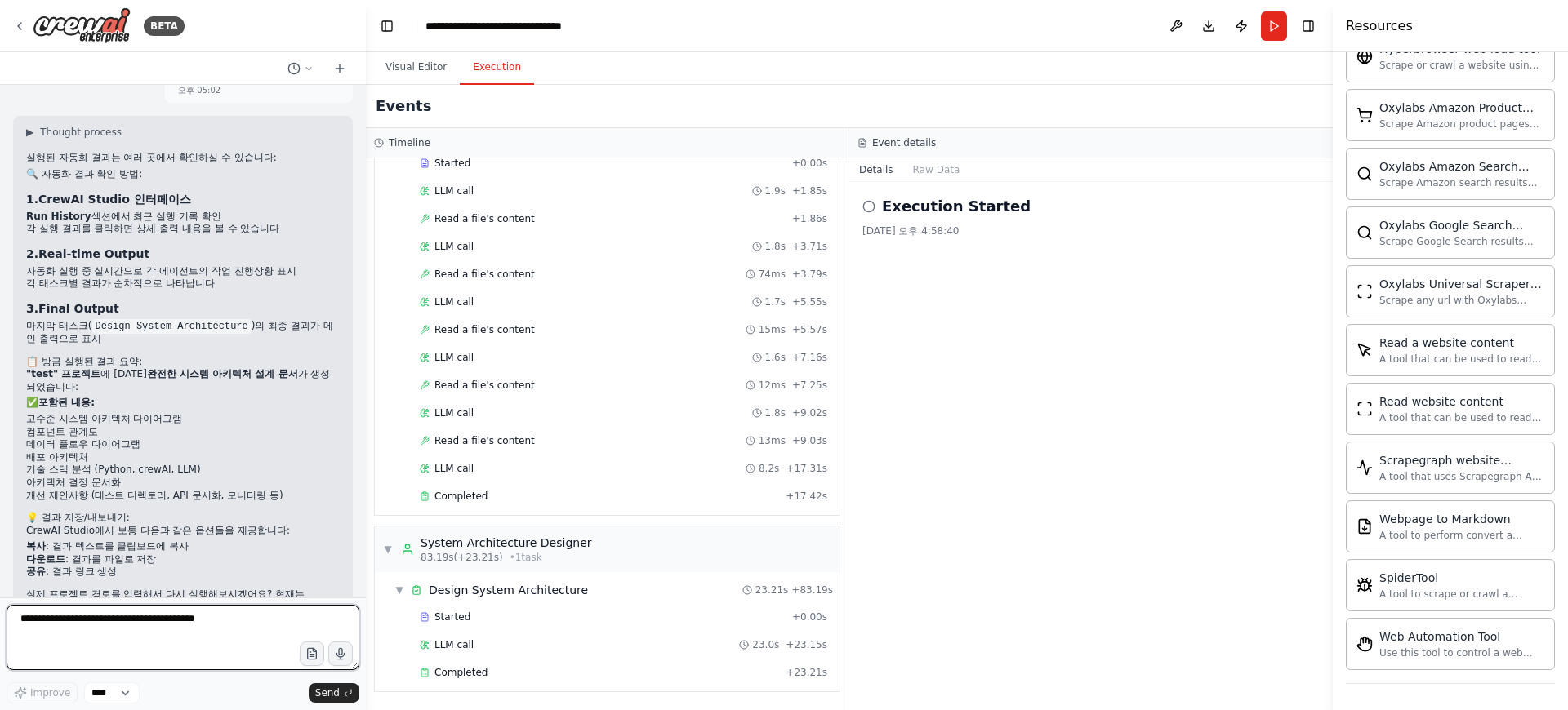
scroll to position [2632, 0]
click at [1213, 24] on button "Download" at bounding box center [1208, 26] width 26 height 29
